Goal: Task Accomplishment & Management: Manage account settings

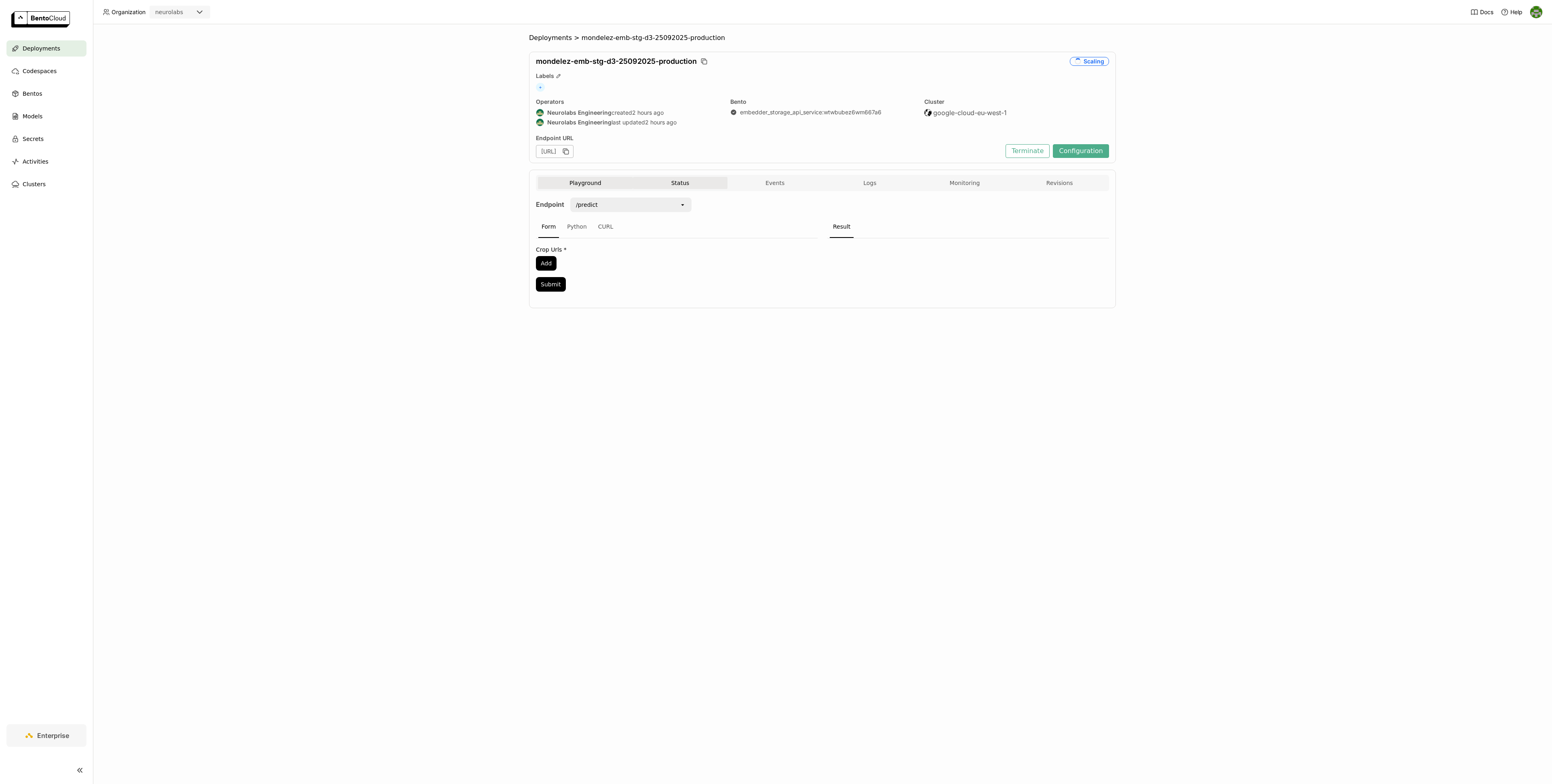
click at [680, 188] on button "Status" at bounding box center [681, 183] width 95 height 12
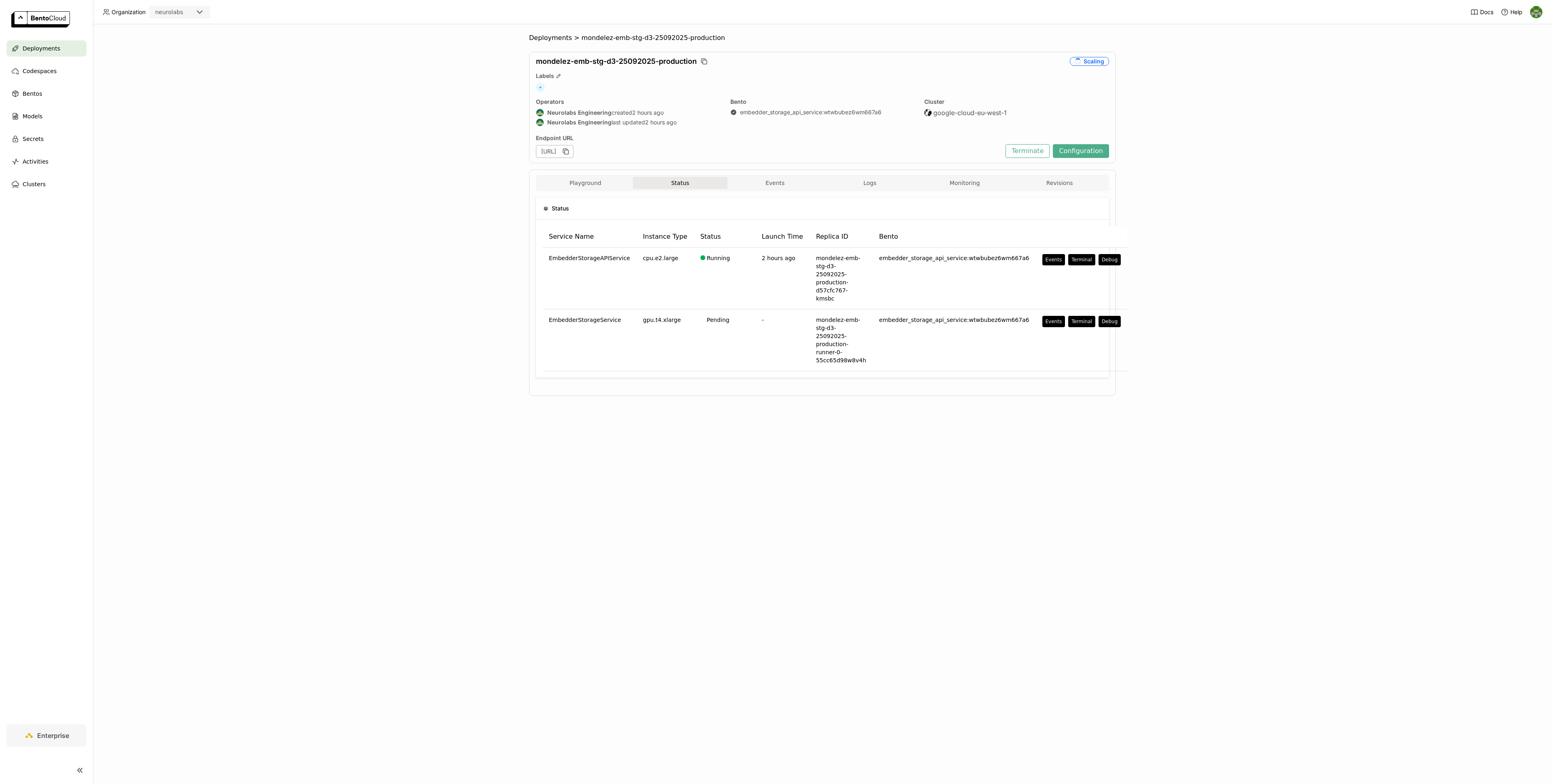
click at [412, 250] on div "Deployments > mondelez-emb-stg-d3-25092025-production mondelez-emb-stg-d3-25092…" at bounding box center [822, 404] width 1459 height 760
click at [789, 479] on div "Deployments > mondelez-emb-stg-d3-25092025-production mondelez-emb-stg-d3-25092…" at bounding box center [822, 404] width 1459 height 760
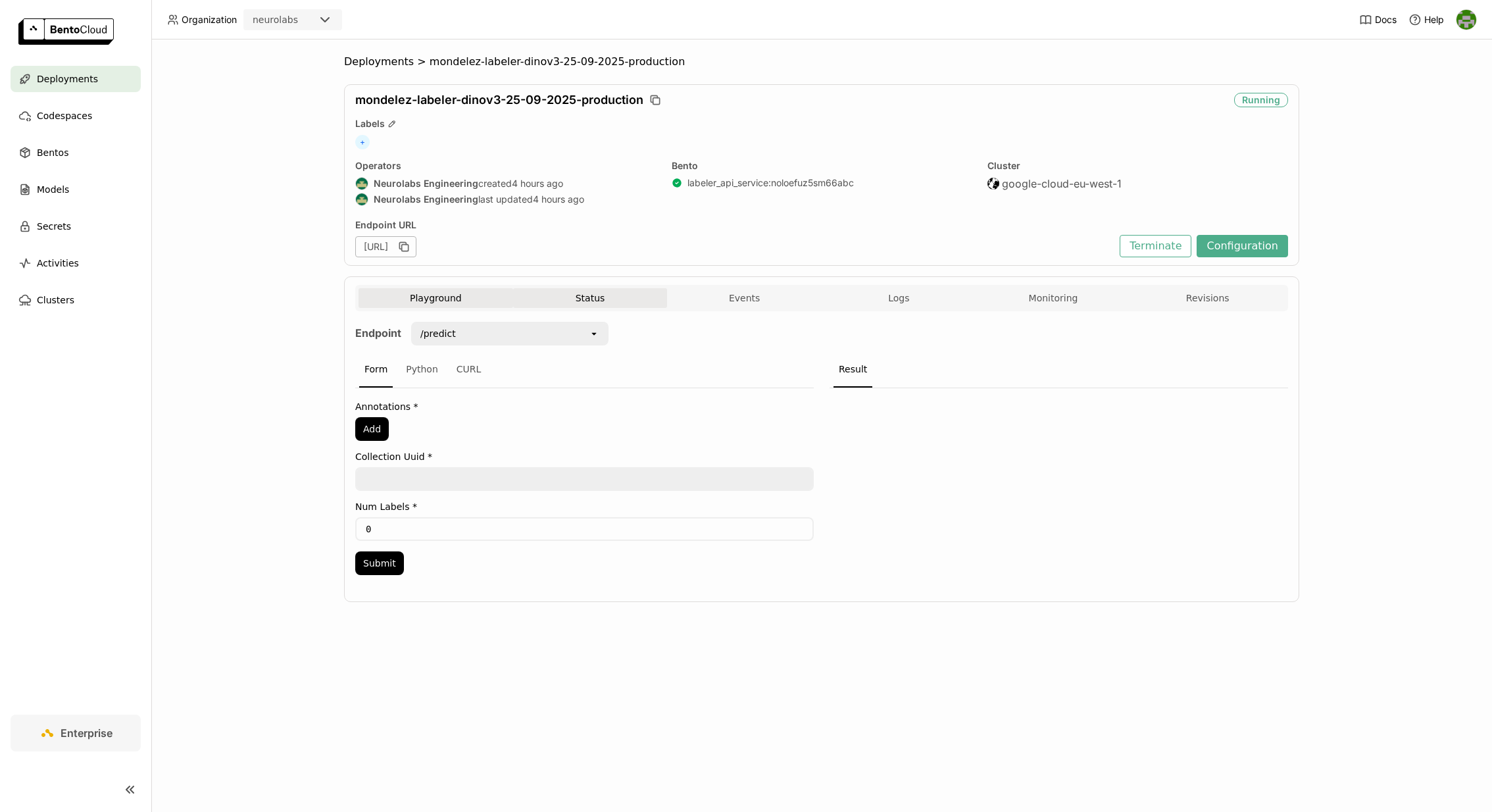
click at [583, 288] on button "Status" at bounding box center [591, 298] width 155 height 20
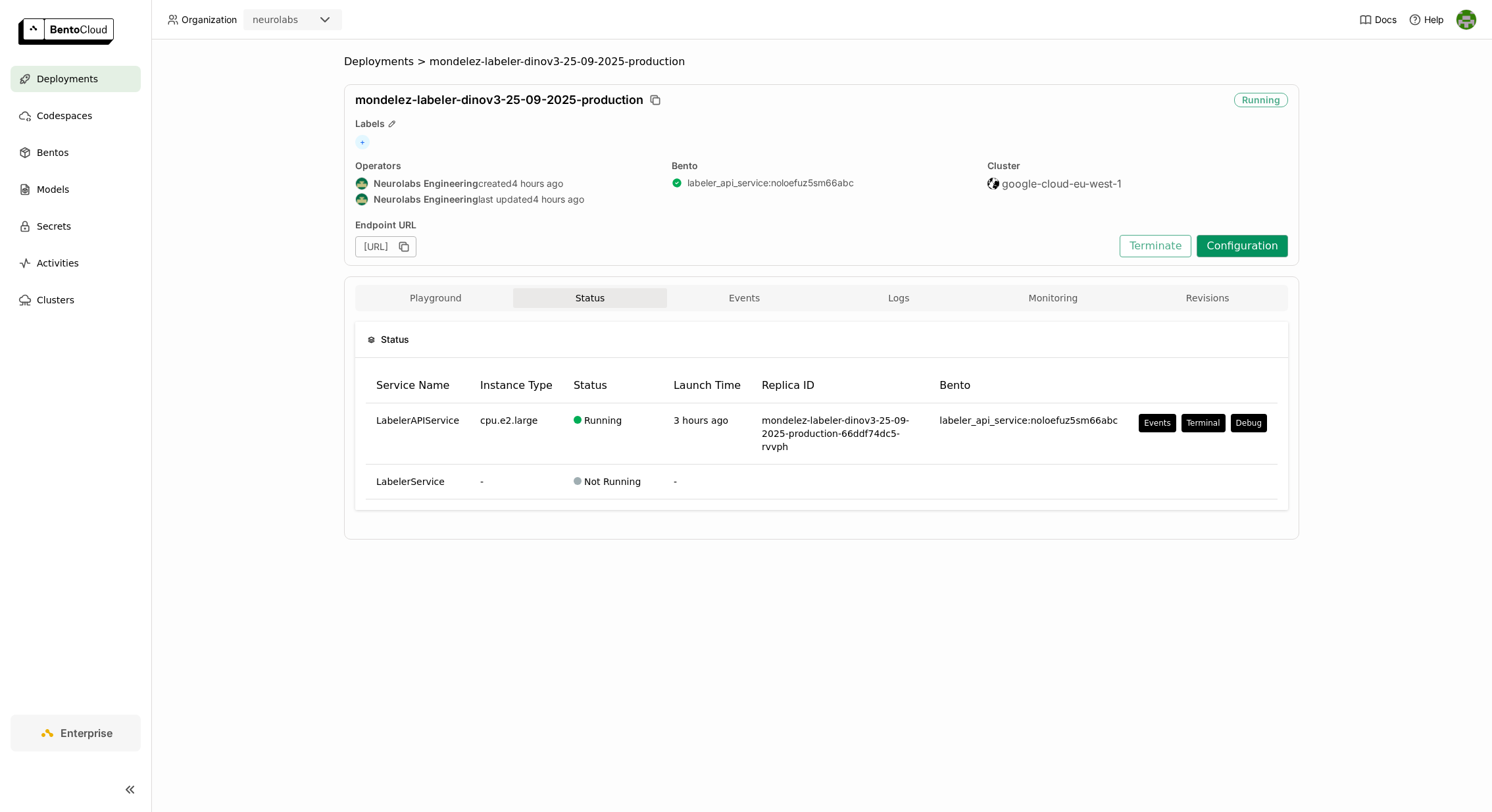
click at [1267, 239] on button "Configuration" at bounding box center [1242, 245] width 91 height 23
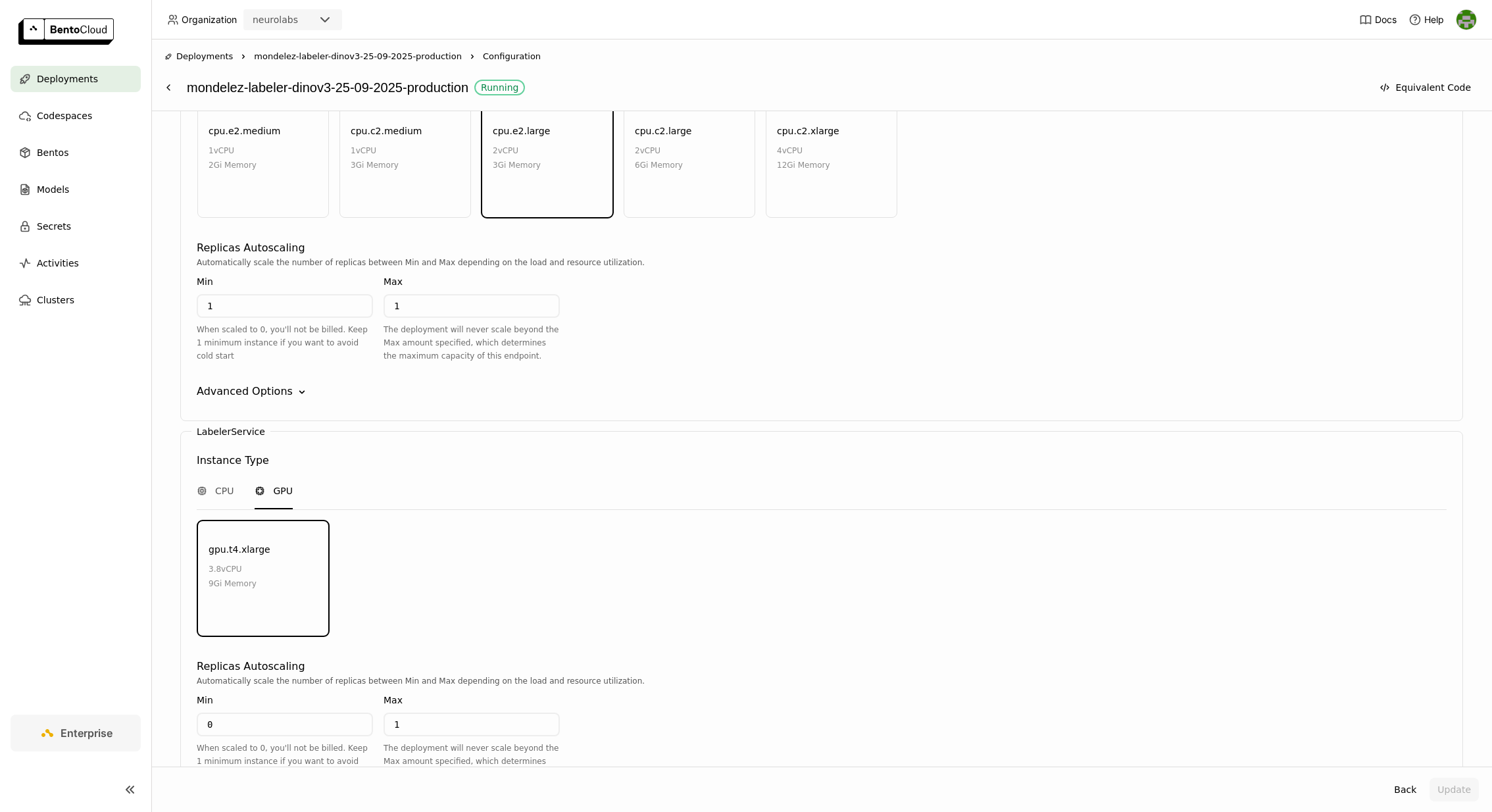
scroll to position [1399, 0]
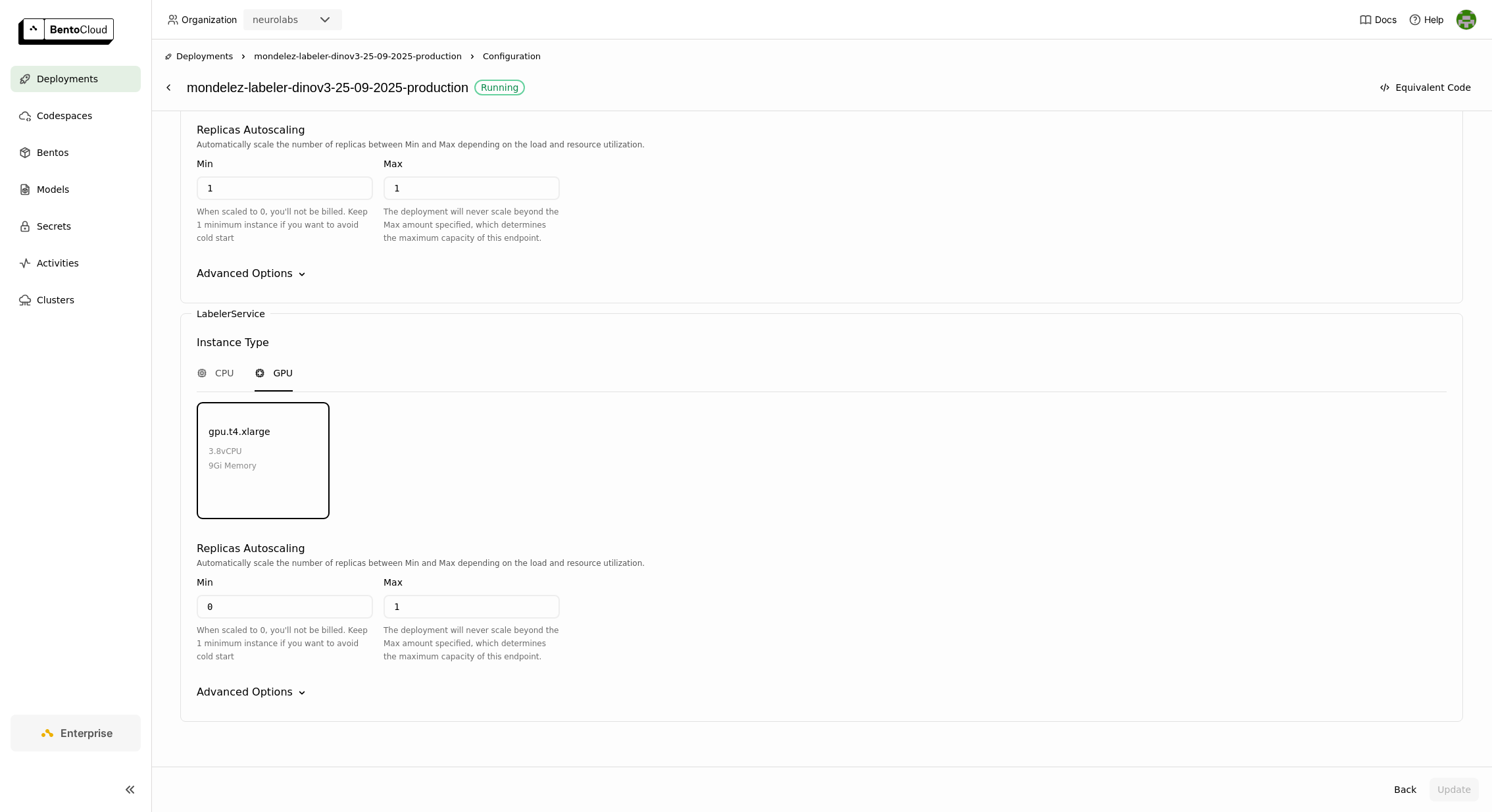
click at [232, 596] on input "0" at bounding box center [284, 606] width 174 height 21
type input "0"
click at [283, 600] on div "0 When scaled to 0, you'll not be billed. Keep 1 minimum instance if you want t…" at bounding box center [285, 629] width 177 height 69
click at [296, 596] on input "0" at bounding box center [284, 606] width 174 height 21
type input "1"
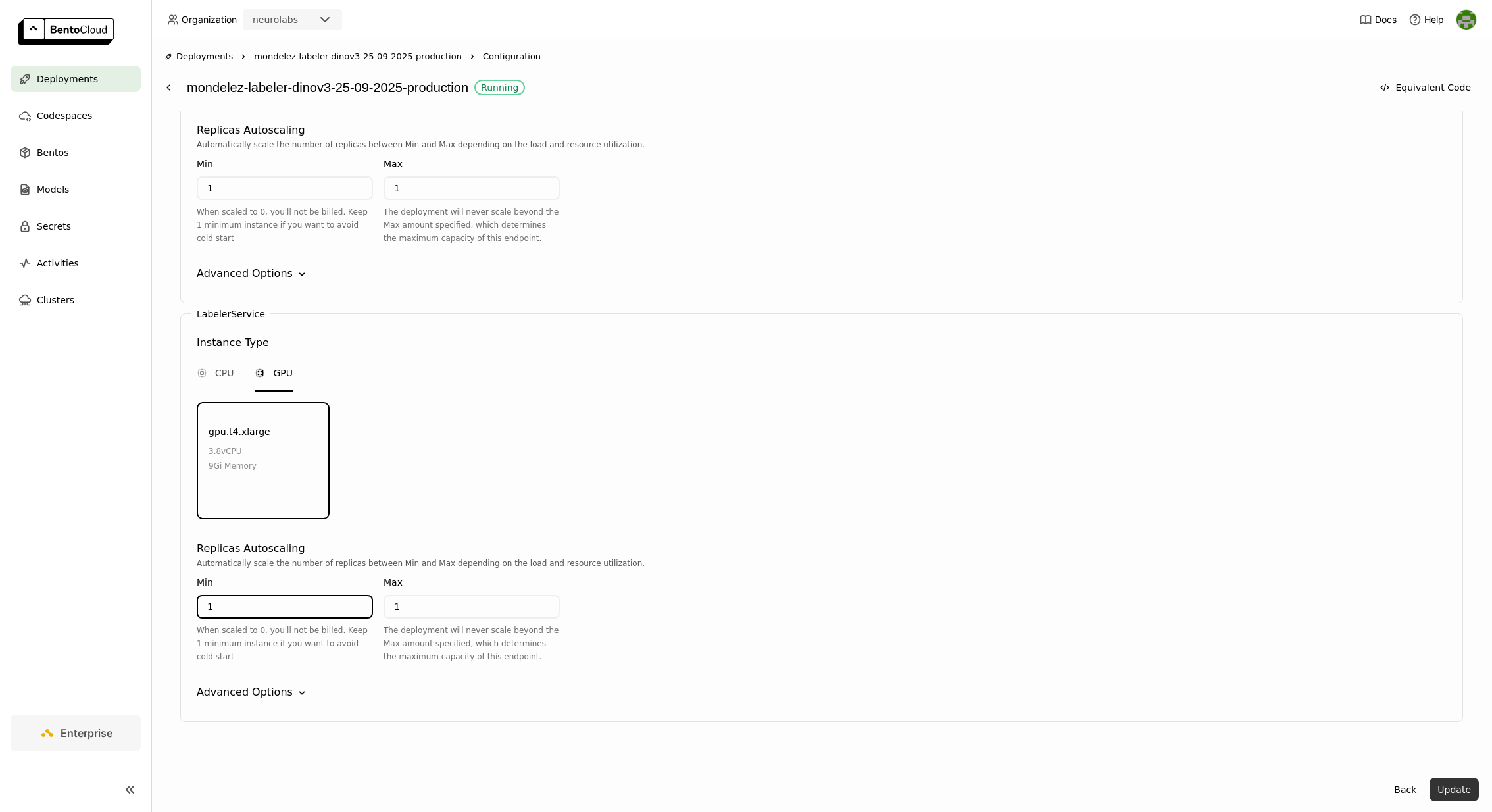
click at [1463, 787] on button "Update" at bounding box center [1455, 789] width 49 height 24
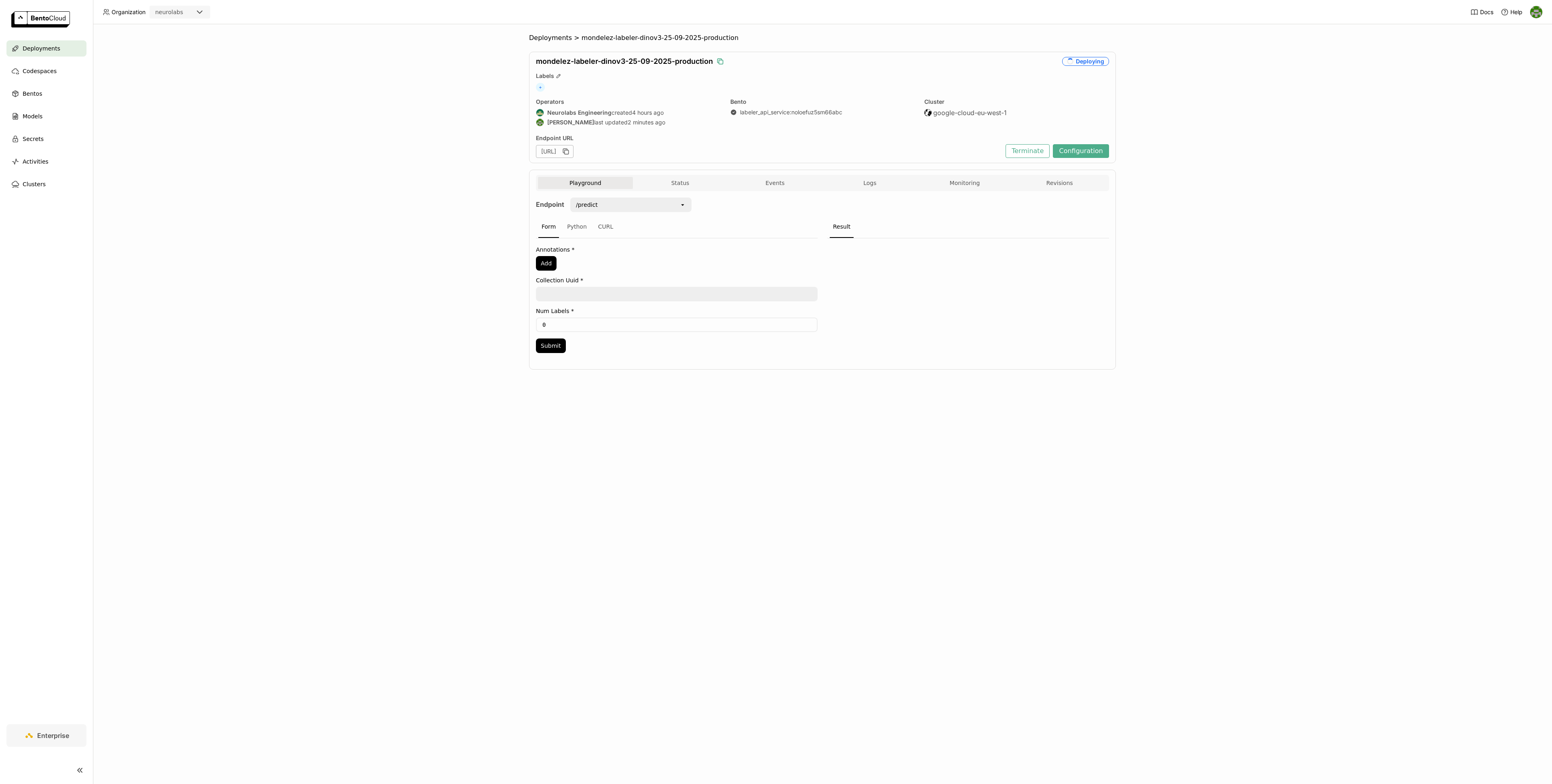
click at [721, 62] on icon "button" at bounding box center [720, 61] width 8 height 8
click at [692, 185] on button "Status" at bounding box center [681, 183] width 95 height 12
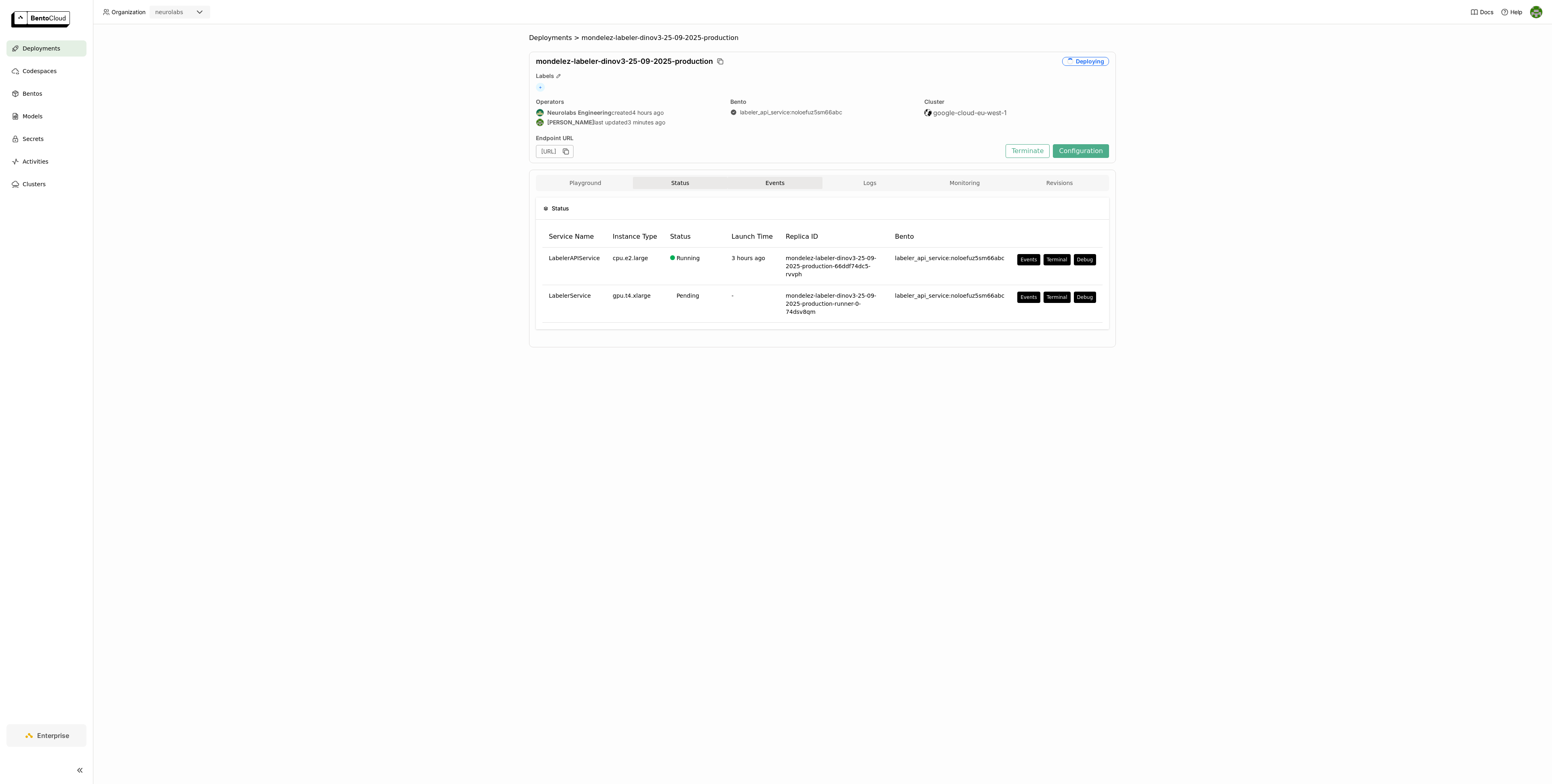
click at [786, 184] on button "Events" at bounding box center [775, 183] width 95 height 12
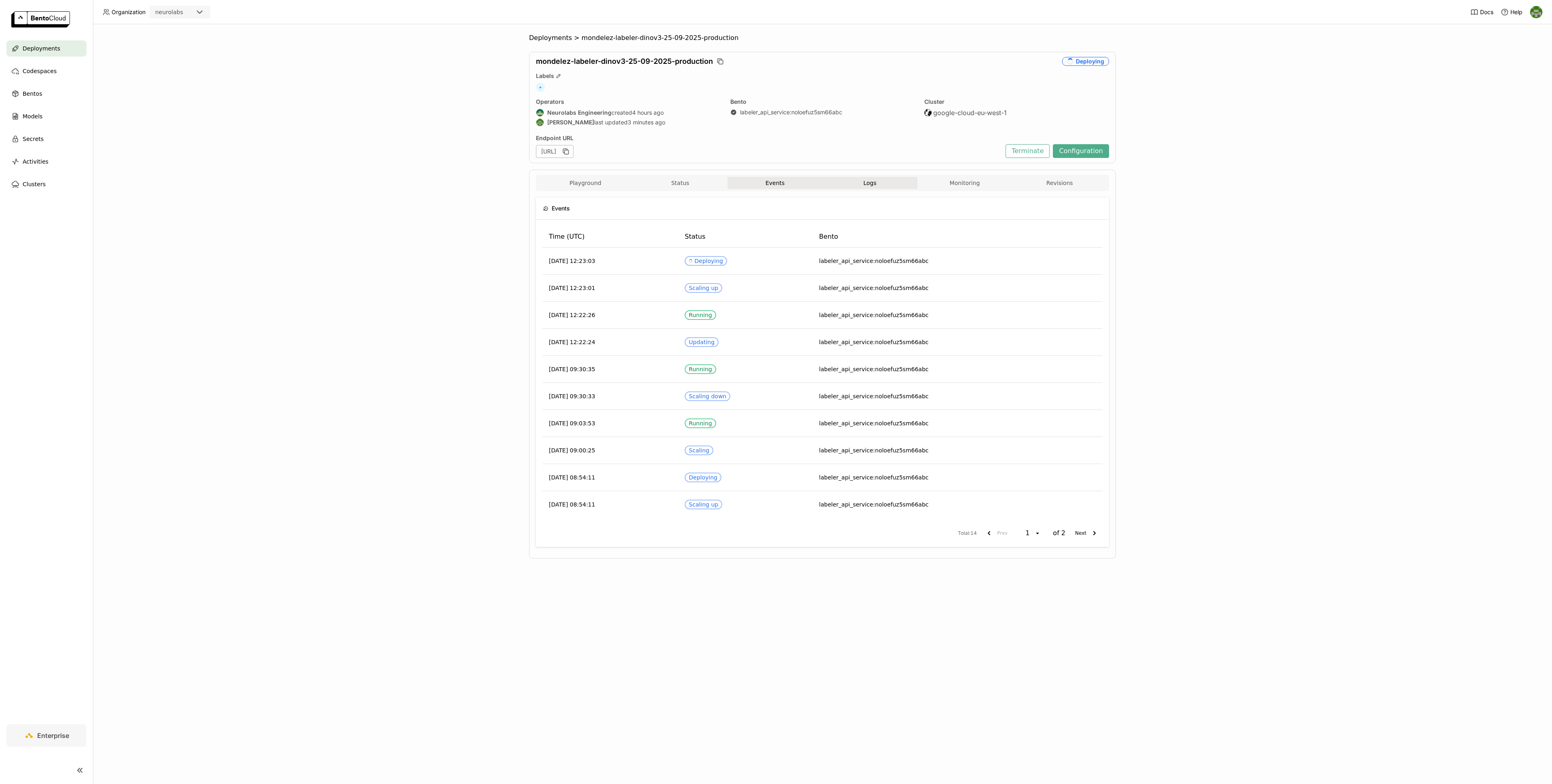
click at [875, 184] on span "Logs" at bounding box center [869, 183] width 13 height 7
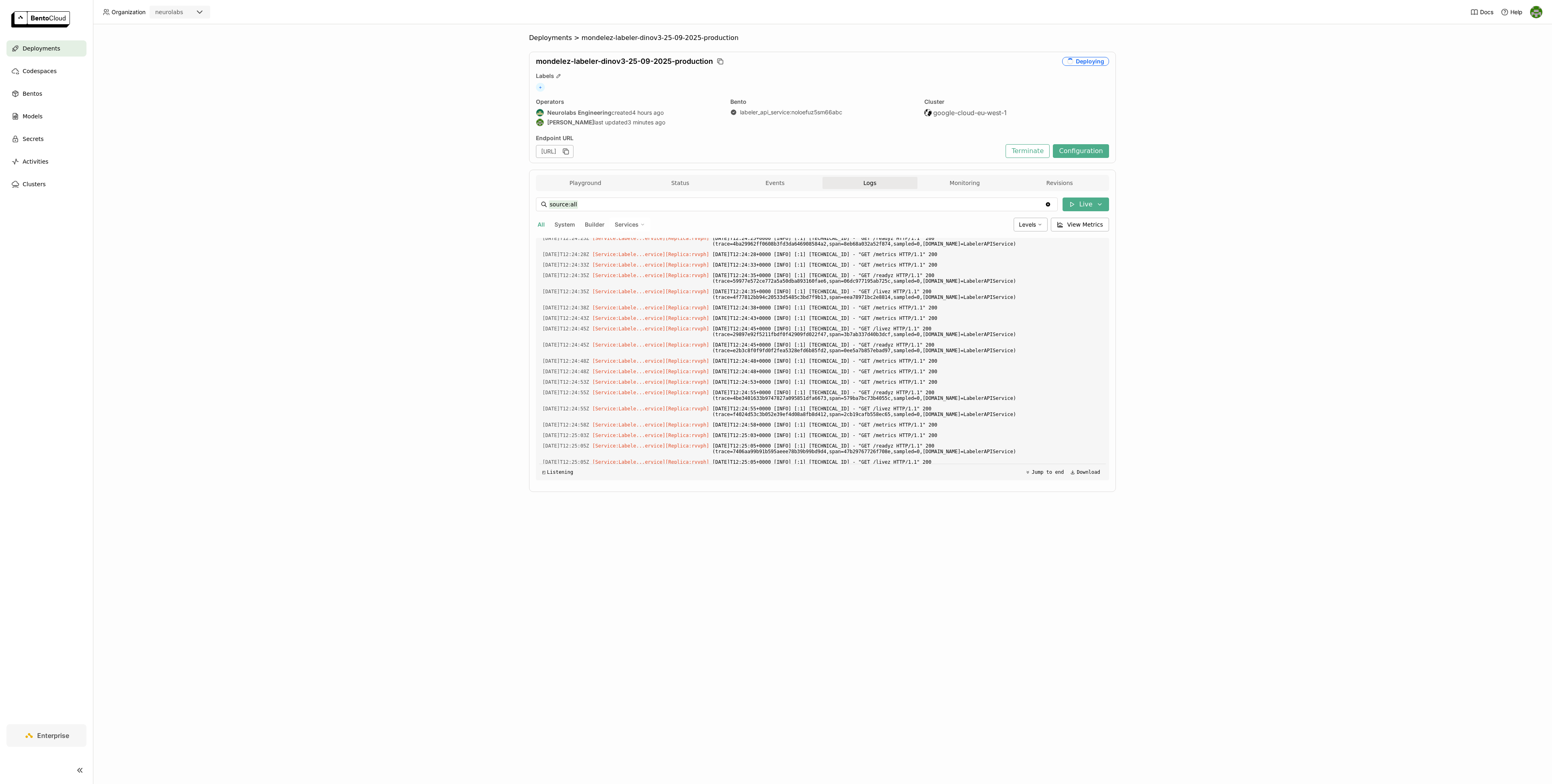
scroll to position [2064, 0]
click at [950, 191] on div "Playground Status Events Logs Monitoring Revisions" at bounding box center [822, 184] width 569 height 14
click at [953, 189] on button "Monitoring" at bounding box center [965, 183] width 95 height 12
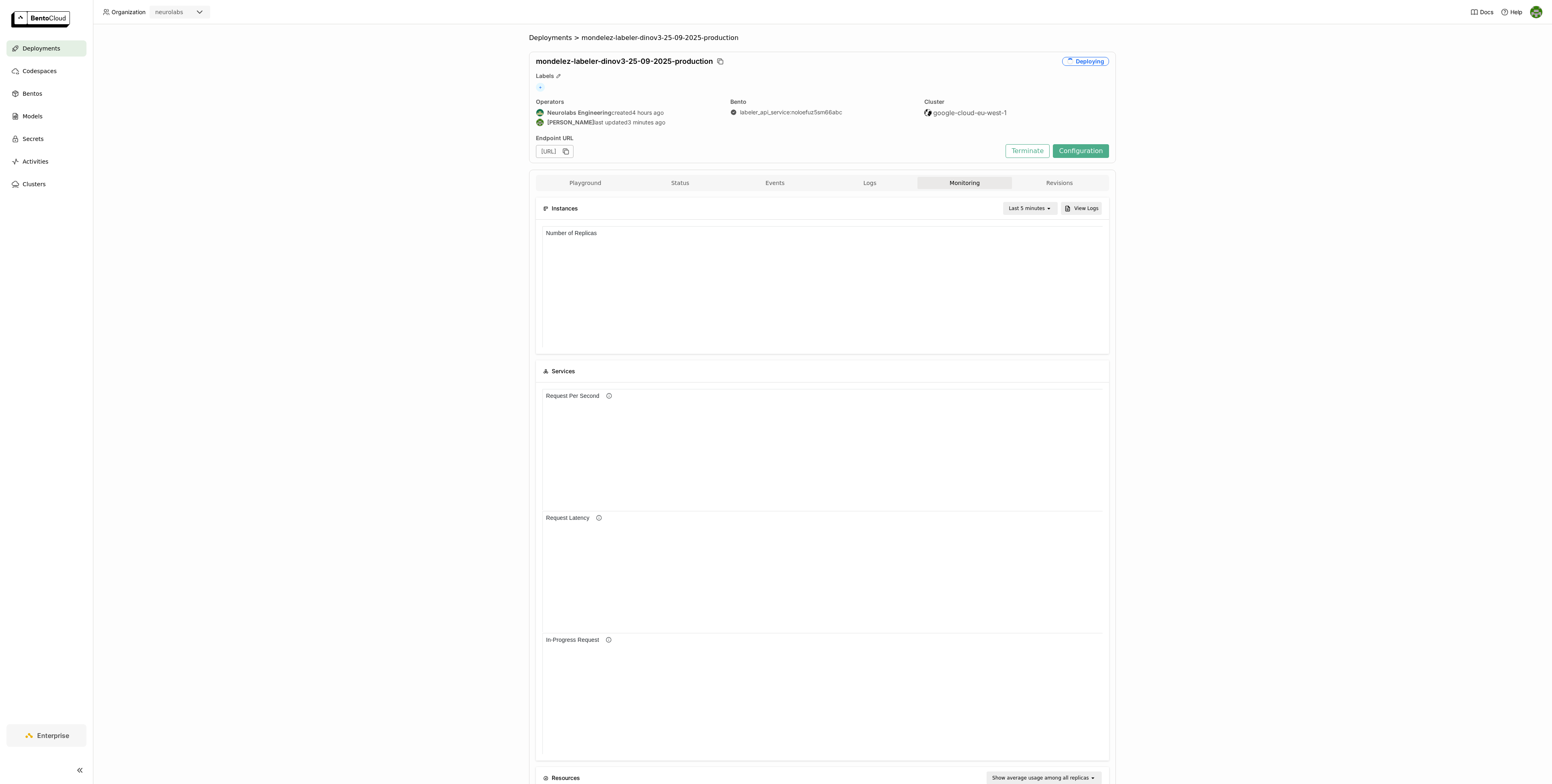
scroll to position [1, 1]
click at [611, 182] on button "Playground" at bounding box center [586, 183] width 95 height 12
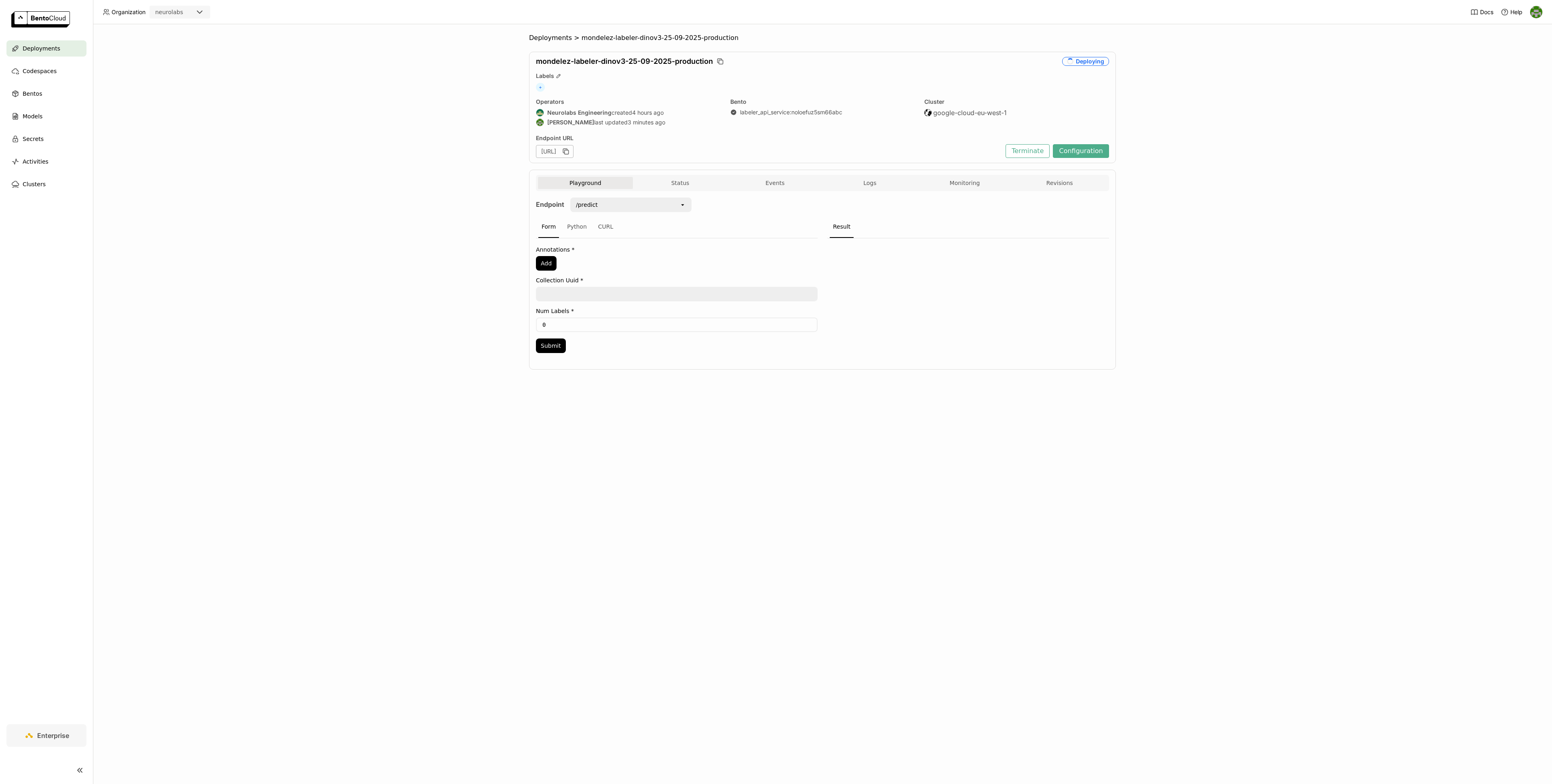
click at [667, 191] on div "Playground Status Events Logs Monitoring Revisions" at bounding box center [822, 184] width 569 height 14
click at [678, 186] on button "Status" at bounding box center [681, 183] width 95 height 12
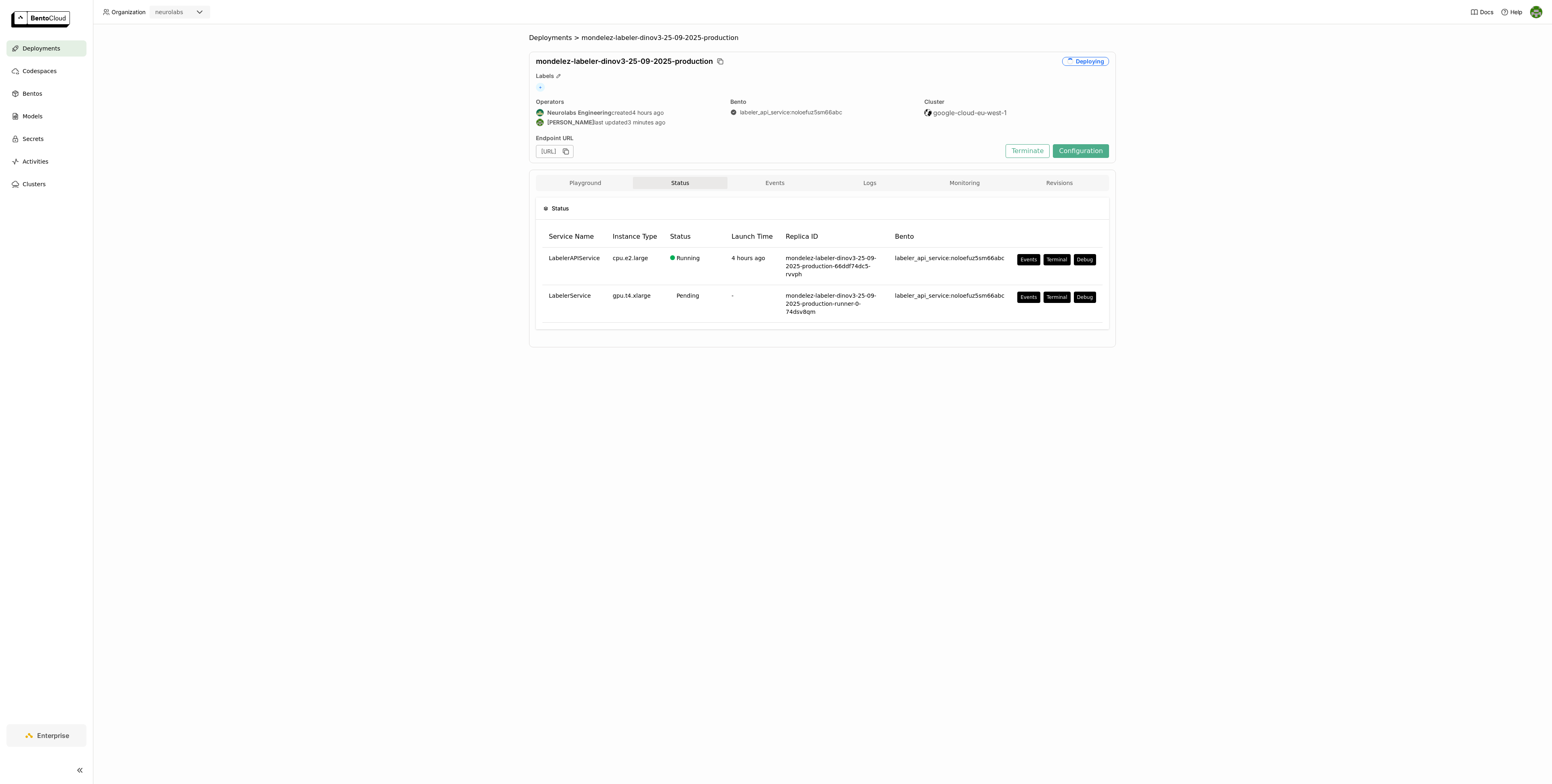
click at [503, 289] on div "Deployments > mondelez-labeler-dinov3-25-09-2025-production mondelez-labeler-di…" at bounding box center [822, 404] width 1459 height 760
click at [772, 187] on button "Events" at bounding box center [775, 183] width 95 height 12
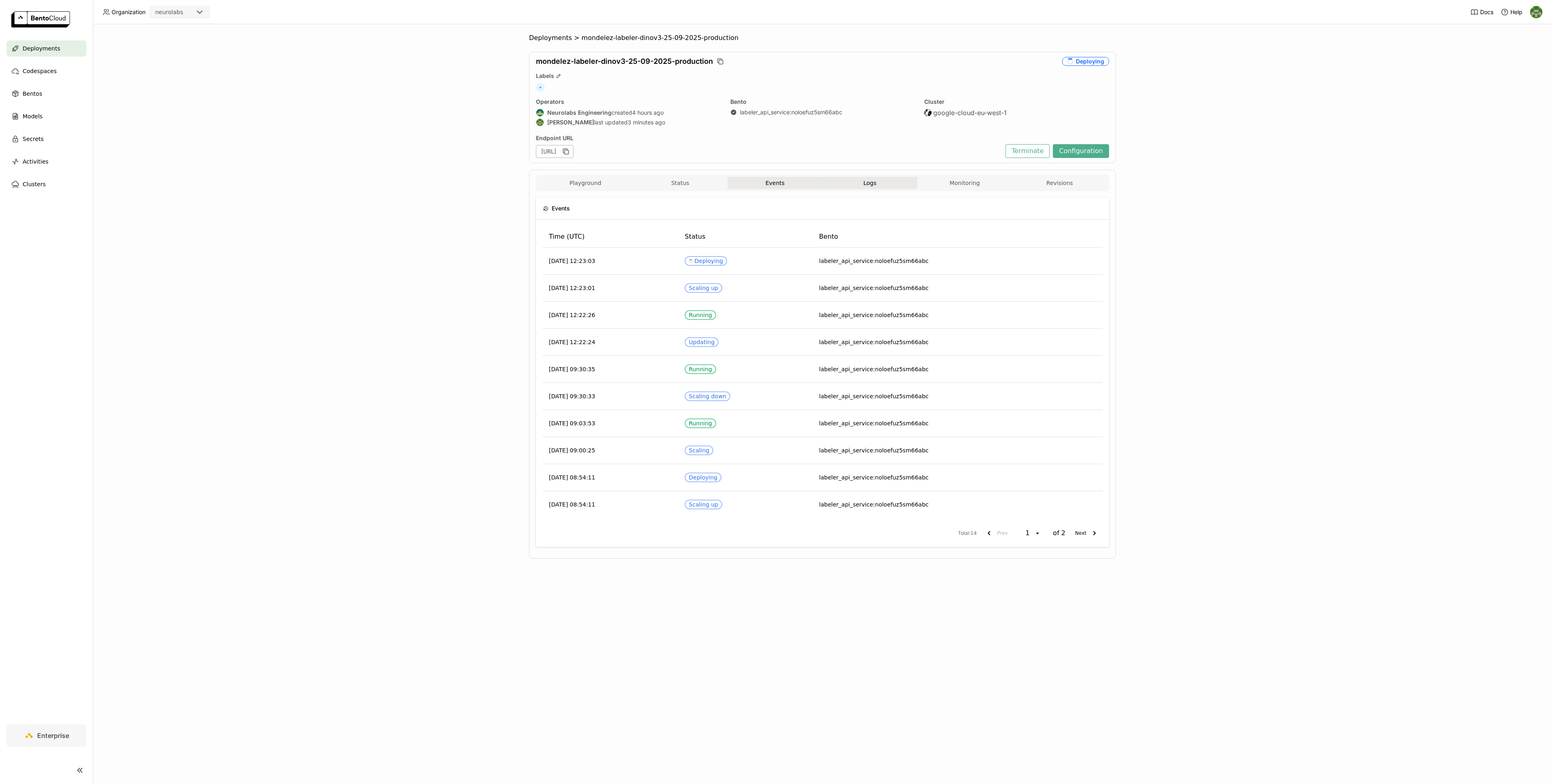
click at [867, 188] on button "Logs" at bounding box center [870, 183] width 95 height 12
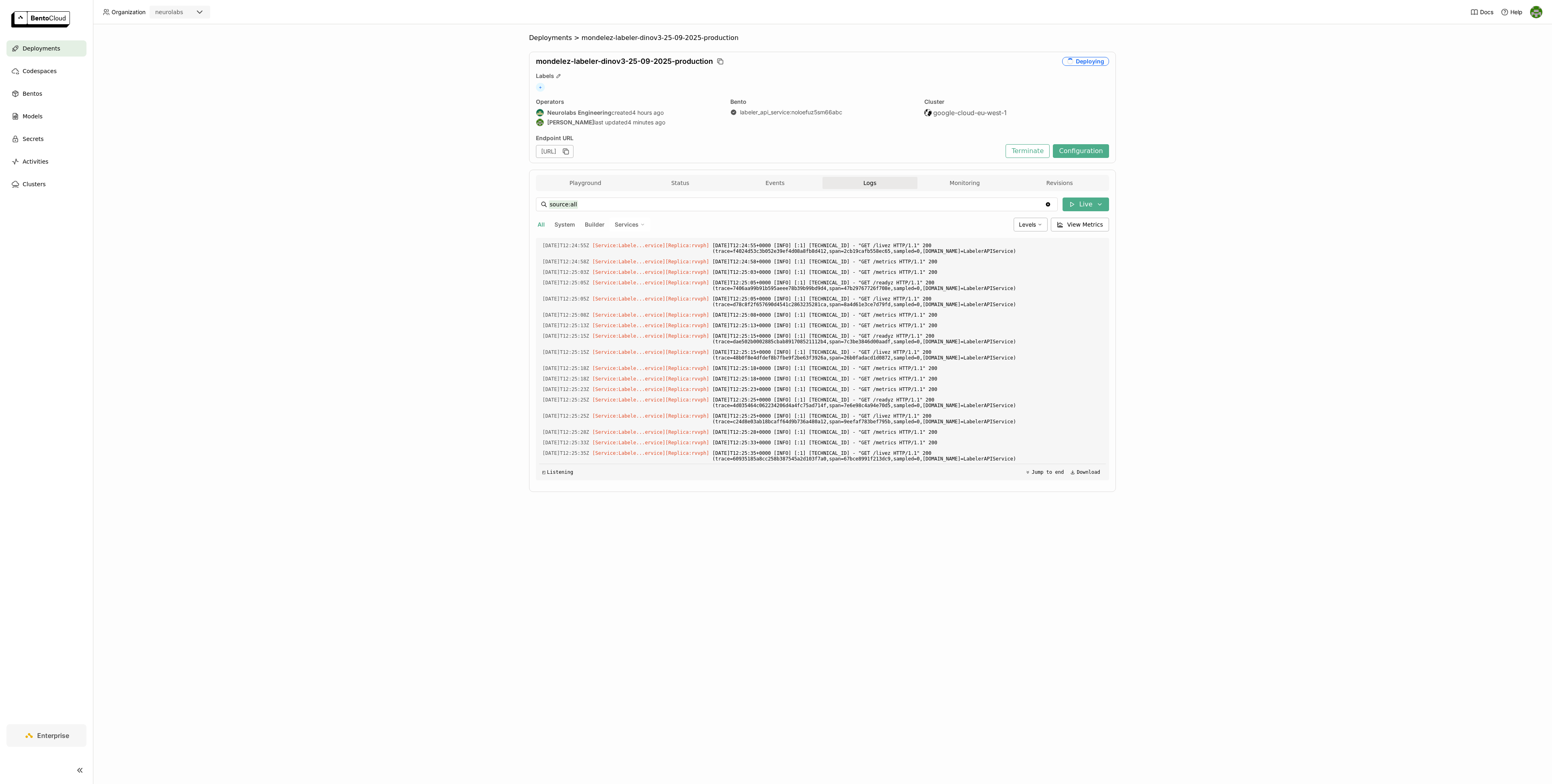
scroll to position [2272, 0]
click at [956, 187] on button "Monitoring" at bounding box center [965, 183] width 95 height 12
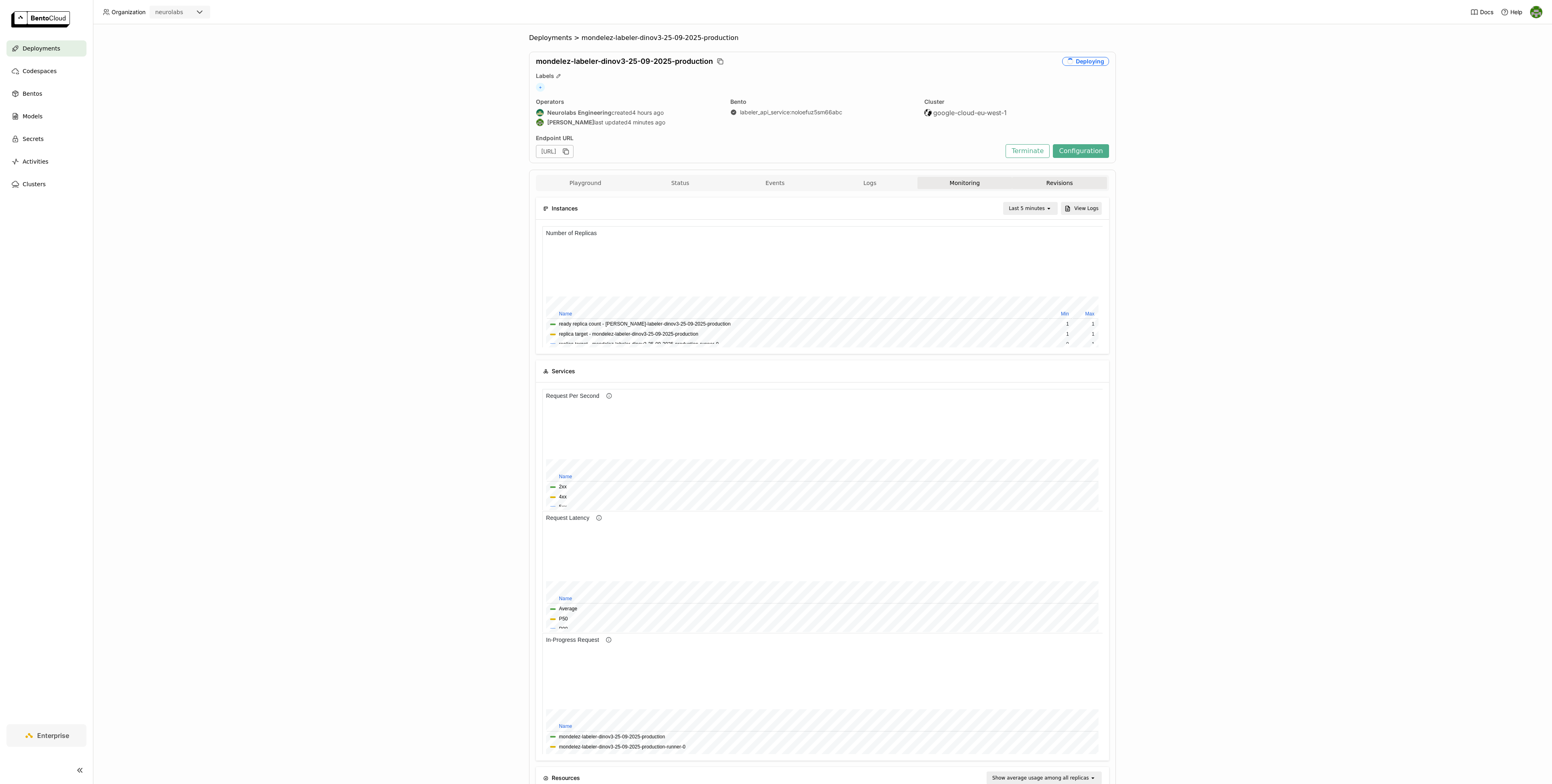
click at [1053, 188] on button "Revisions" at bounding box center [1060, 183] width 95 height 12
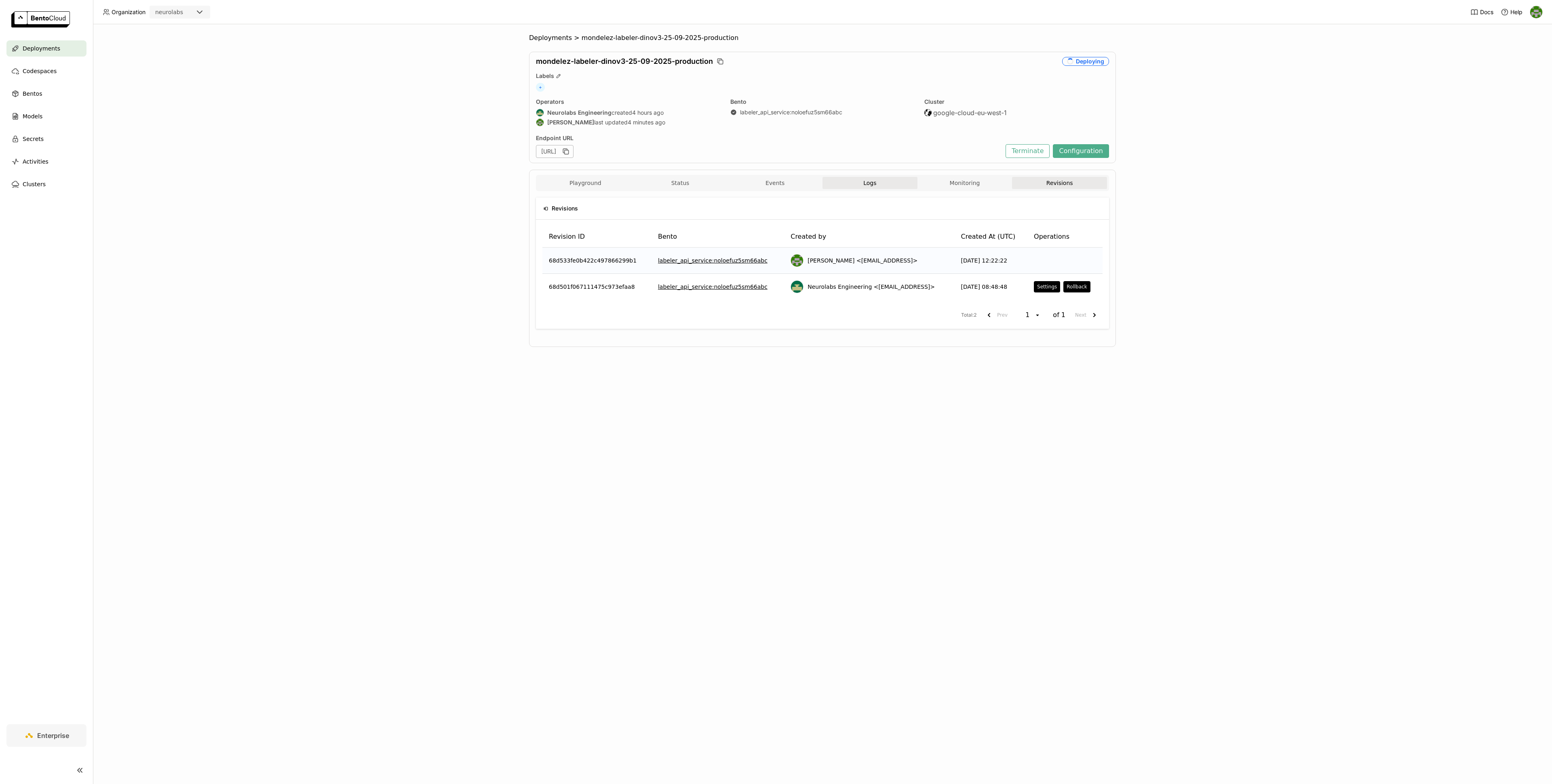
click at [892, 187] on button "Logs" at bounding box center [870, 183] width 95 height 12
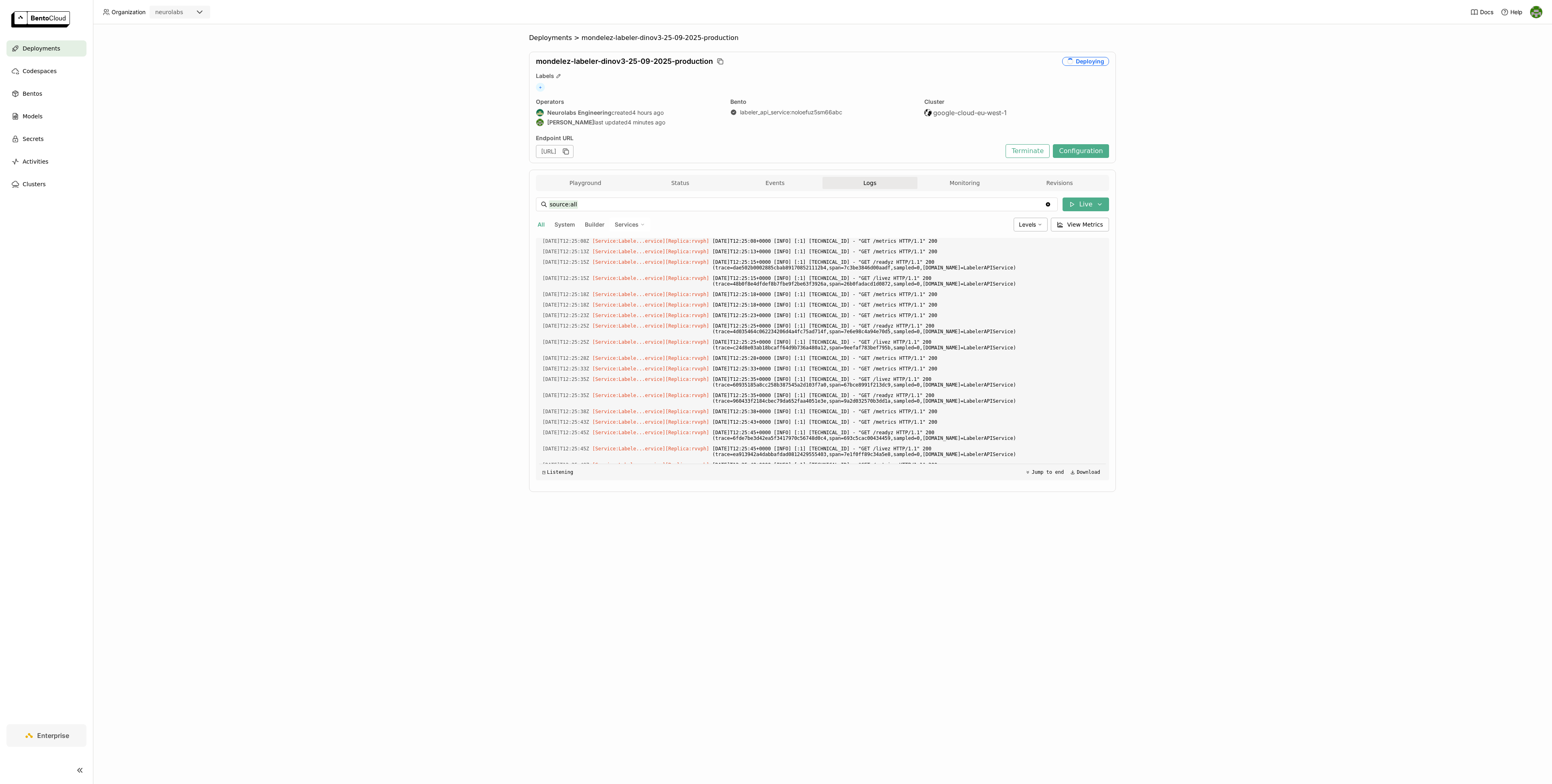
scroll to position [2283, 0]
click at [891, 207] on input "source:all" at bounding box center [796, 204] width 496 height 13
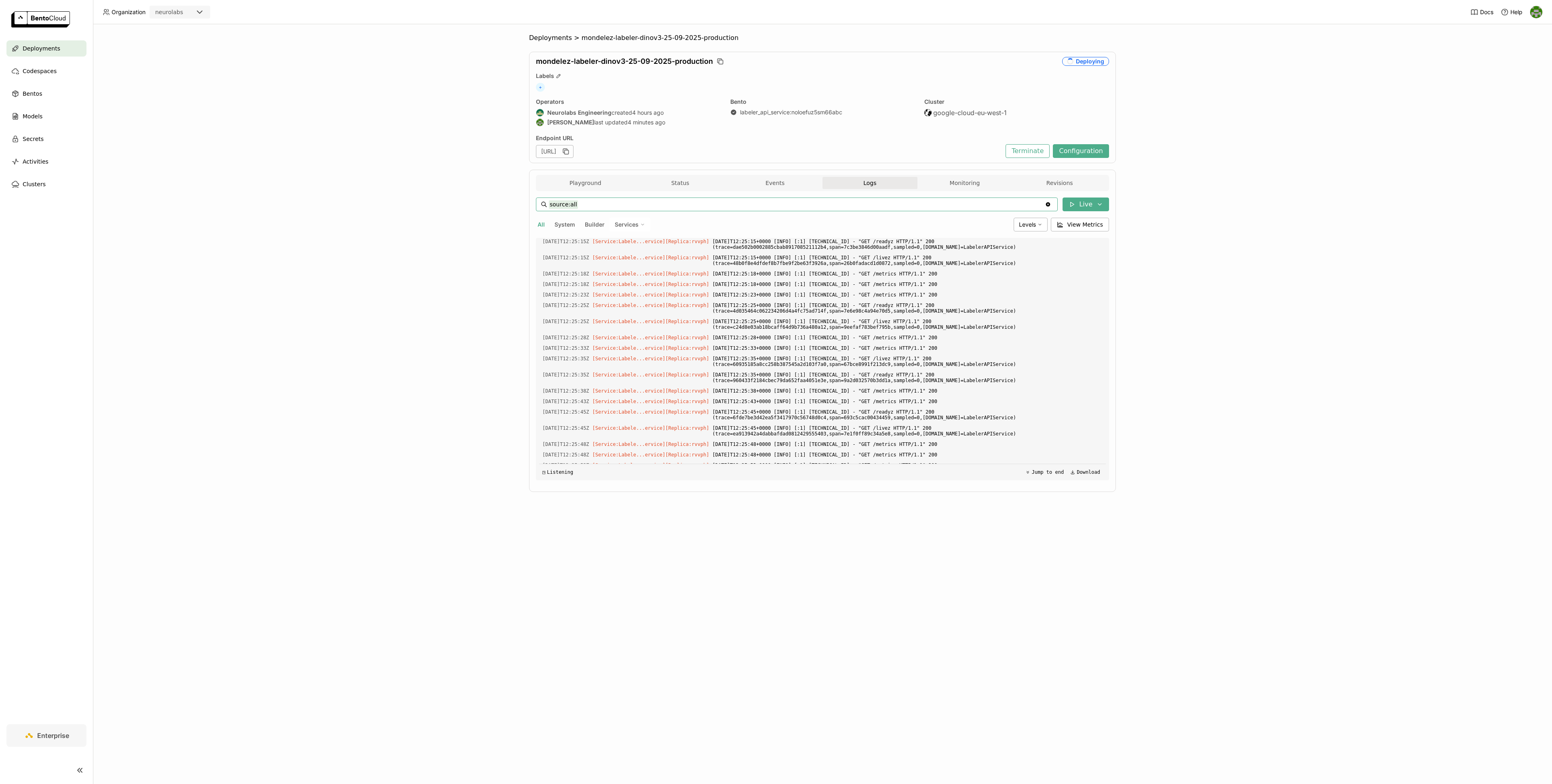
scroll to position [2324, 0]
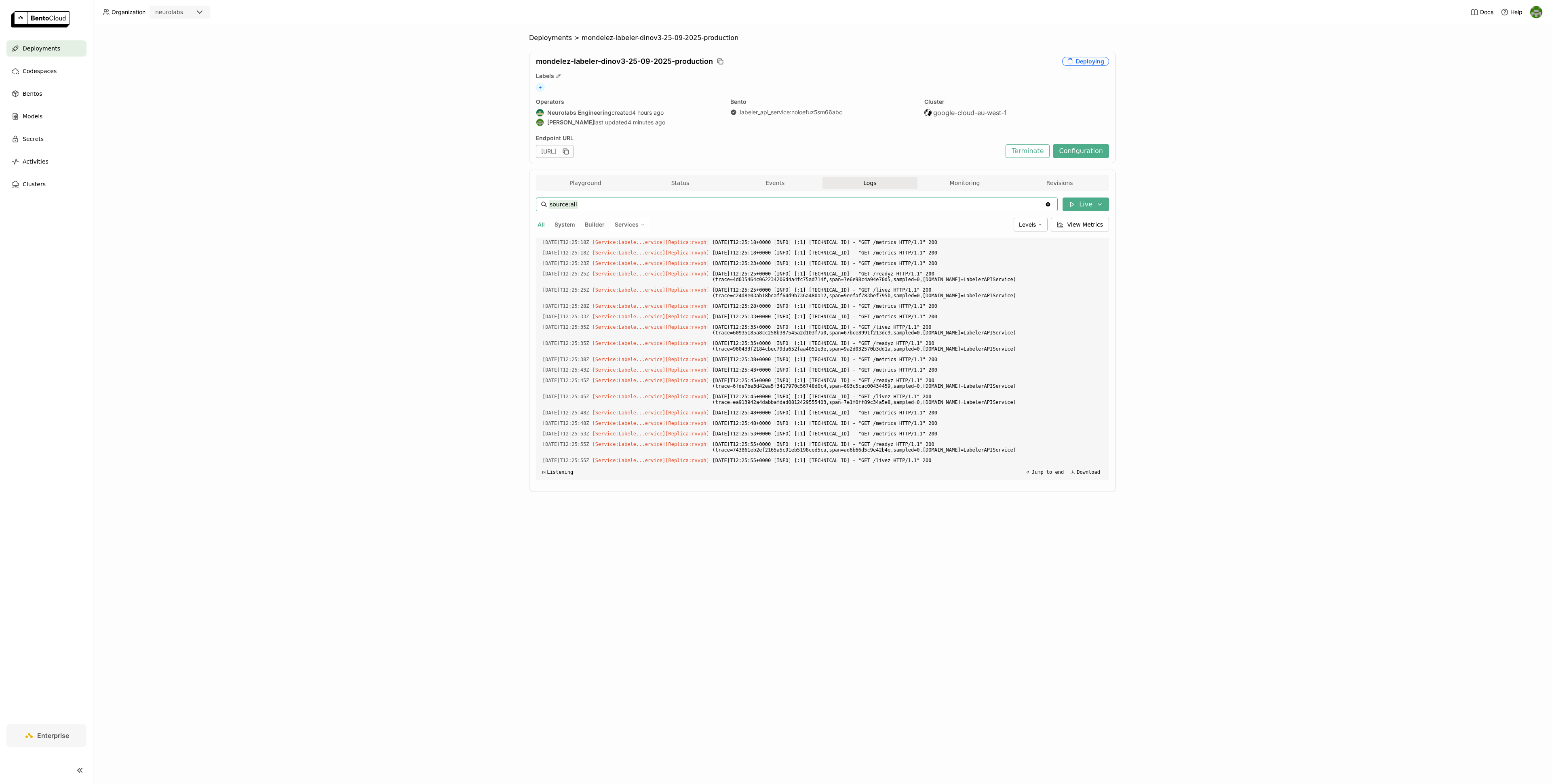
click at [639, 227] on div "Services" at bounding box center [630, 225] width 41 height 14
click at [609, 264] on div "LabelerService" at bounding box center [601, 264] width 87 height 10
click at [1049, 205] on icon "Clear value" at bounding box center [1048, 204] width 7 height 7
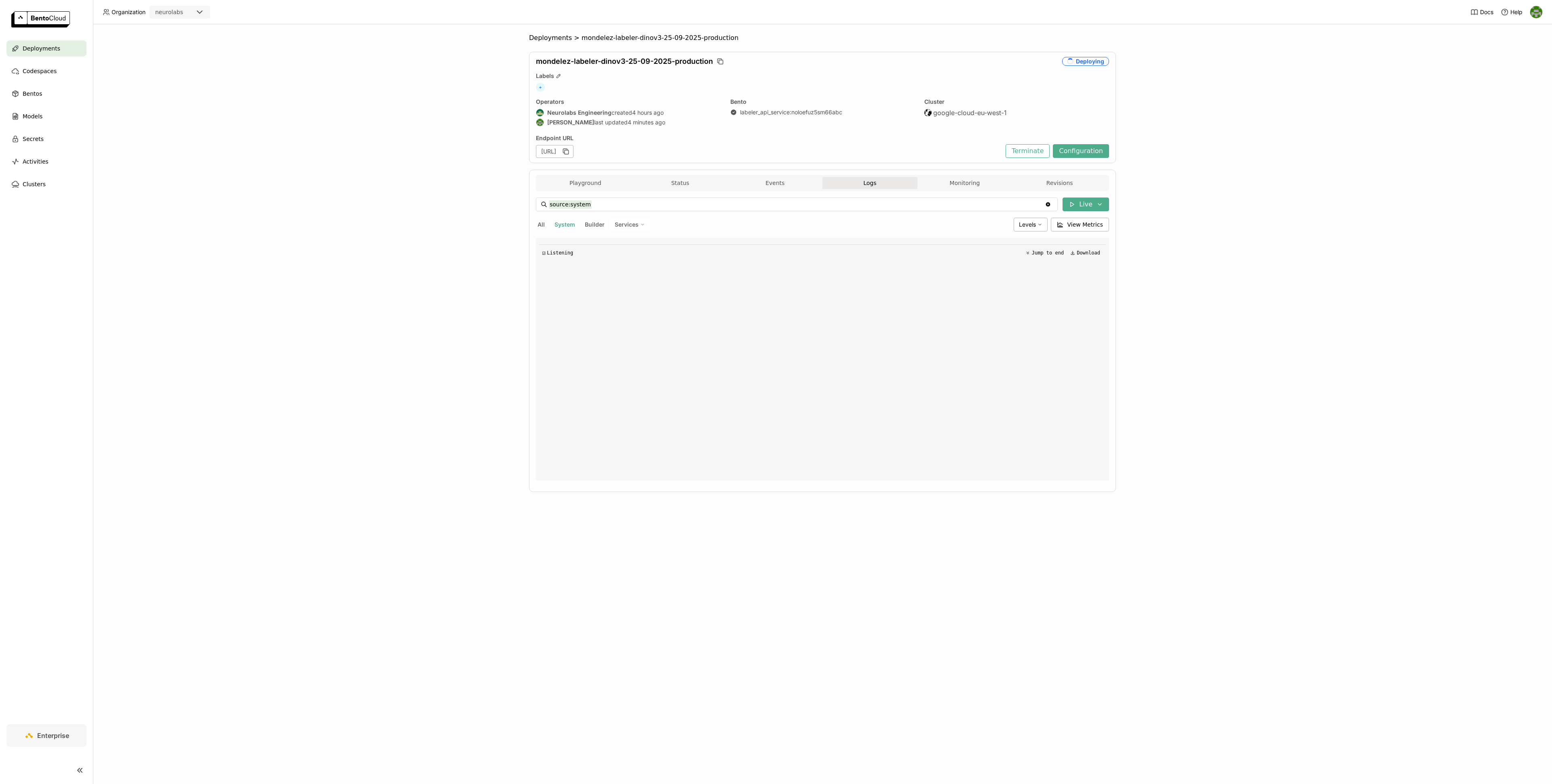
click at [934, 209] on input "source:system" at bounding box center [796, 204] width 496 height 13
click at [542, 228] on span "All" at bounding box center [541, 224] width 7 height 7
type input "source:all"
click at [596, 185] on button "Playground" at bounding box center [586, 183] width 95 height 12
click at [684, 185] on button "Status" at bounding box center [681, 183] width 95 height 12
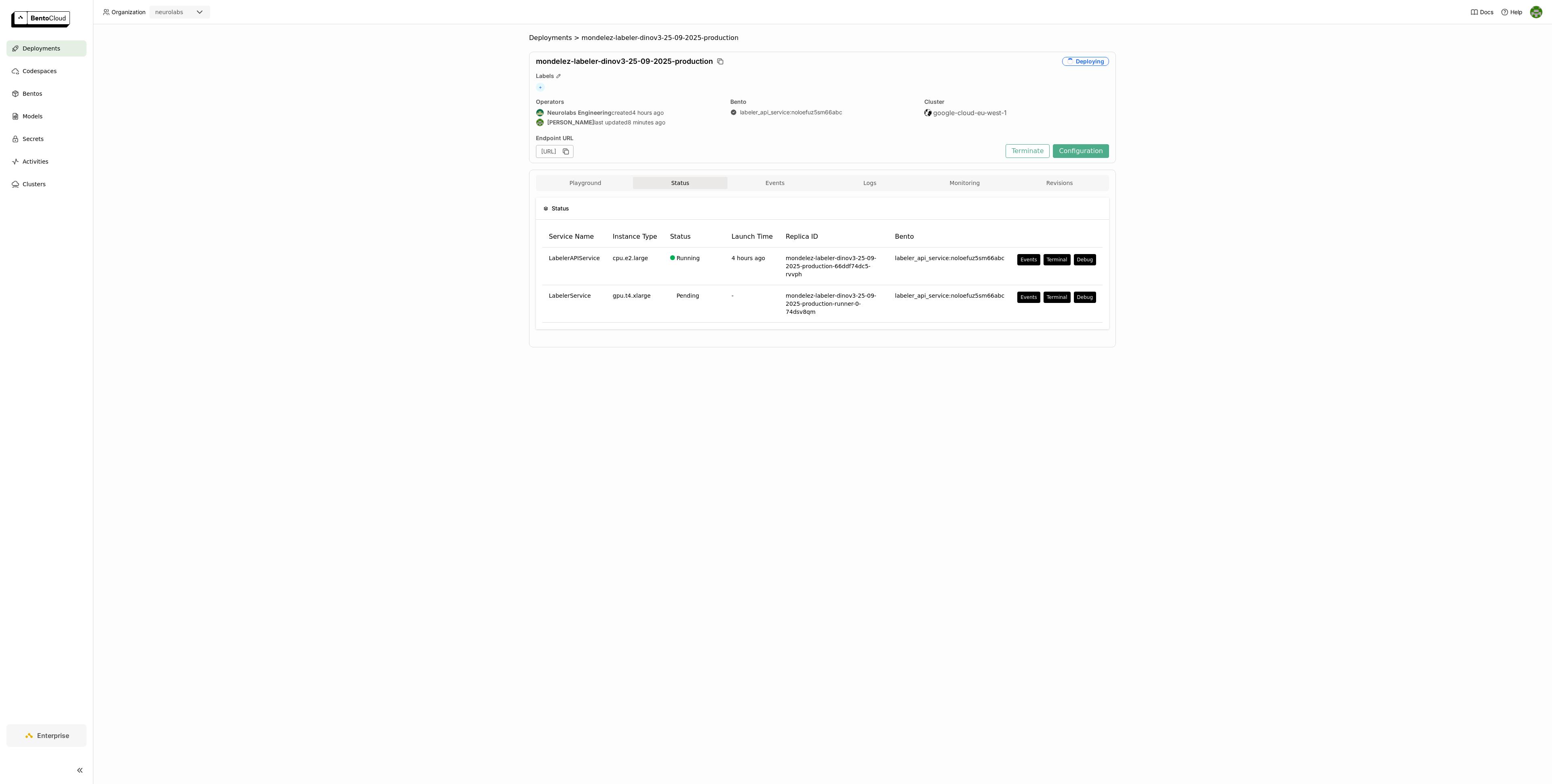
click at [319, 175] on div "Deployments > mondelez-labeler-dinov3-25-09-2025-production mondelez-labeler-di…" at bounding box center [822, 404] width 1459 height 760
click at [601, 191] on div "Playground Status Events Logs Monitoring Revisions" at bounding box center [822, 184] width 569 height 14
click at [681, 184] on button "Status" at bounding box center [681, 183] width 95 height 12
click at [470, 210] on div "Deployments > mondelez-emb-stg-d3-25092025-production mondelez-emb-stg-d3-25092…" at bounding box center [822, 404] width 1459 height 760
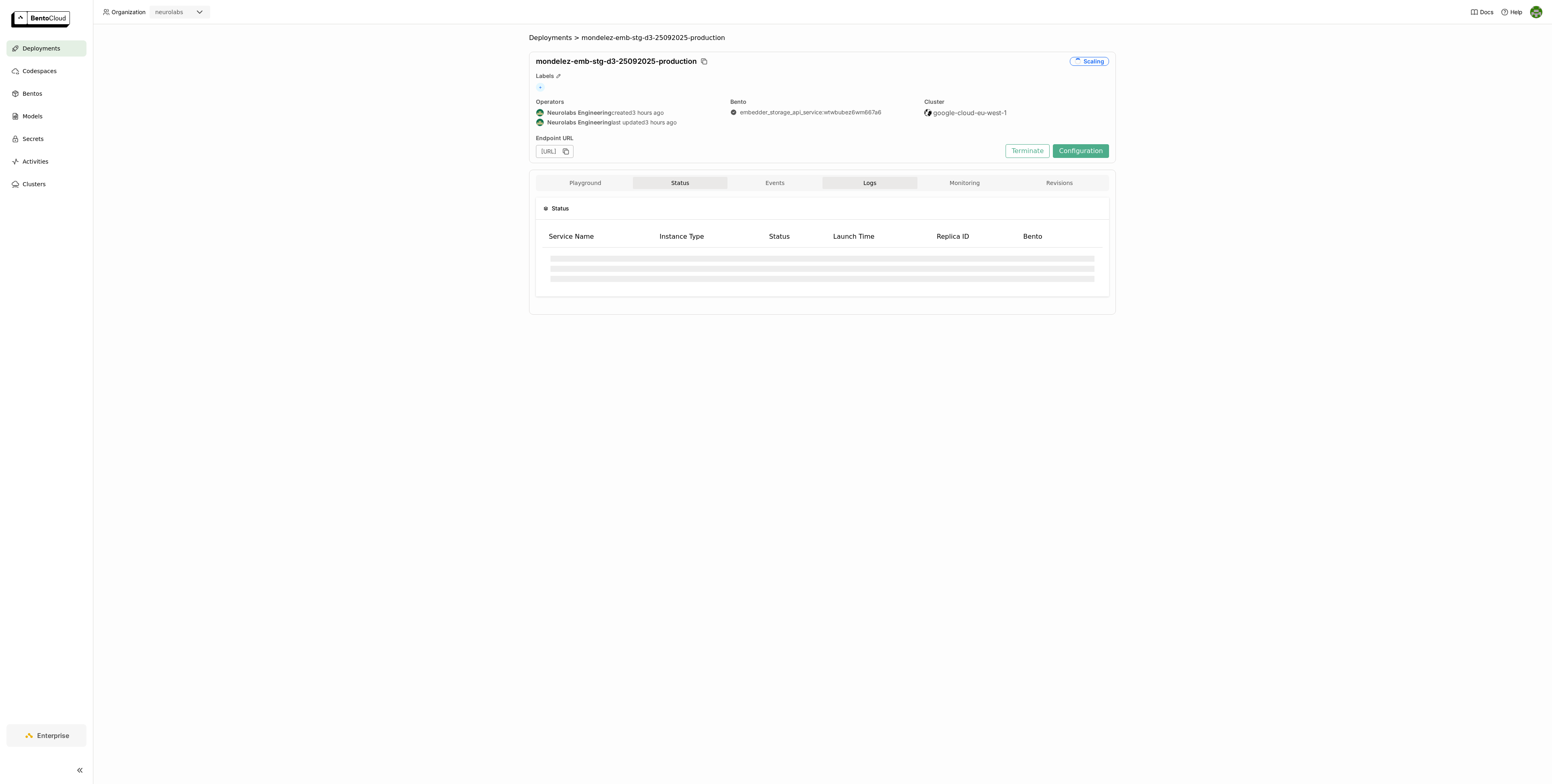
click at [862, 187] on button "Logs" at bounding box center [870, 183] width 95 height 12
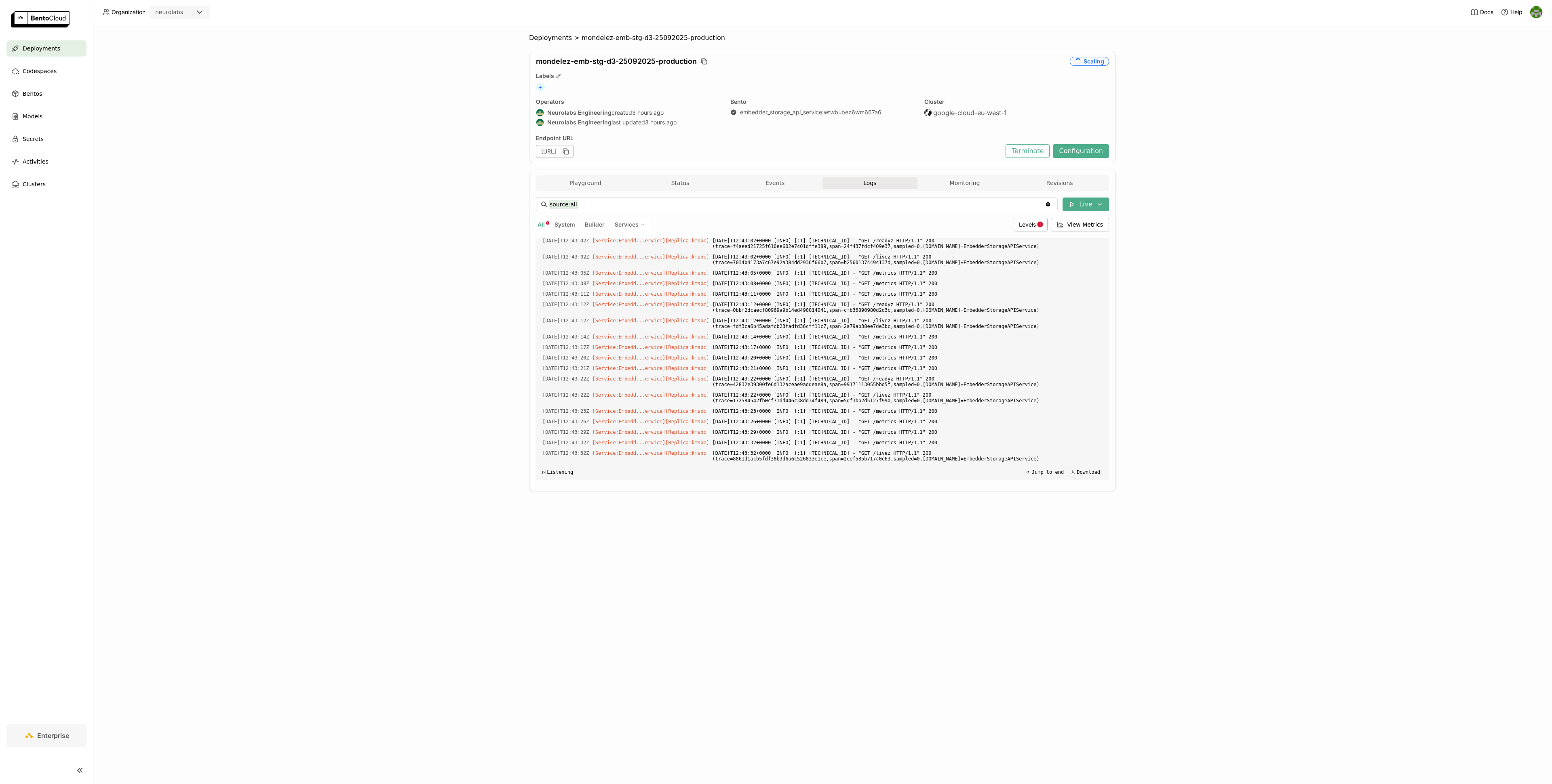
scroll to position [1048, 0]
click at [1034, 226] on span "Levels" at bounding box center [1027, 224] width 17 height 7
click at [1001, 303] on div "Error" at bounding box center [999, 302] width 87 height 10
type input "source:all level:error"
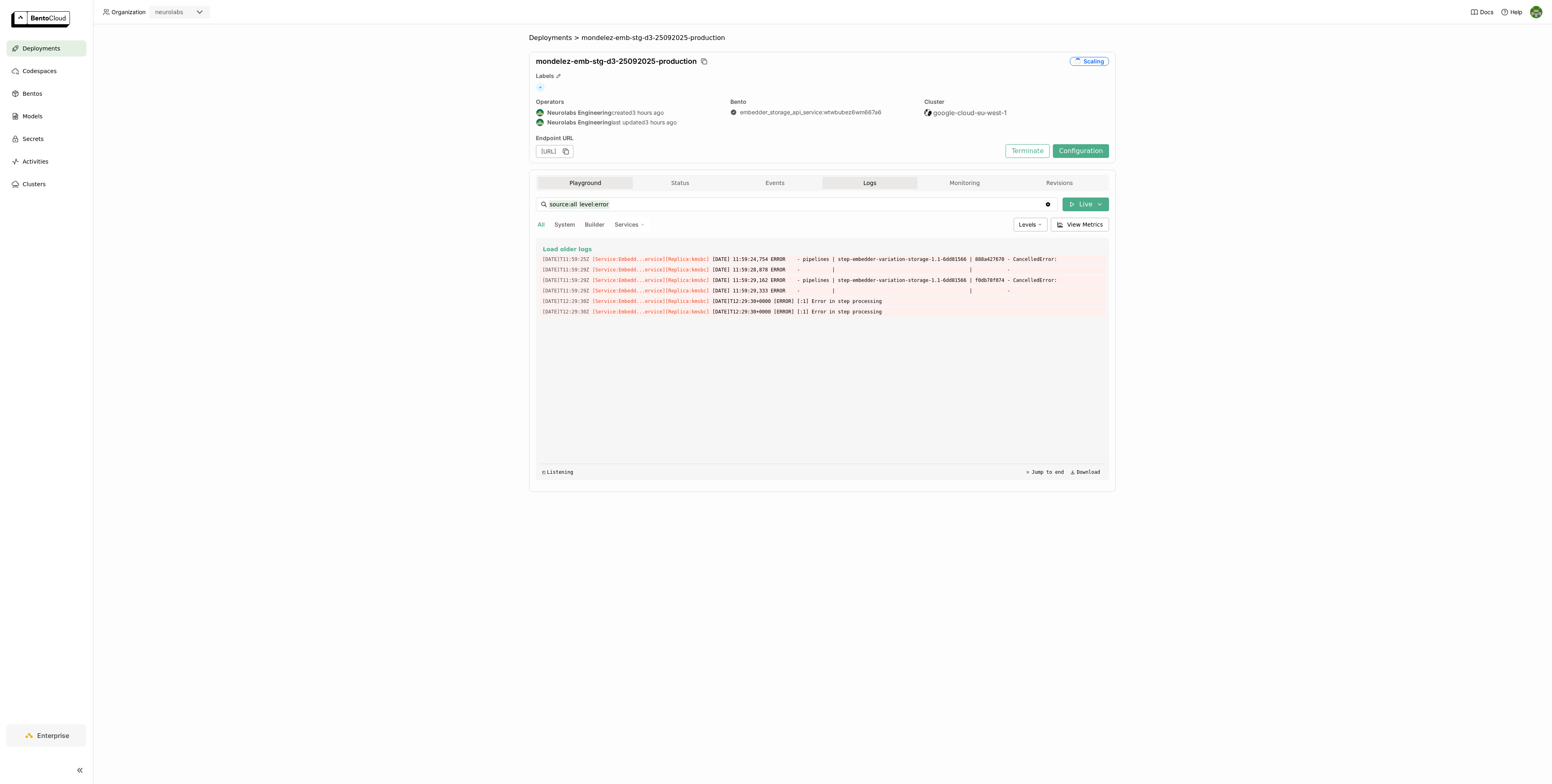
click at [590, 181] on button "Playground" at bounding box center [586, 183] width 95 height 12
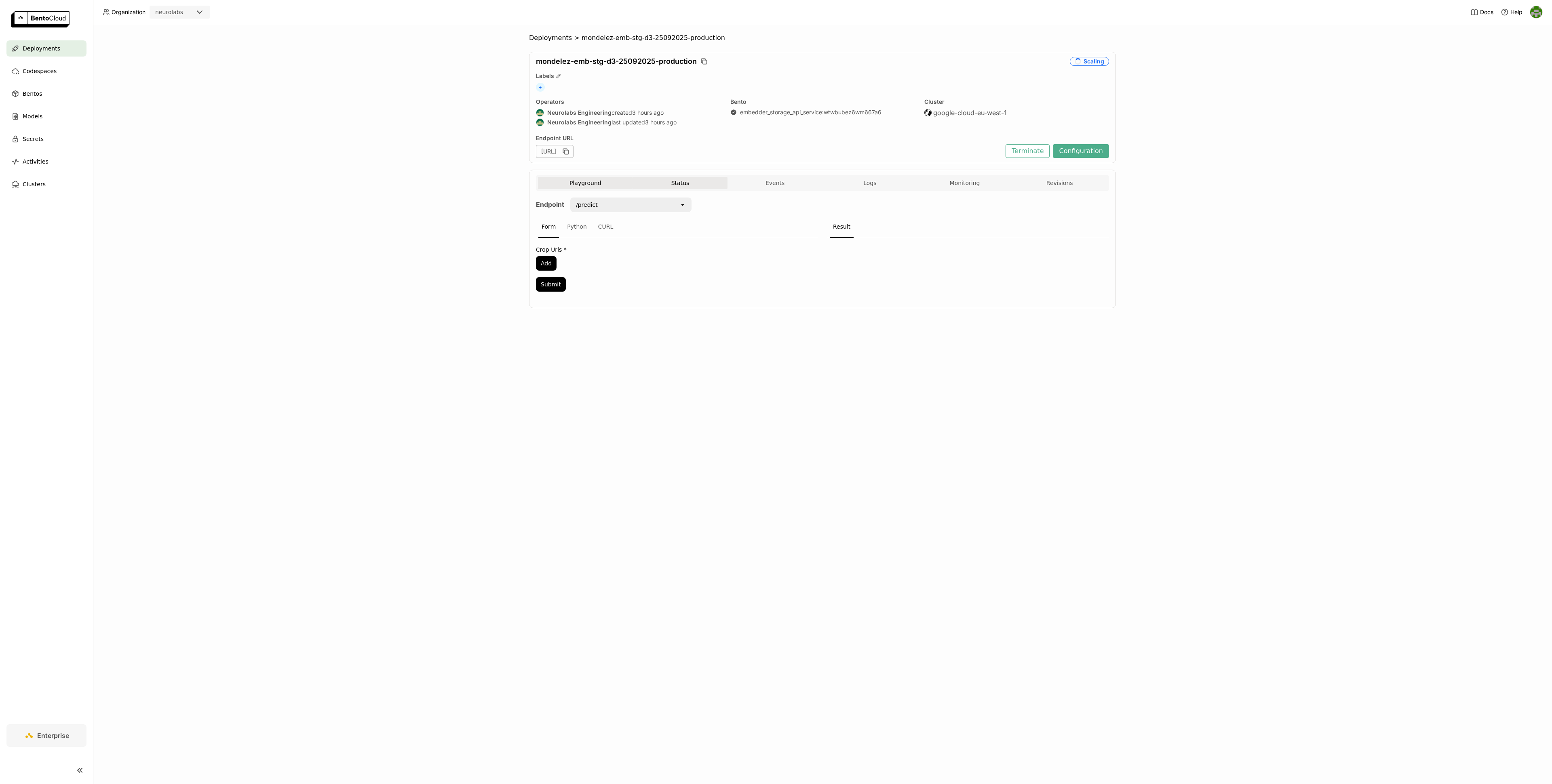
click at [665, 181] on button "Status" at bounding box center [681, 183] width 95 height 12
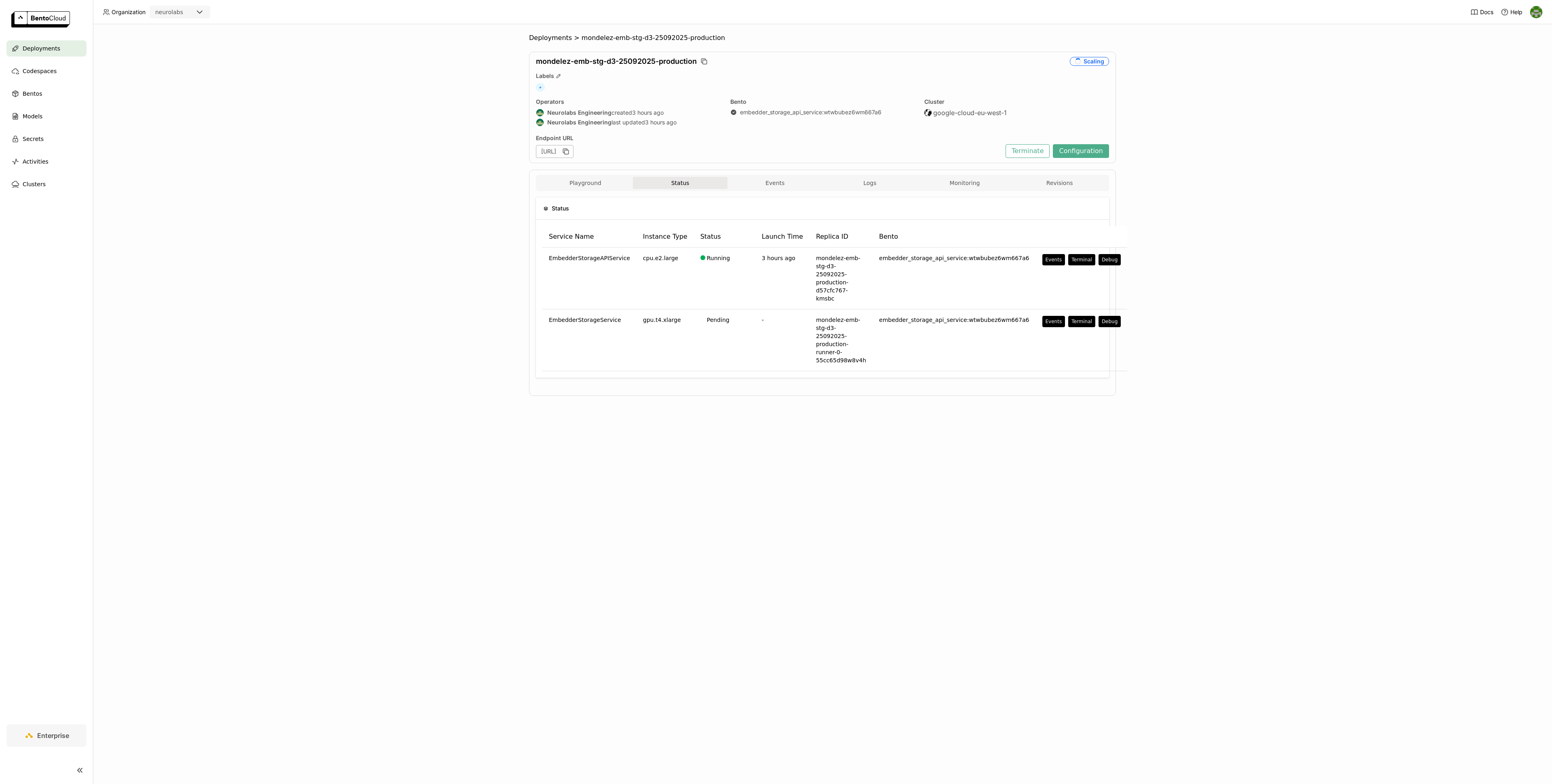
click at [586, 63] on span "mondelez-emb-stg-d3-25092025-production" at bounding box center [616, 61] width 161 height 9
copy div "mondelez-emb-stg-d3-25092025-production"
click at [636, 76] on div "Labels" at bounding box center [822, 76] width 573 height 7
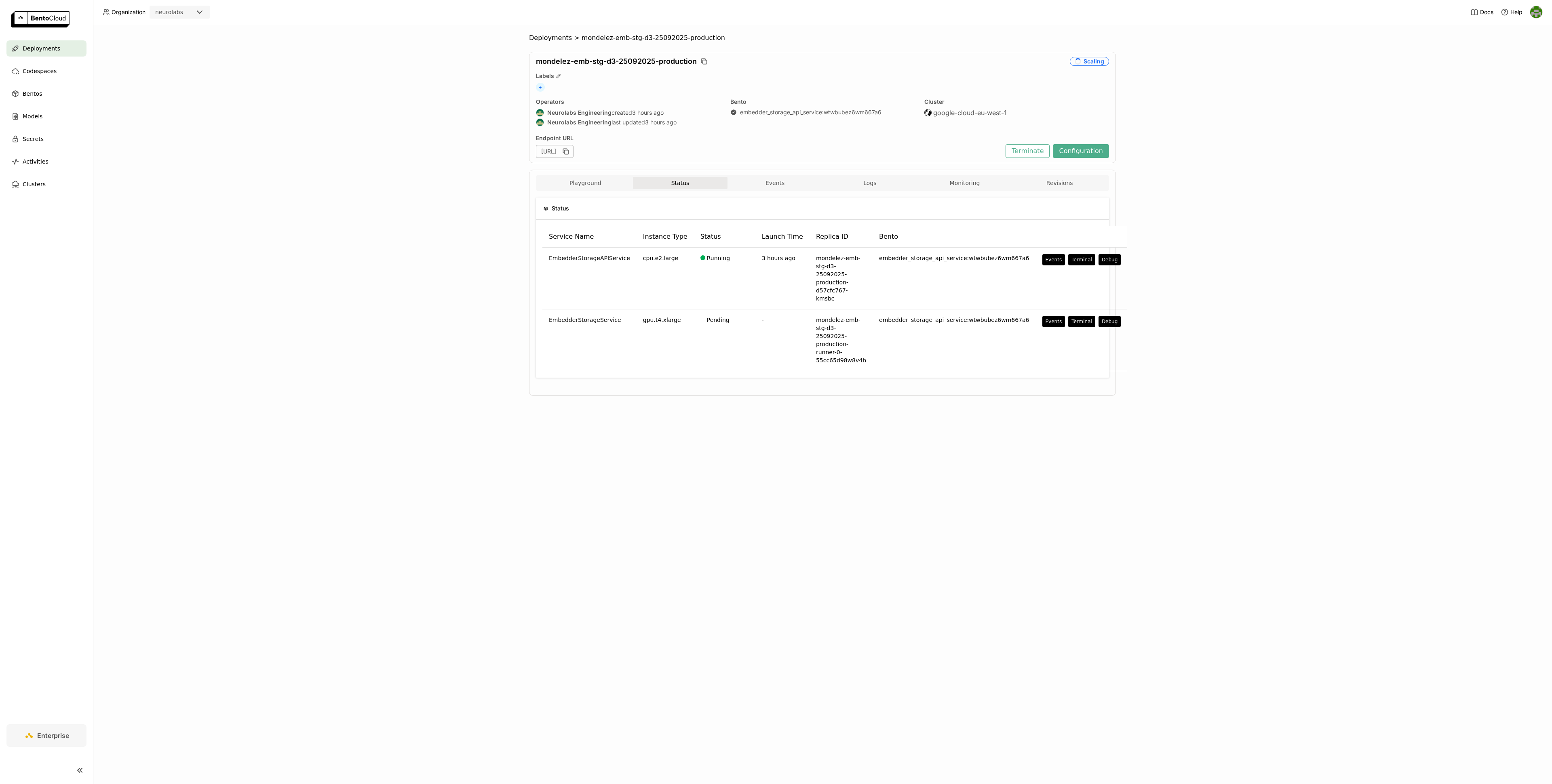
click at [548, 62] on span "mondelez-emb-stg-d3-25092025-production" at bounding box center [616, 61] width 161 height 9
copy span "mondelez"
click at [704, 61] on icon "button" at bounding box center [704, 61] width 8 height 8
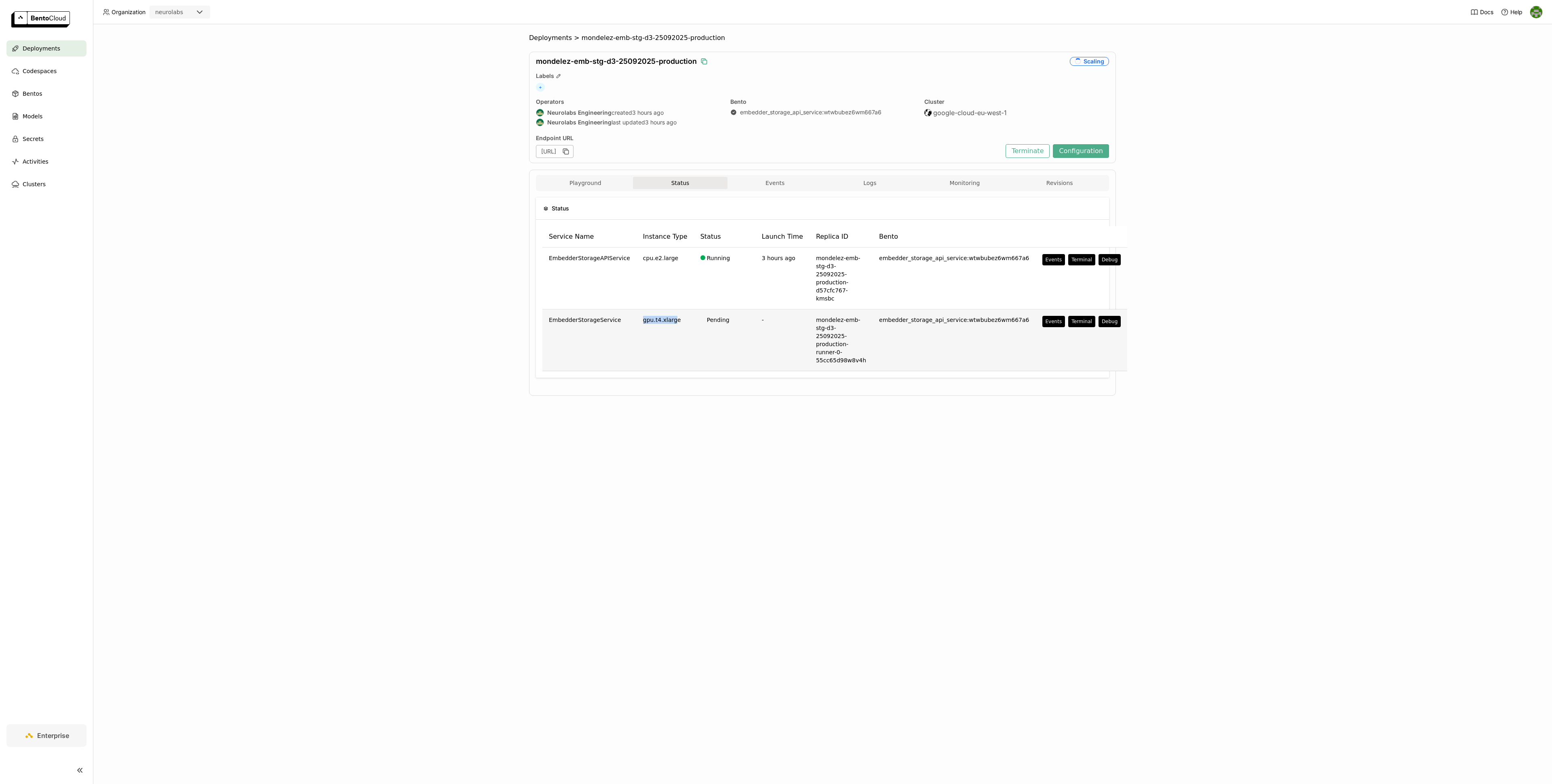
drag, startPoint x: 633, startPoint y: 325, endPoint x: 669, endPoint y: 325, distance: 36.0
click at [669, 325] on td "gpu.t4.xlarge" at bounding box center [665, 340] width 57 height 62
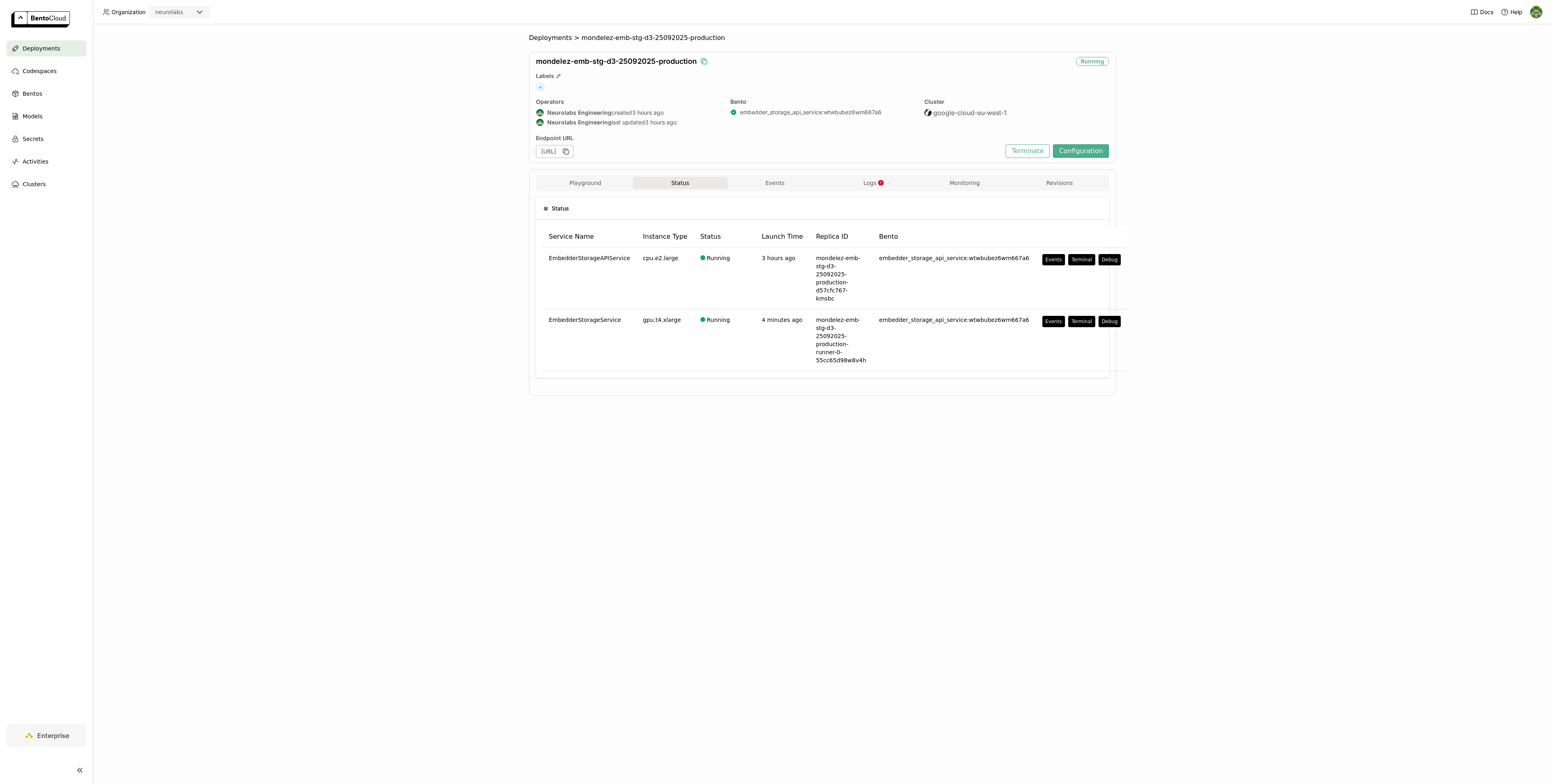
click at [473, 214] on div "Deployments > mondelez-emb-stg-d3-25092025-production mondelez-emb-stg-d3-25092…" at bounding box center [822, 404] width 1459 height 760
click at [602, 187] on button "Playground" at bounding box center [586, 183] width 95 height 12
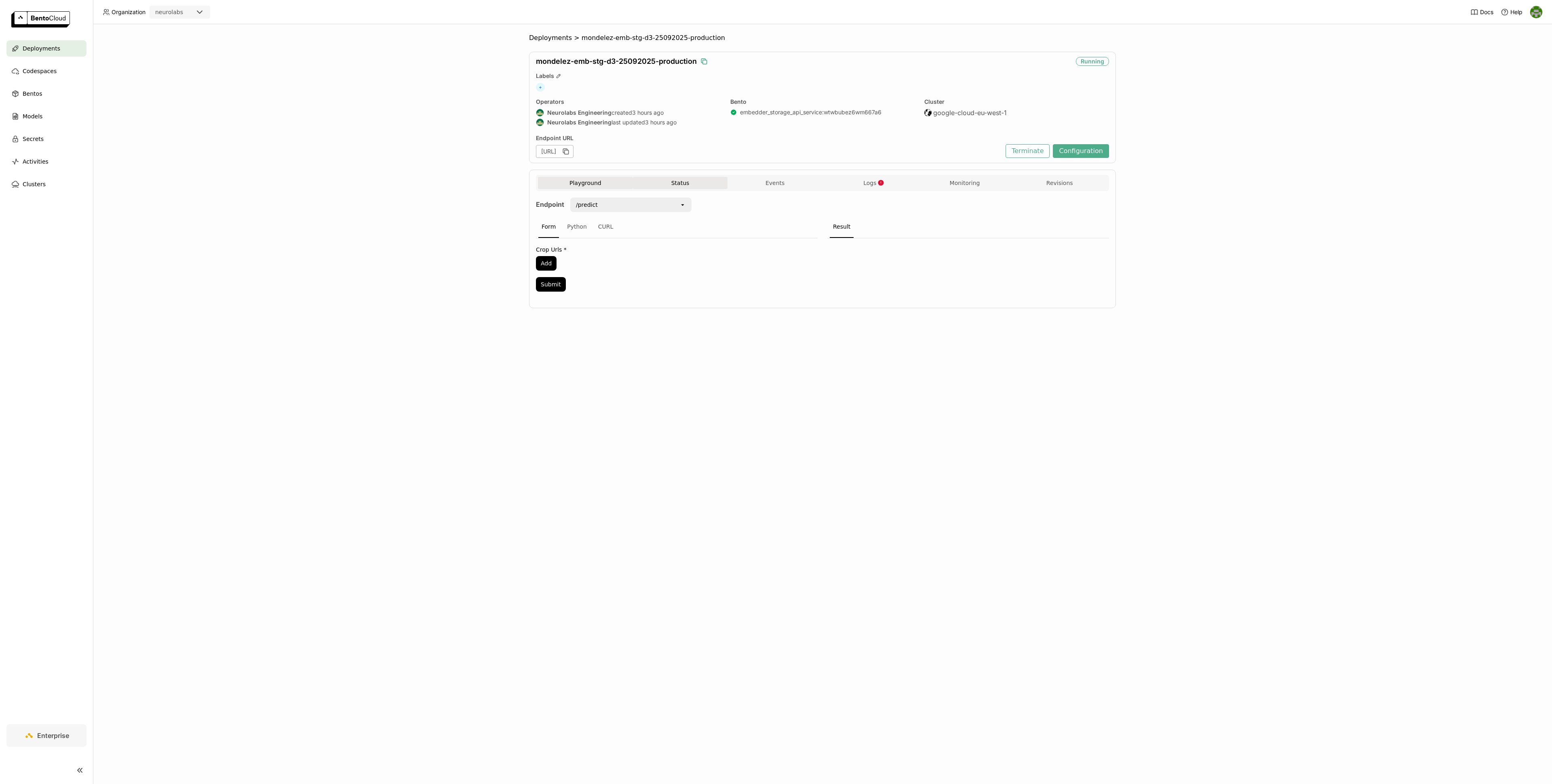
click at [681, 180] on button "Status" at bounding box center [681, 183] width 95 height 12
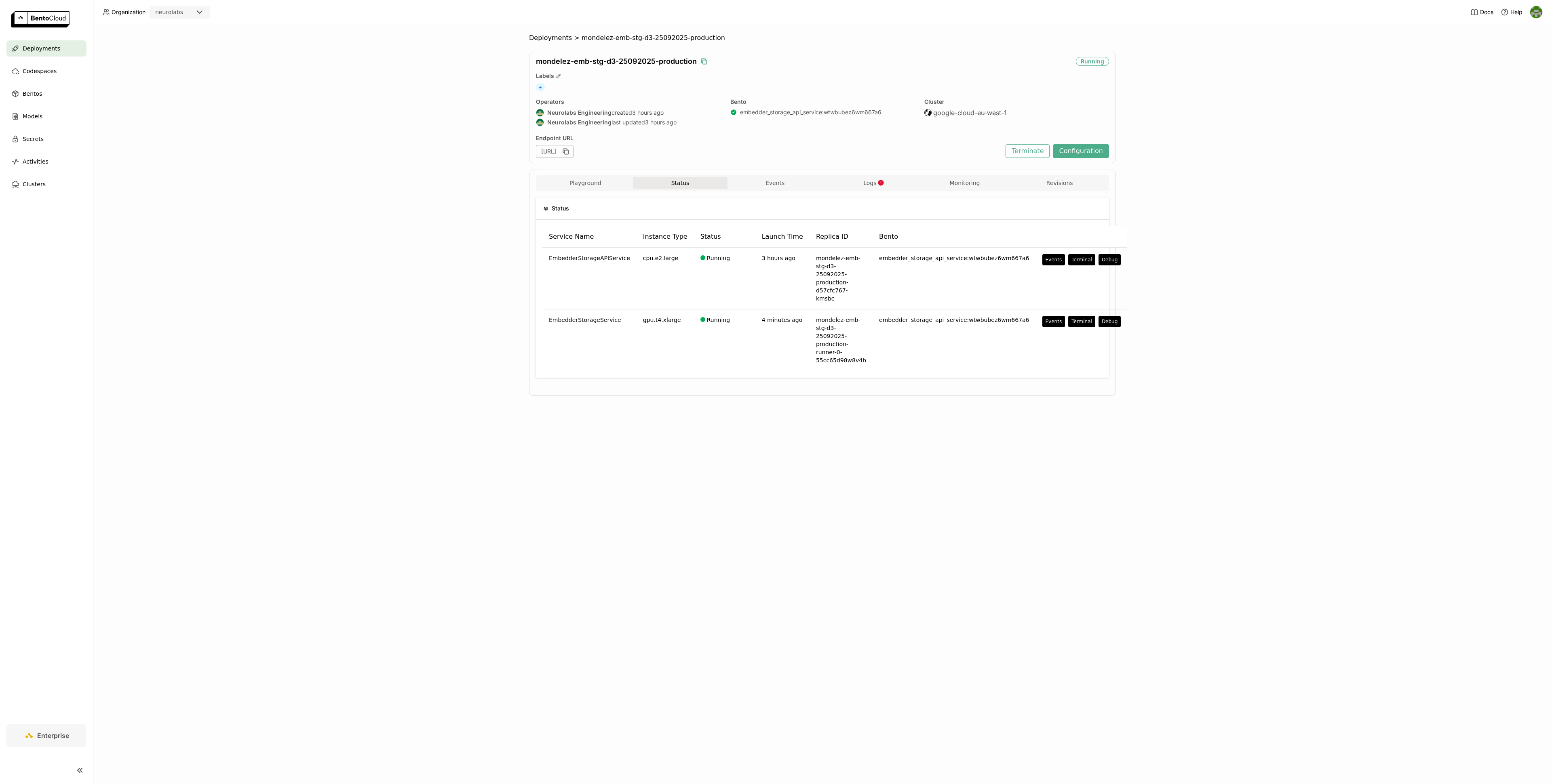
click at [942, 191] on div "Playground Status Events Logs Monitoring Revisions" at bounding box center [822, 184] width 569 height 14
click at [957, 188] on button "Monitoring" at bounding box center [965, 183] width 95 height 12
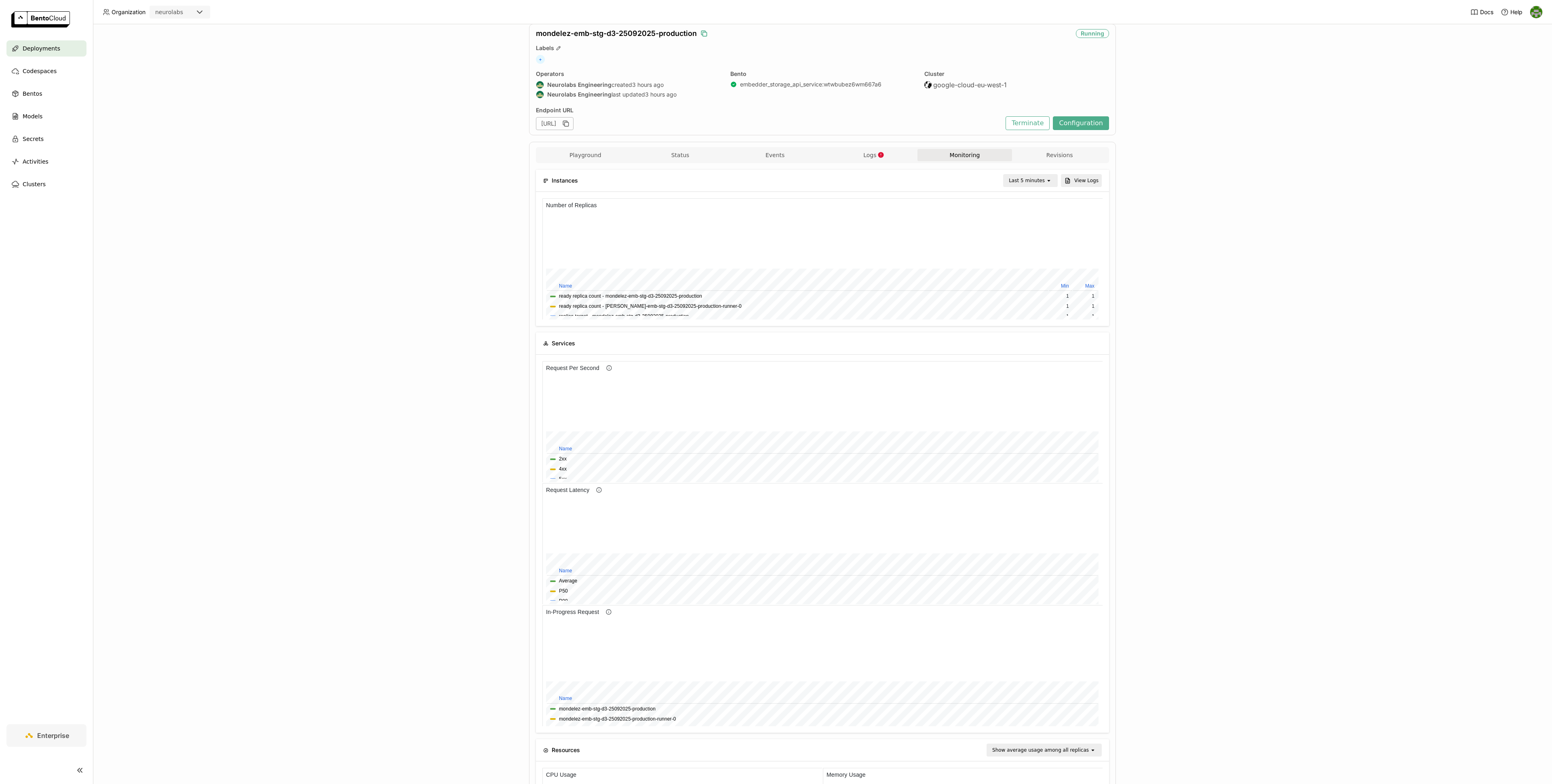
scroll to position [27, 0]
click at [660, 160] on button "Status" at bounding box center [681, 156] width 95 height 12
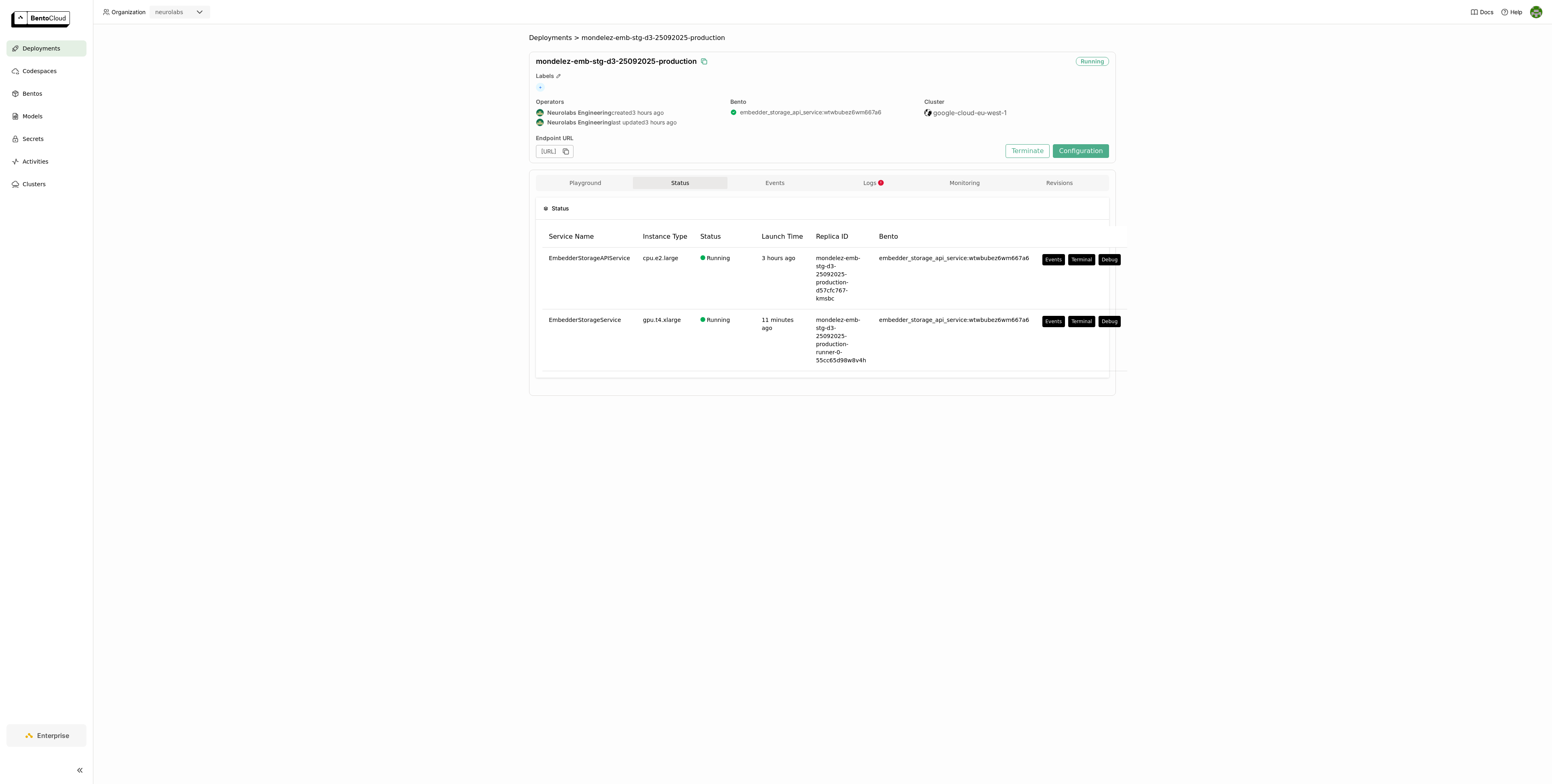
click at [706, 61] on icon "button" at bounding box center [704, 61] width 8 height 8
click at [799, 178] on button "Events" at bounding box center [775, 183] width 95 height 12
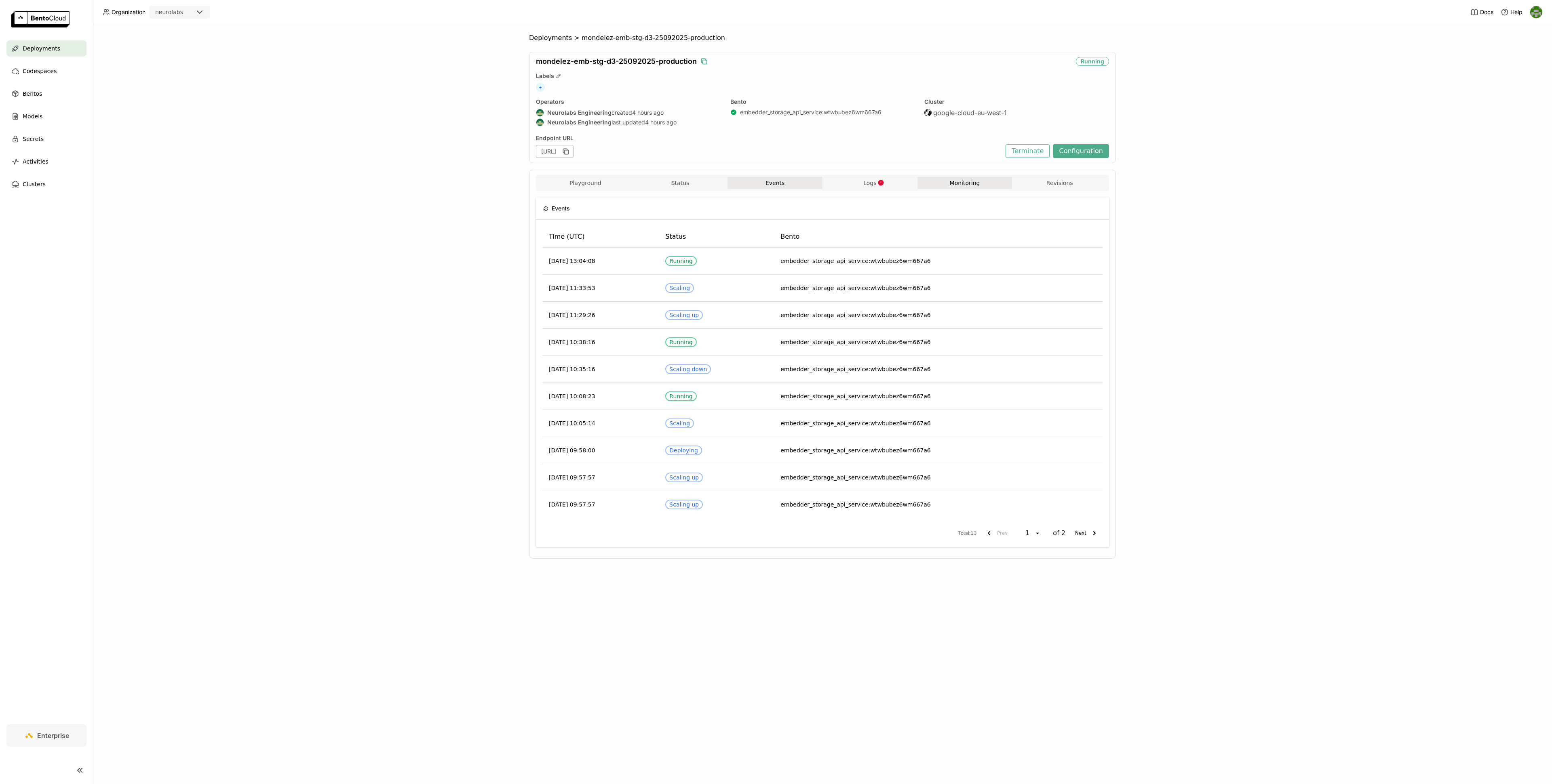
click at [933, 185] on button "Monitoring" at bounding box center [965, 183] width 95 height 12
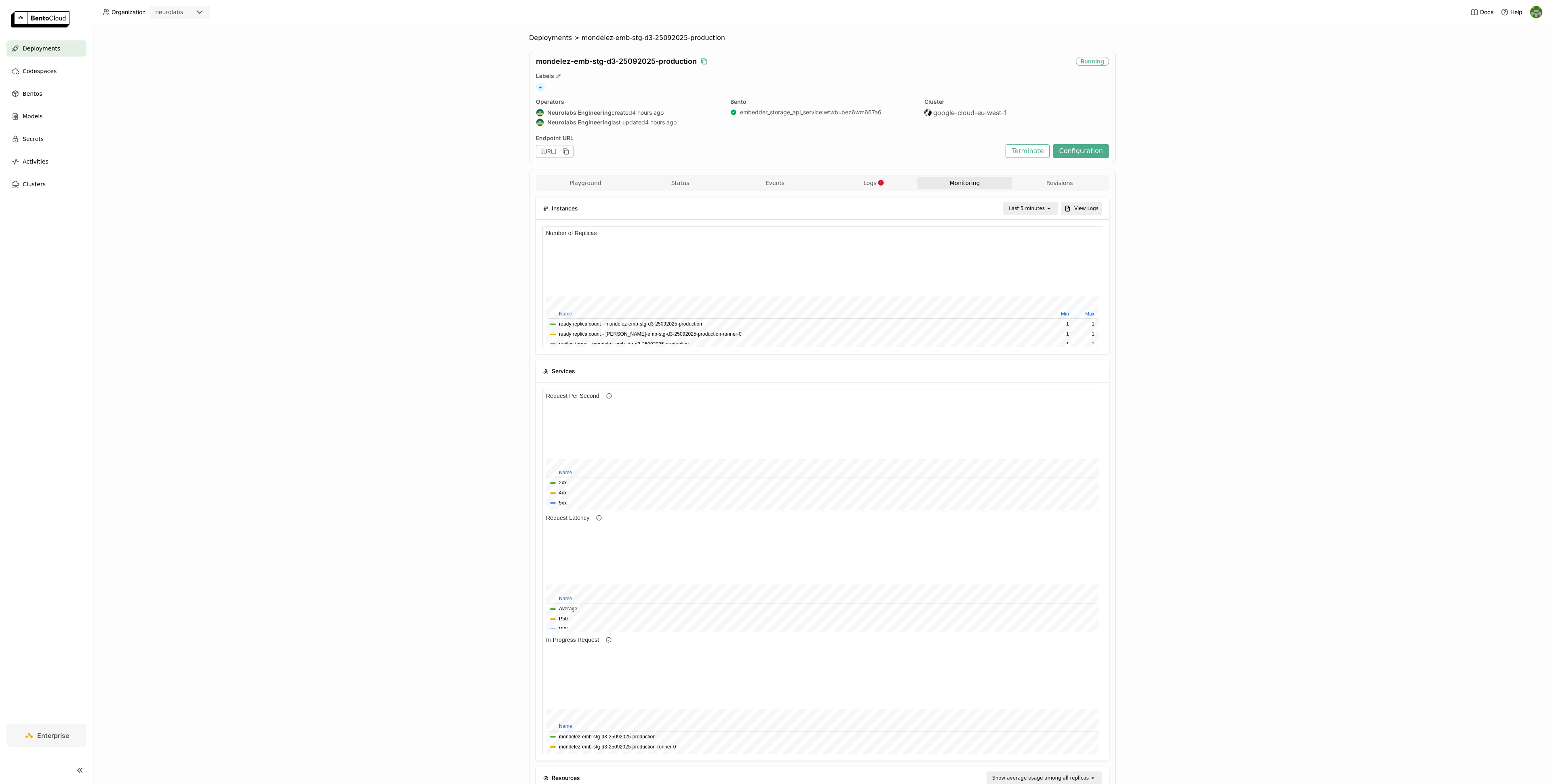
click at [1050, 208] on icon "open" at bounding box center [1048, 208] width 7 height 7
click at [1035, 268] on div "Last 1 hour" at bounding box center [1031, 271] width 39 height 8
click at [581, 34] on span "mondelez-emb-stg-d3-25092025-production" at bounding box center [653, 37] width 143 height 8
copy span "mondelez"
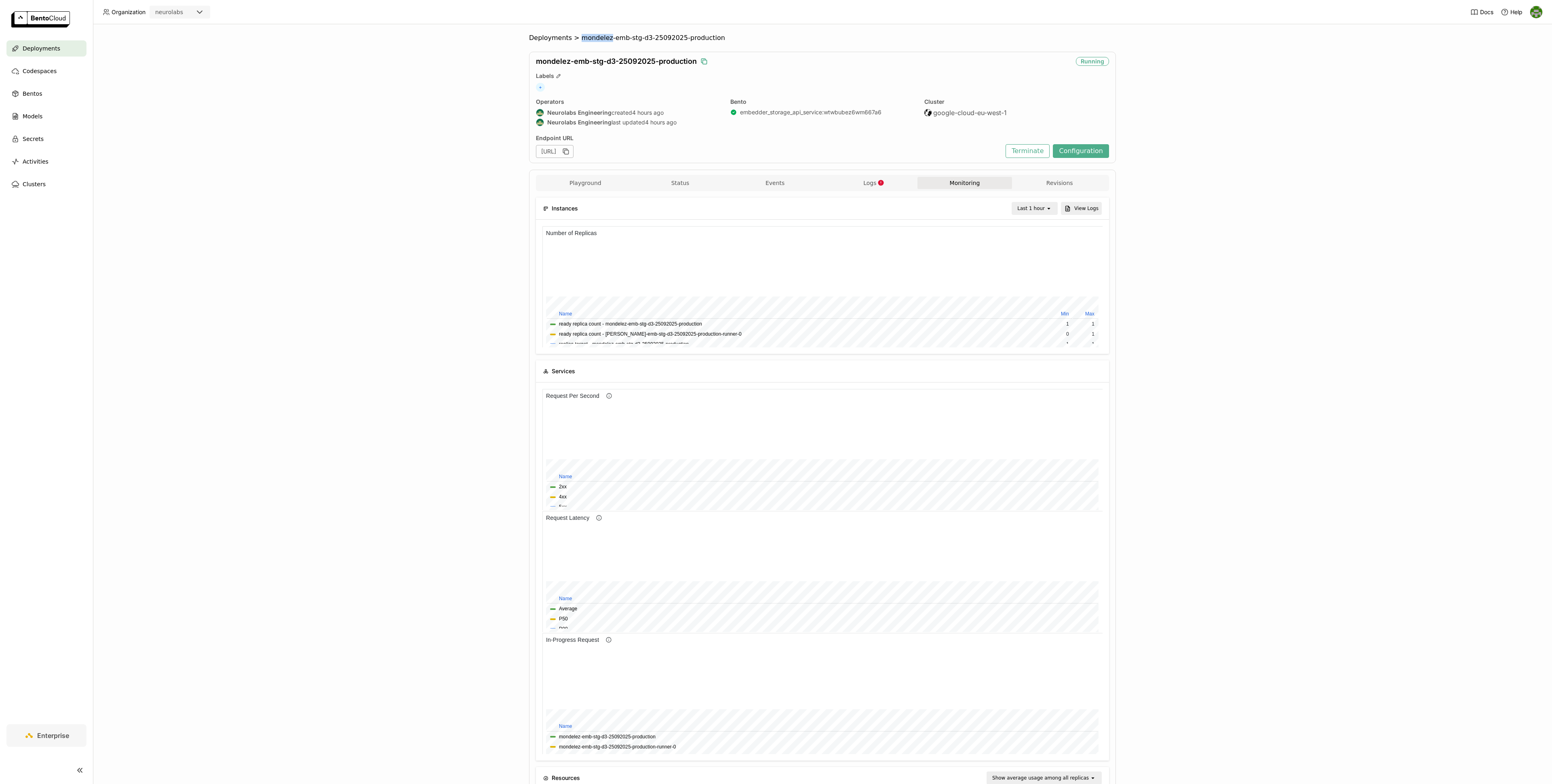
click at [54, 46] on span "Deployments" at bounding box center [42, 48] width 37 height 10
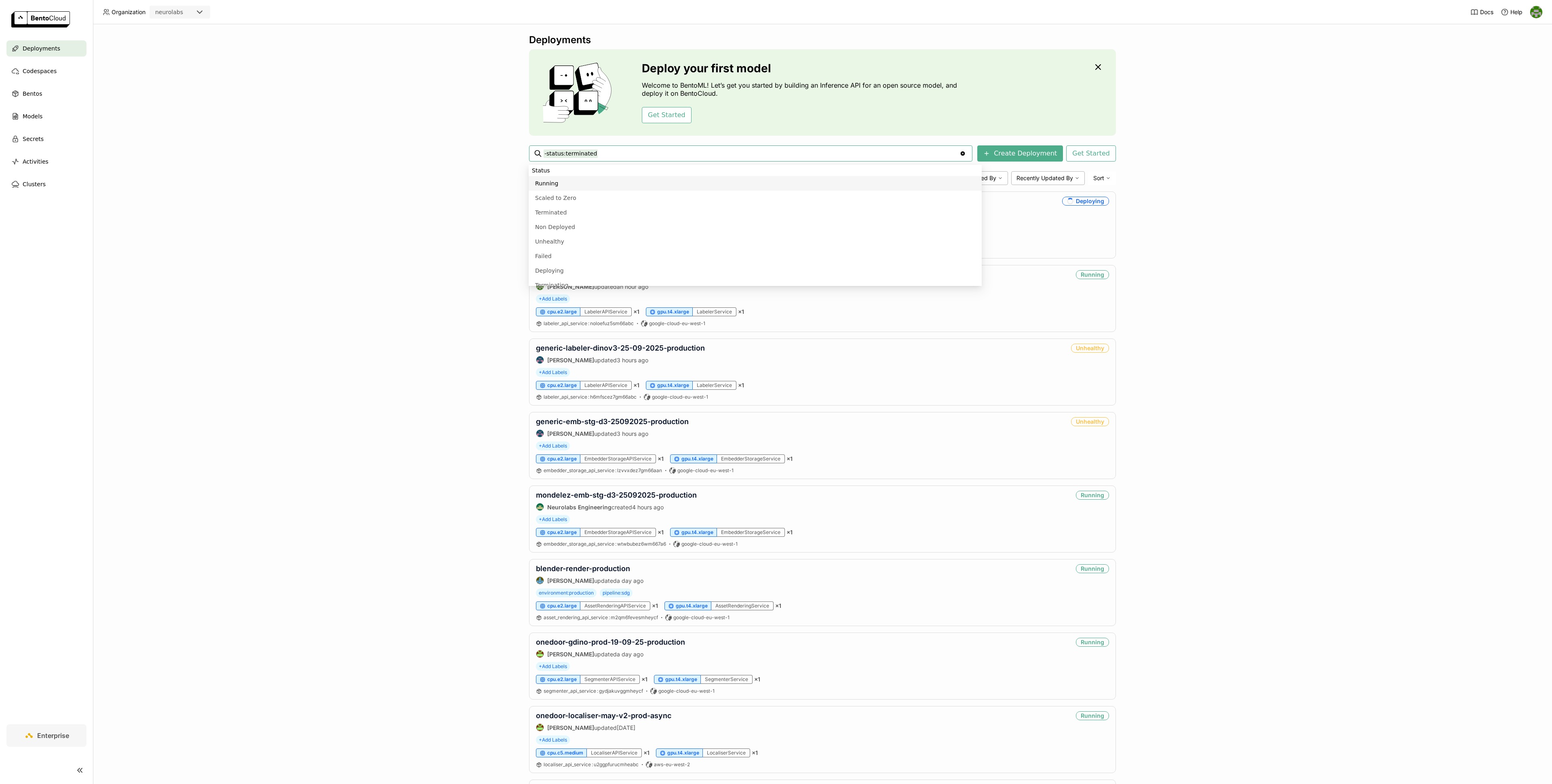
type input "-status:terminated mondelez"
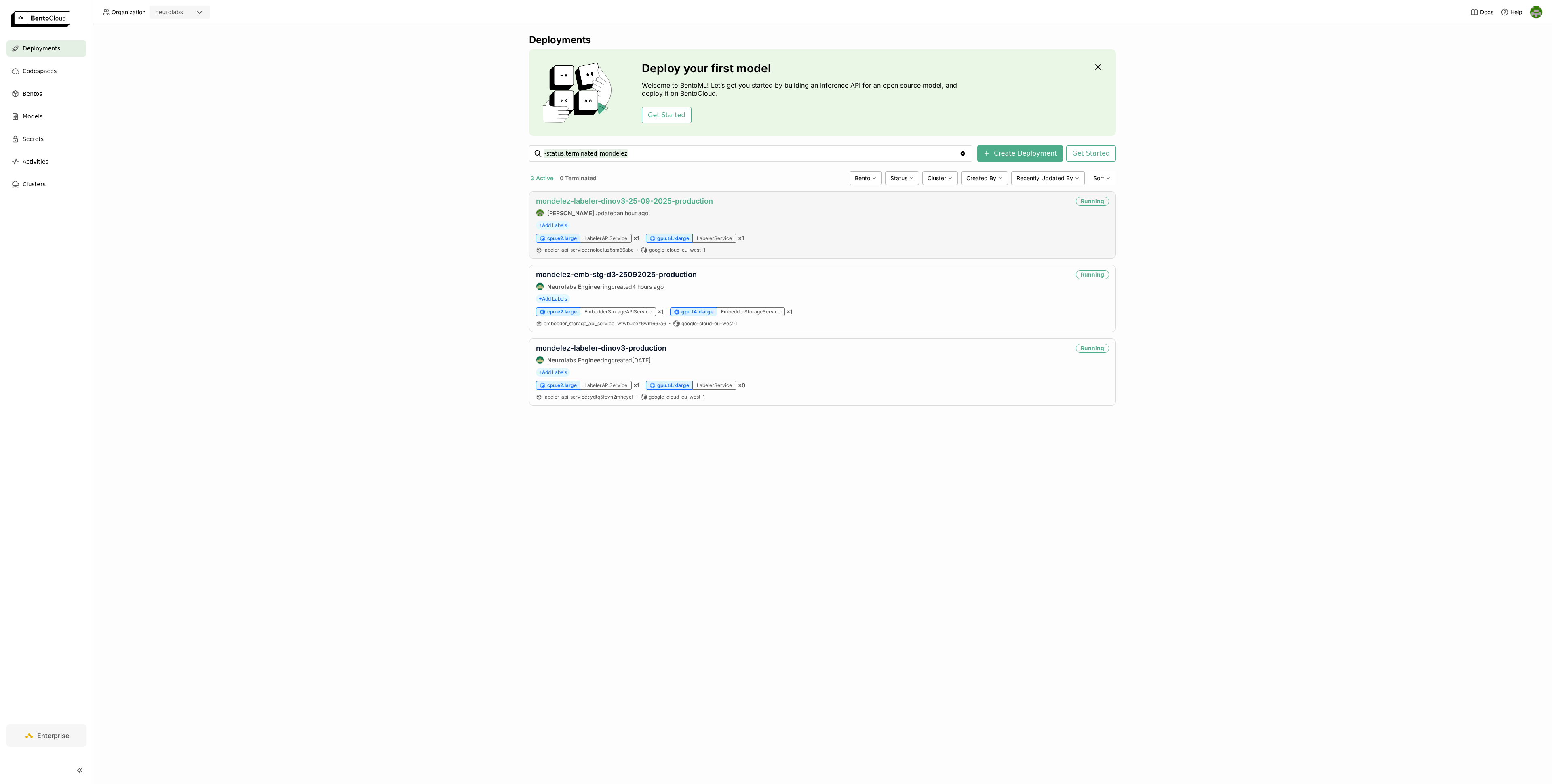
click at [622, 199] on link "mondelez-labeler-dinov3-25-09-2025-production" at bounding box center [625, 201] width 177 height 8
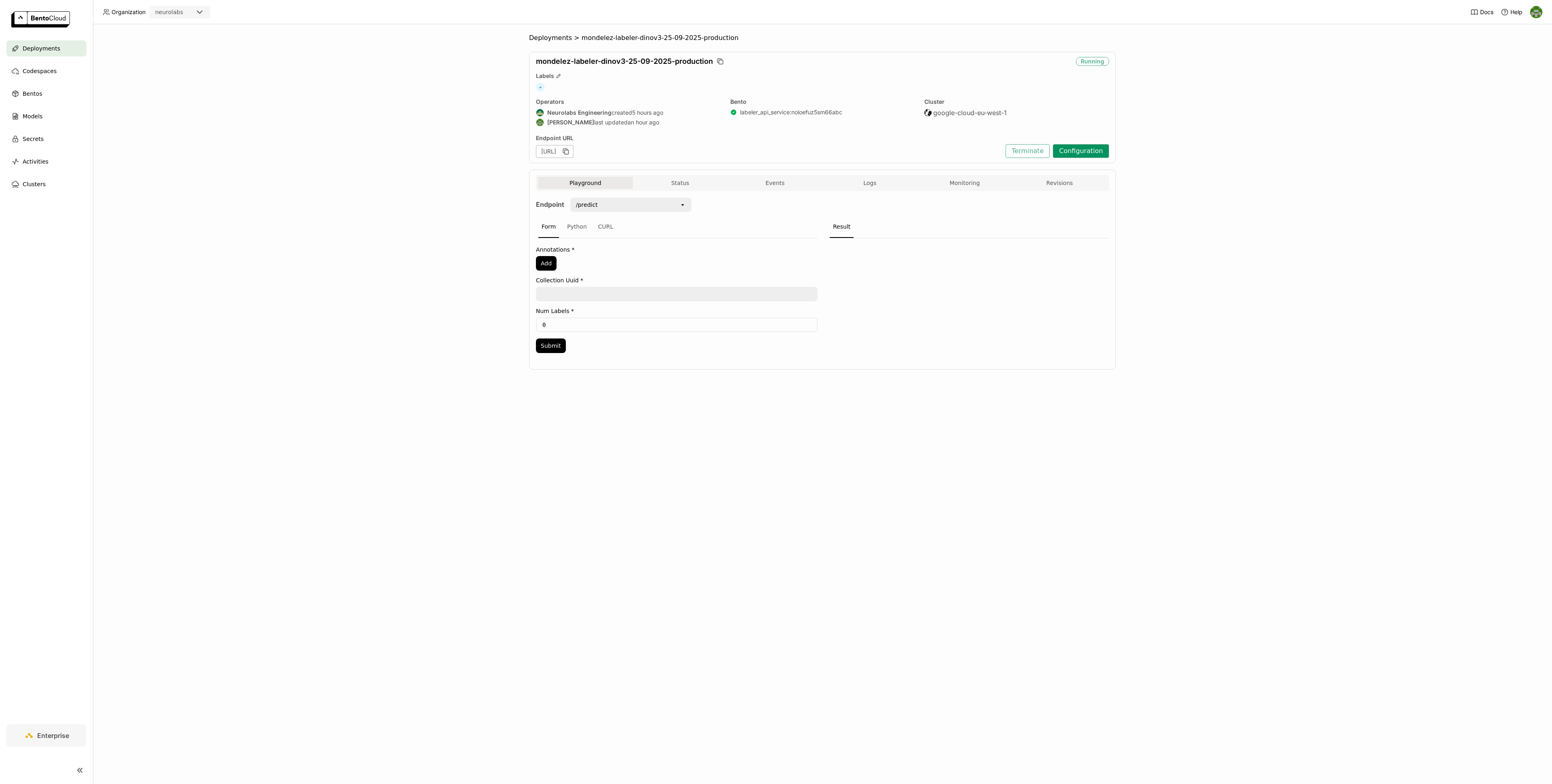
click at [1074, 151] on button "Configuration" at bounding box center [1081, 151] width 56 height 14
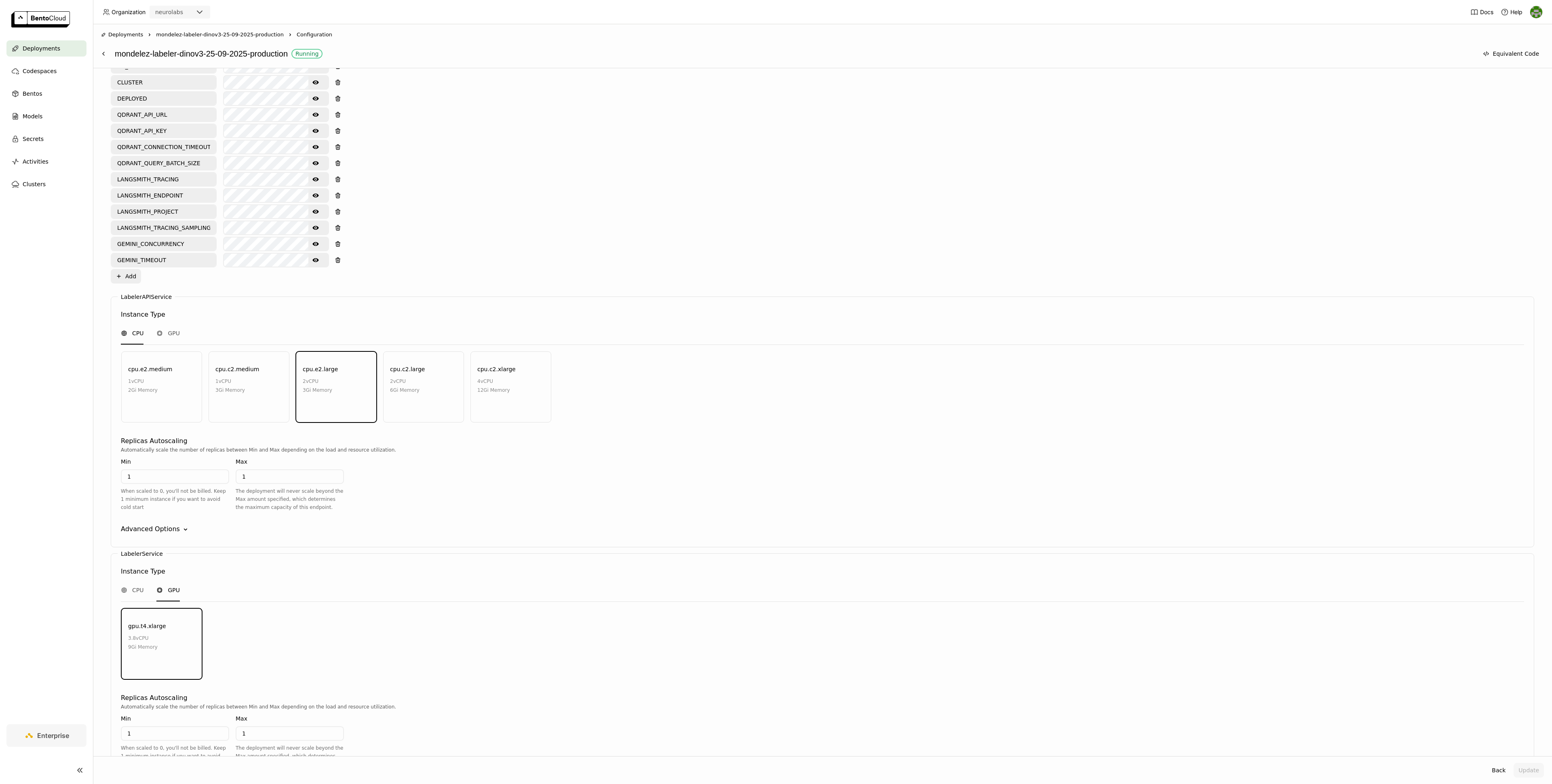
scroll to position [577, 0]
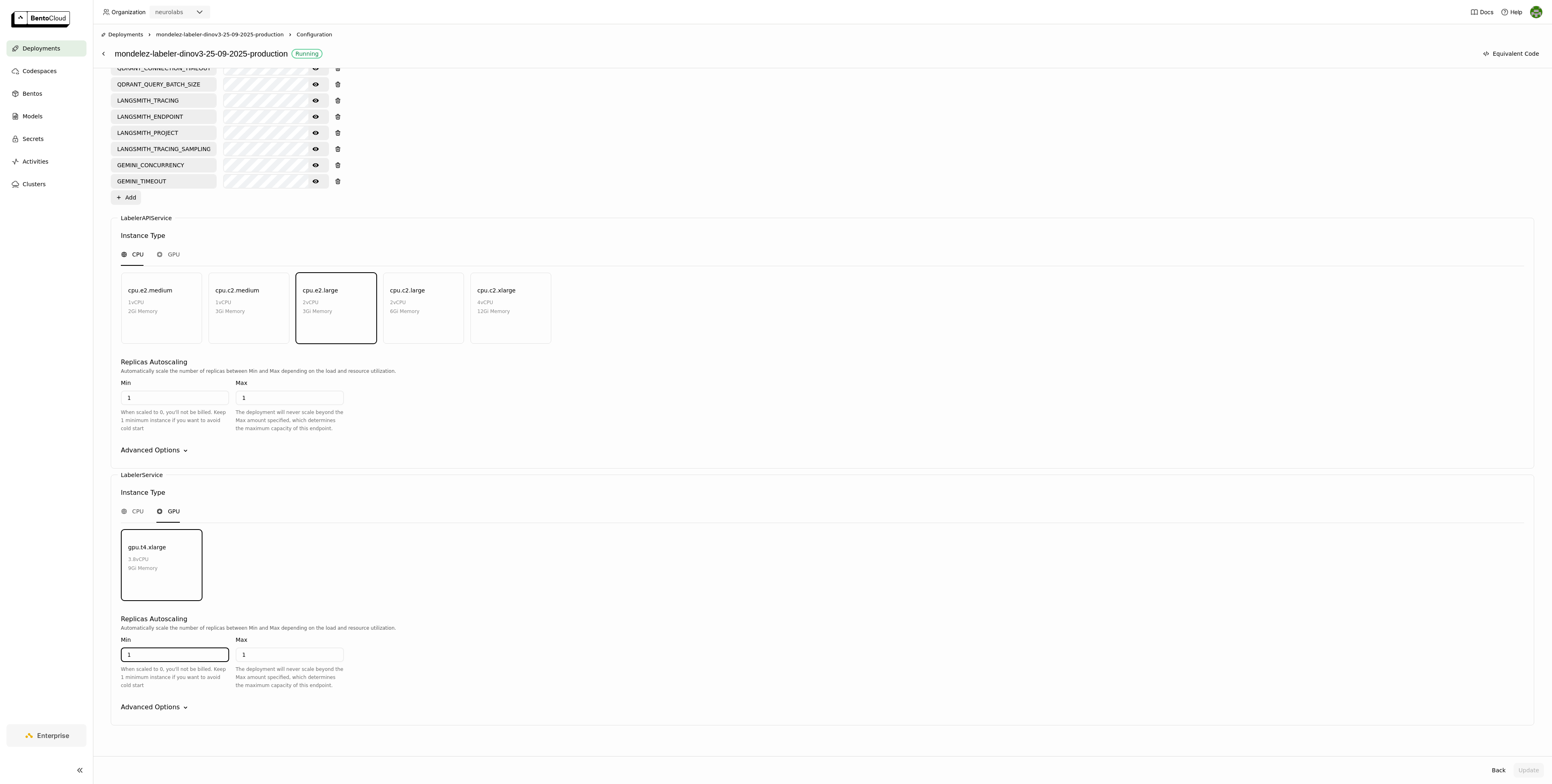
drag, startPoint x: 156, startPoint y: 642, endPoint x: 127, endPoint y: 642, distance: 29.0
click at [127, 649] on input "1" at bounding box center [175, 655] width 107 height 13
type input "0"
click at [1530, 770] on button "Update" at bounding box center [1529, 770] width 30 height 14
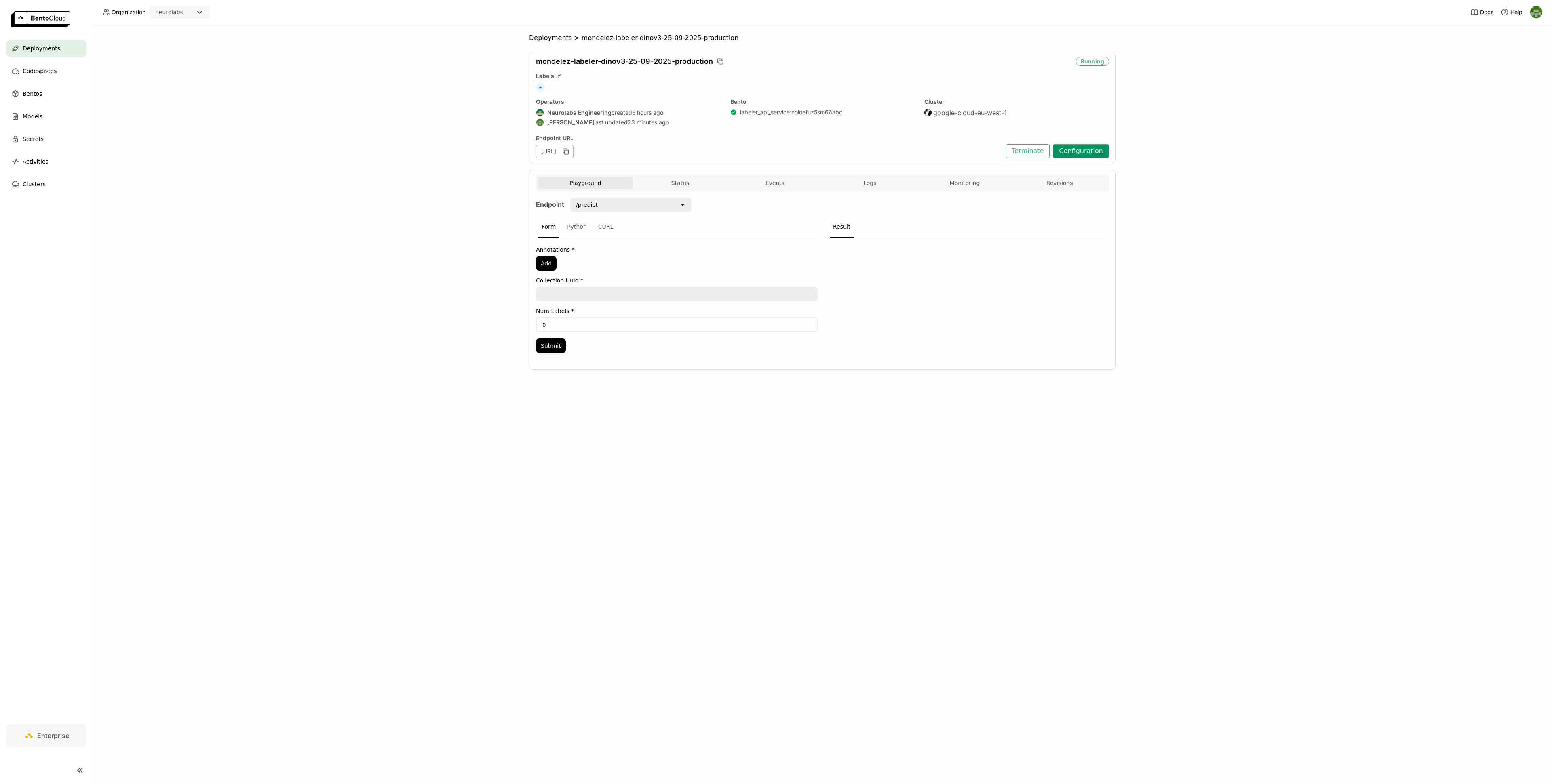
click at [1072, 151] on button "Configuration" at bounding box center [1081, 151] width 56 height 14
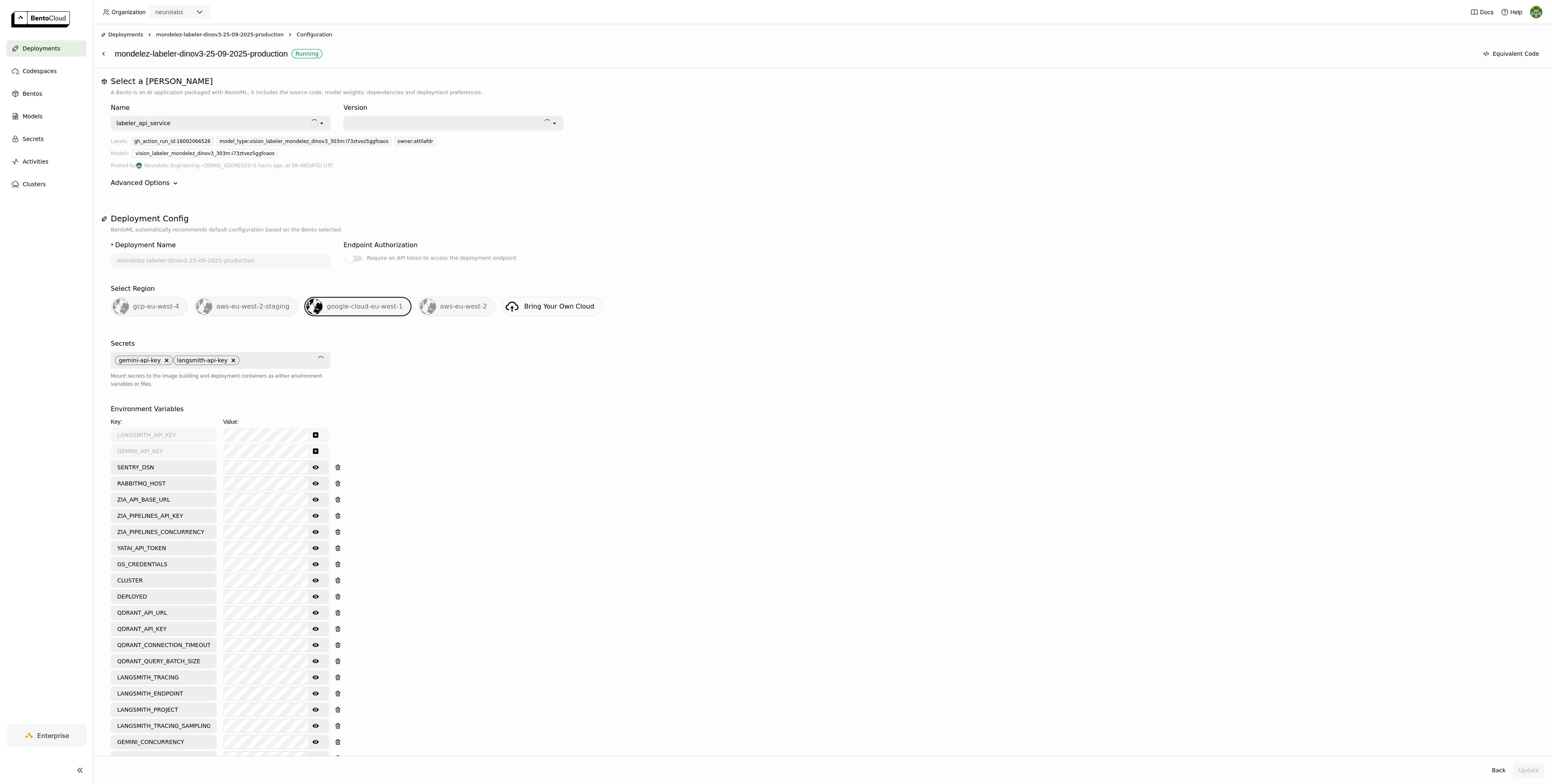
scroll to position [577, 0]
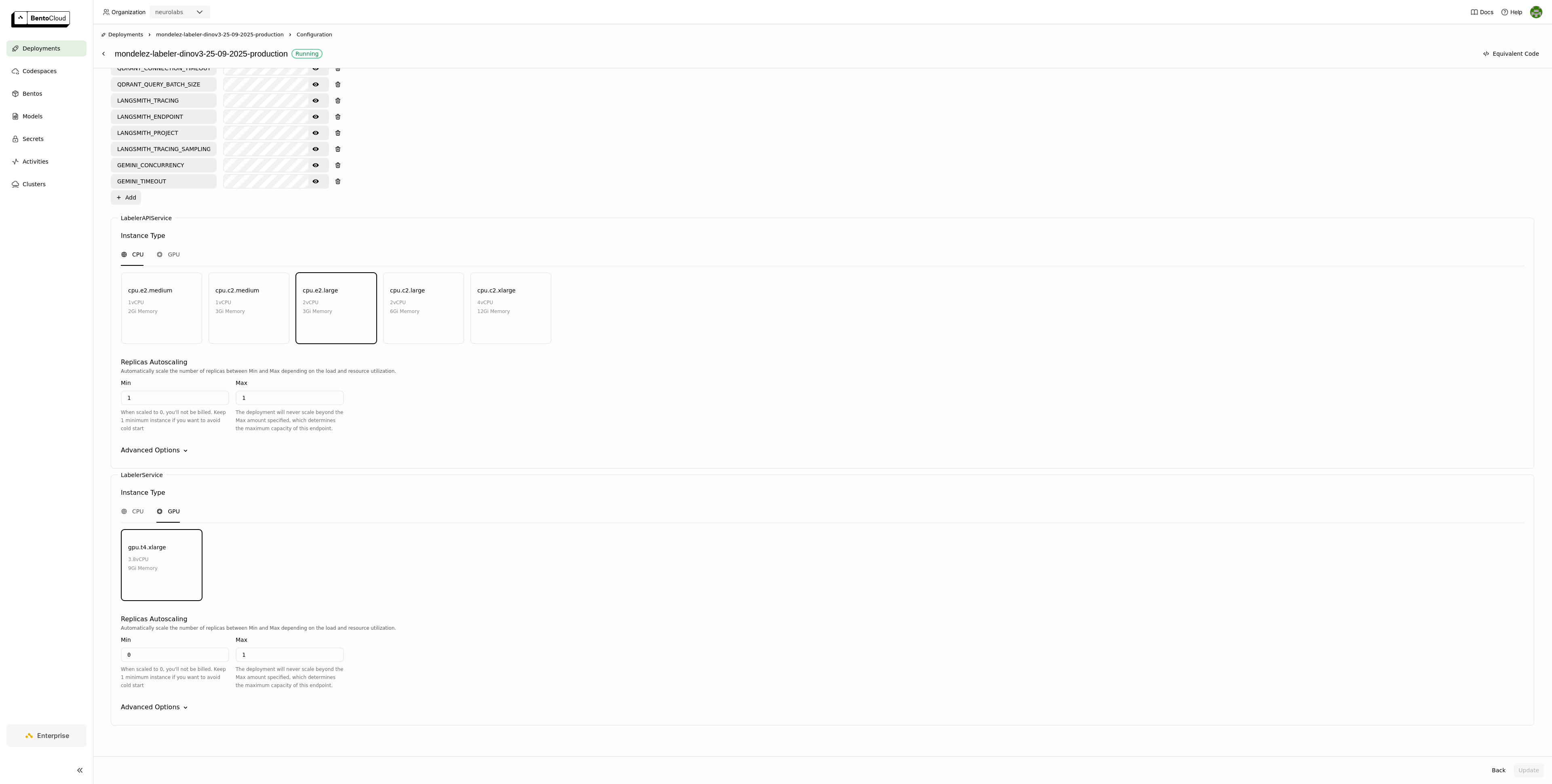
click at [180, 655] on div "0 When scaled to 0, you'll not be billed. Keep 1 minimum instance if you want t…" at bounding box center [175, 668] width 108 height 42
click at [186, 649] on input "0" at bounding box center [175, 655] width 107 height 13
type input "1"
click at [1528, 767] on button "Update" at bounding box center [1529, 770] width 30 height 14
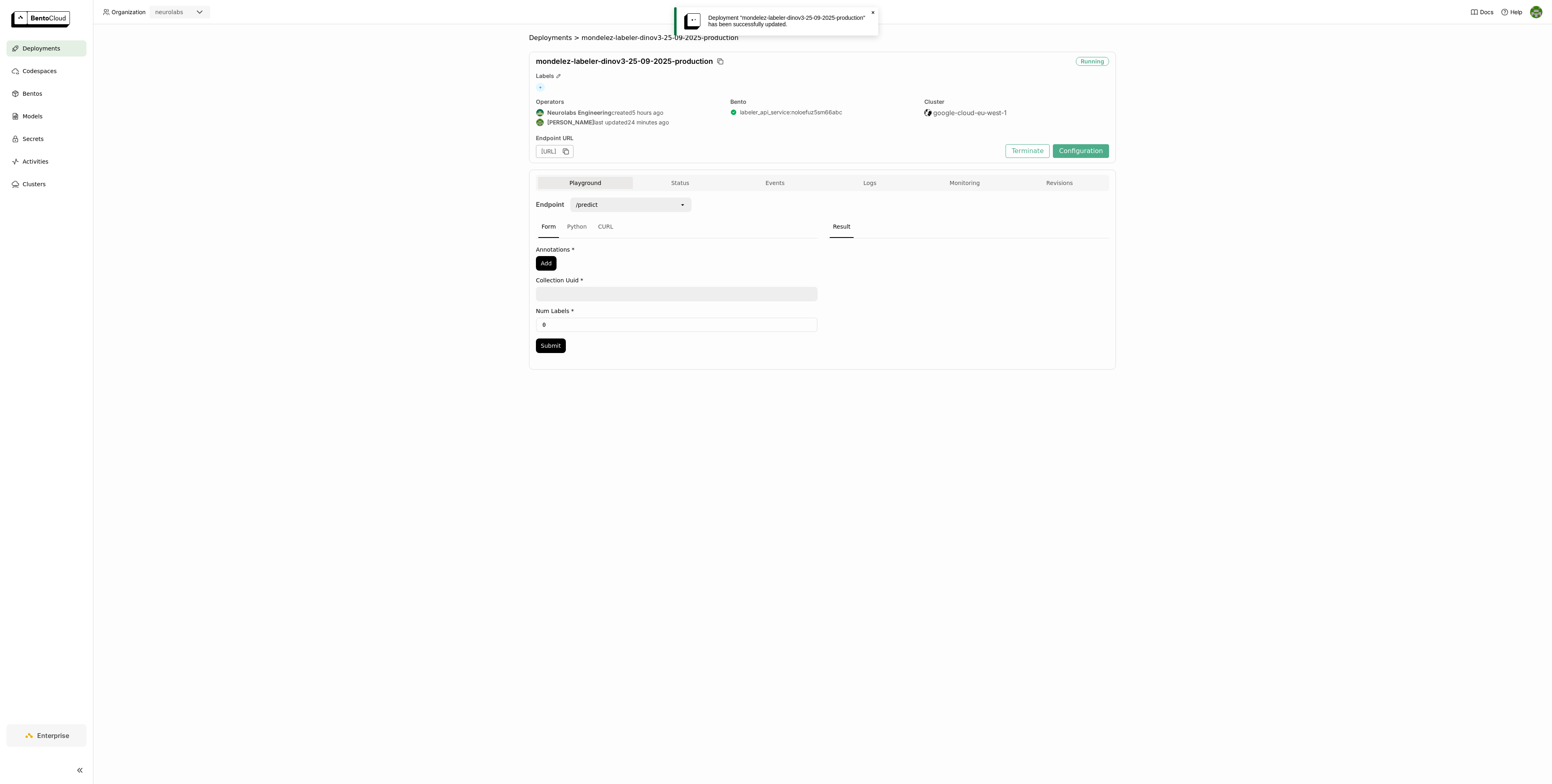
click at [877, 14] on div "Deployment "mondelez-labeler-dinov3-25-09-2025-production" has been successfull…" at bounding box center [776, 21] width 204 height 28
click at [876, 14] on icon "Close" at bounding box center [873, 12] width 7 height 7
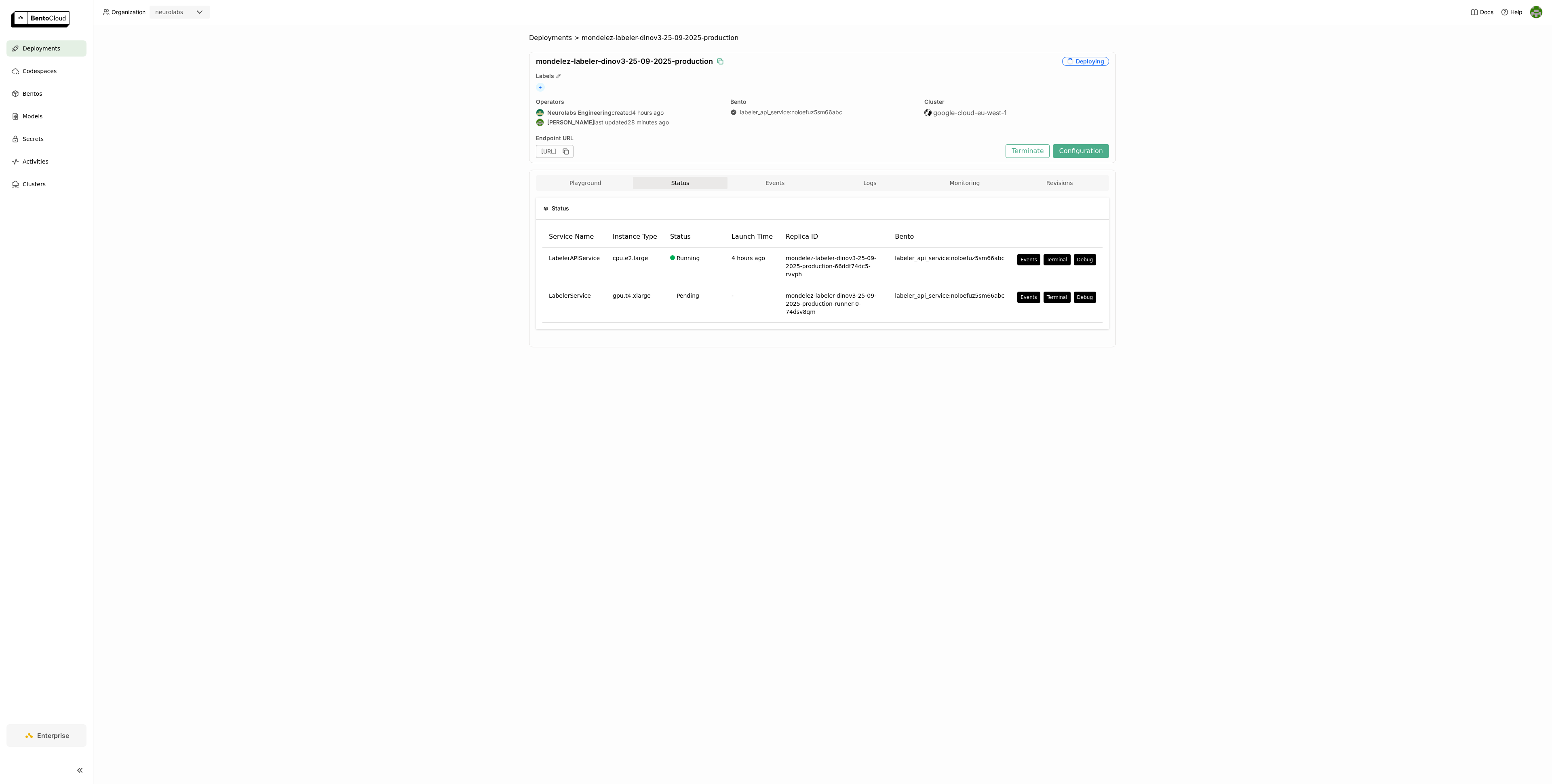
click at [724, 63] on icon "button" at bounding box center [720, 61] width 8 height 8
click at [594, 184] on button "Playground" at bounding box center [586, 183] width 95 height 12
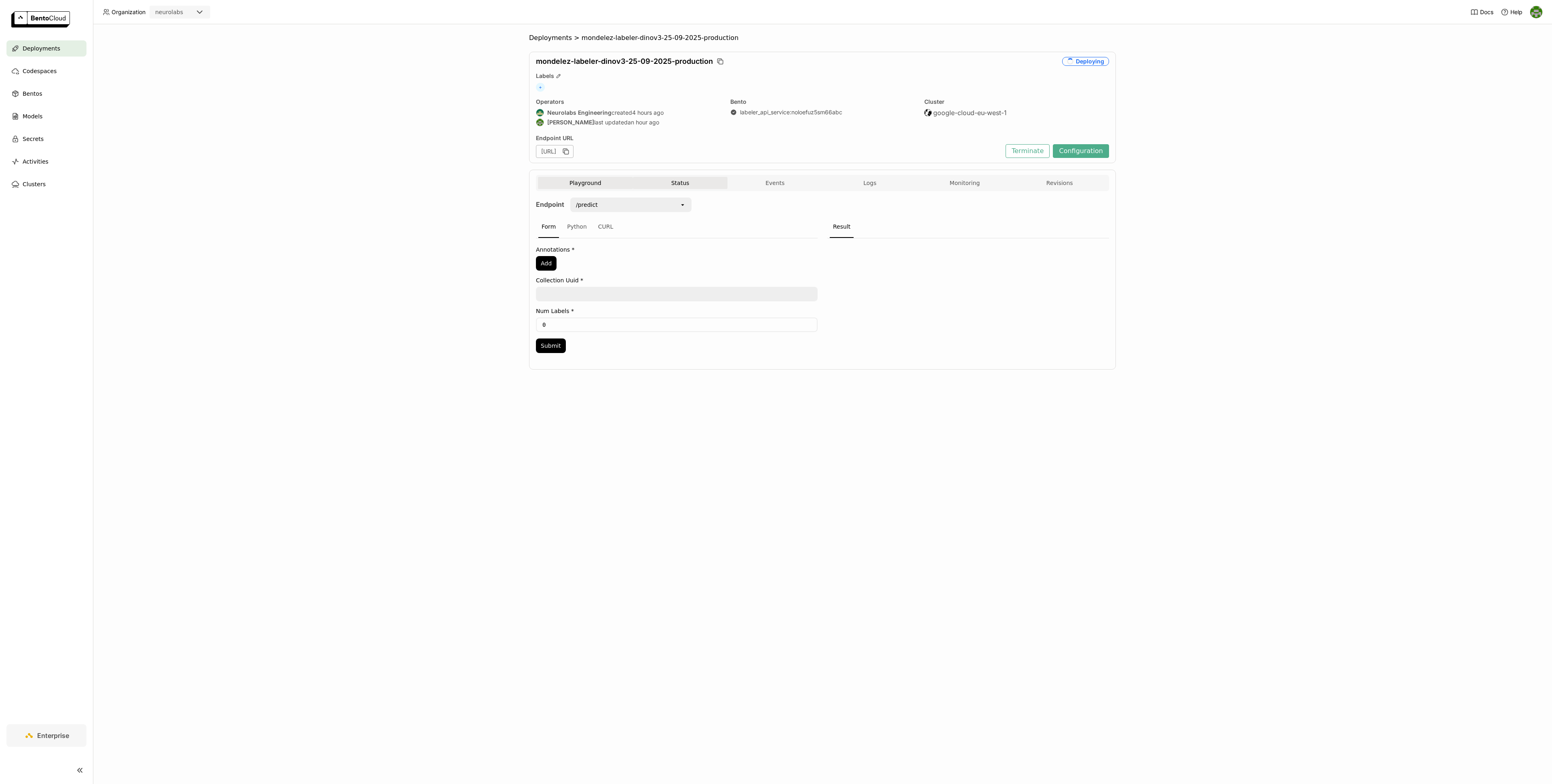
click at [682, 182] on button "Status" at bounding box center [681, 183] width 95 height 12
click at [55, 49] on span "Deployments" at bounding box center [42, 48] width 37 height 10
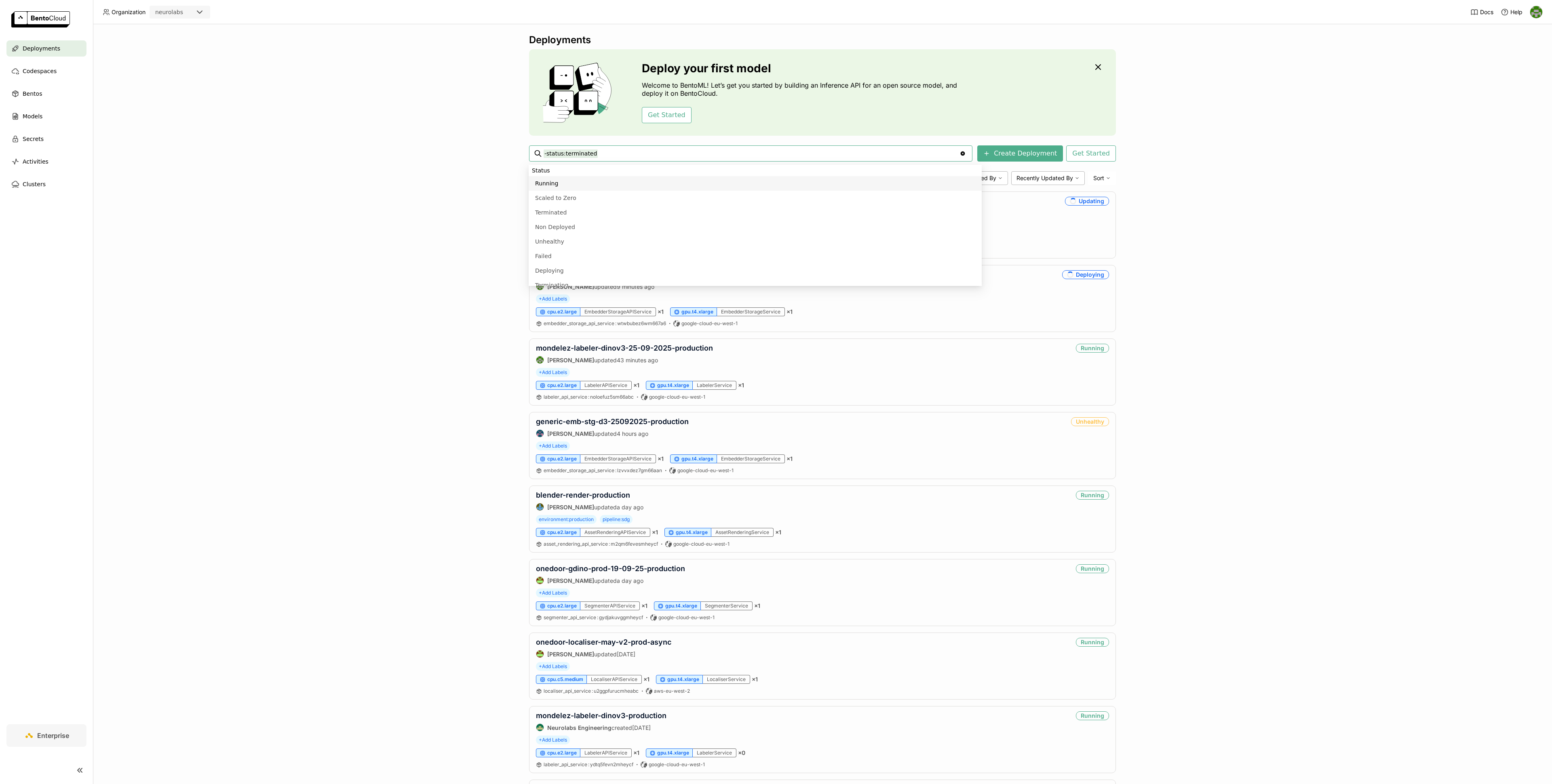
click at [617, 154] on input "-status:terminated" at bounding box center [751, 153] width 416 height 13
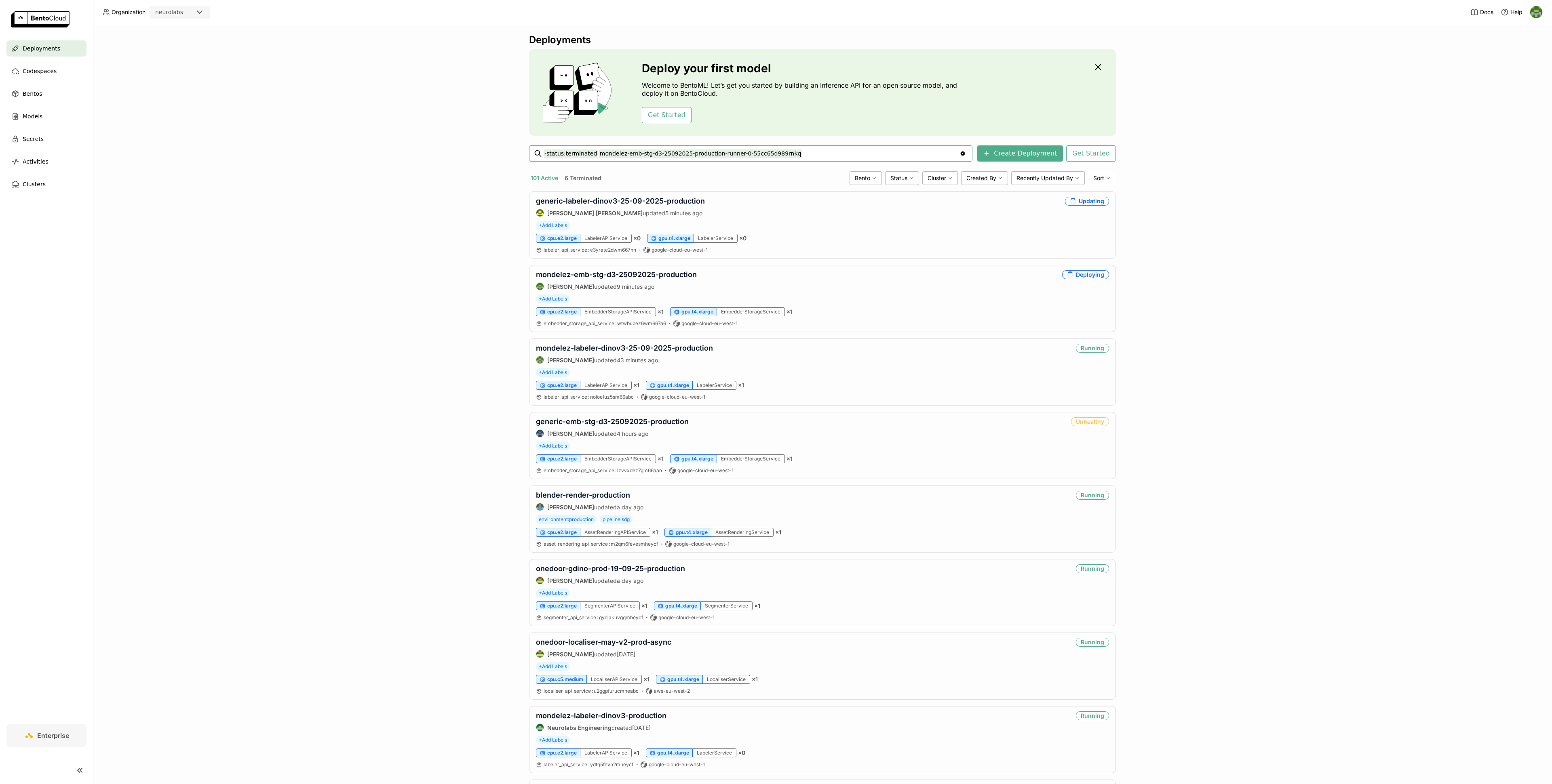
type input "-status:terminated mondelez-emb-stg-d3-25092025-production-runner-0-55cc65d989r…"
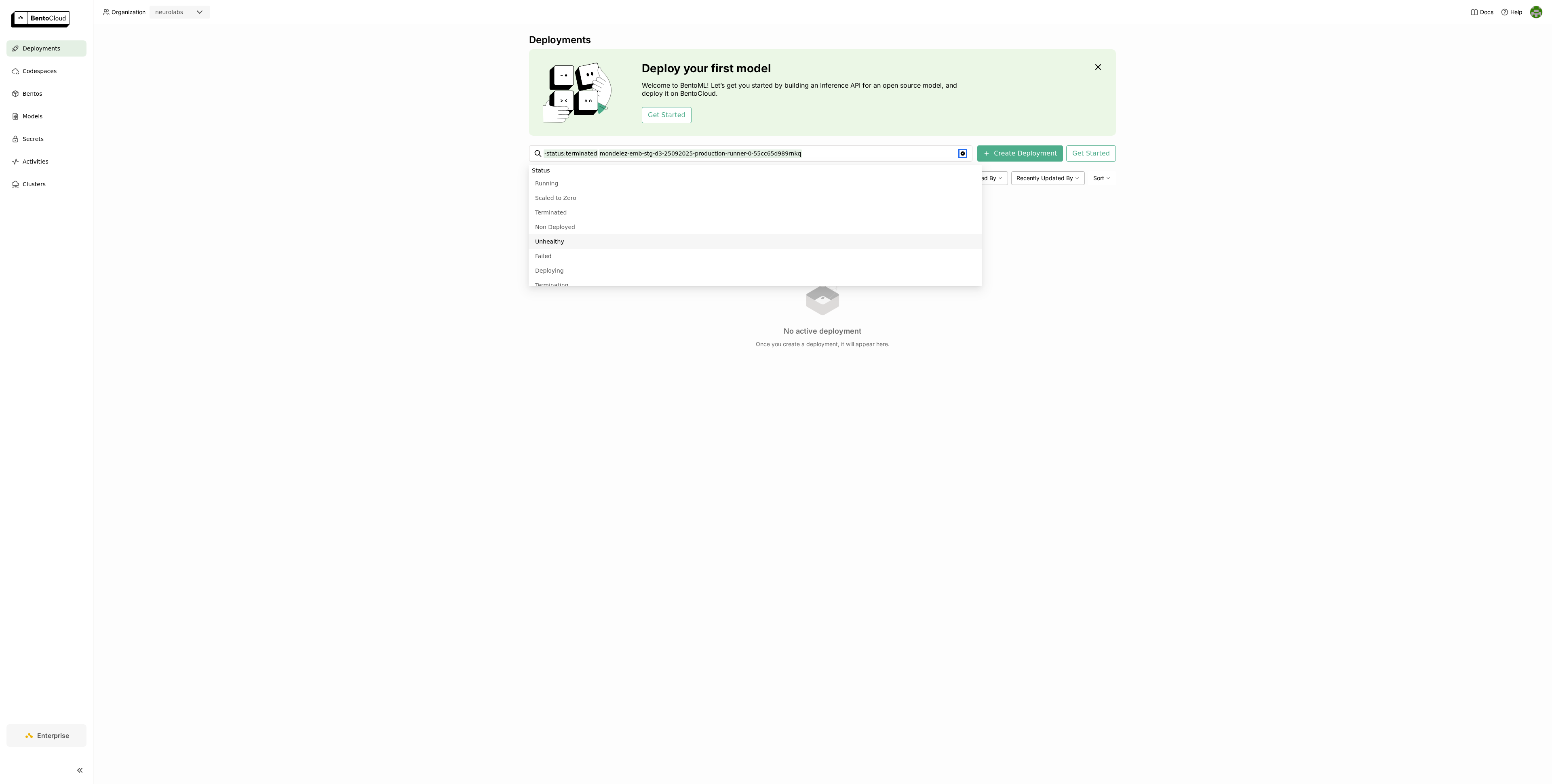
click at [810, 154] on input "-status:terminated mondelez-emb-stg-d3-25092025-production-runner-0-55cc65d989r…" at bounding box center [751, 153] width 416 height 13
type input "-status:terminated mondelez-emb-stg-d3-2509202"
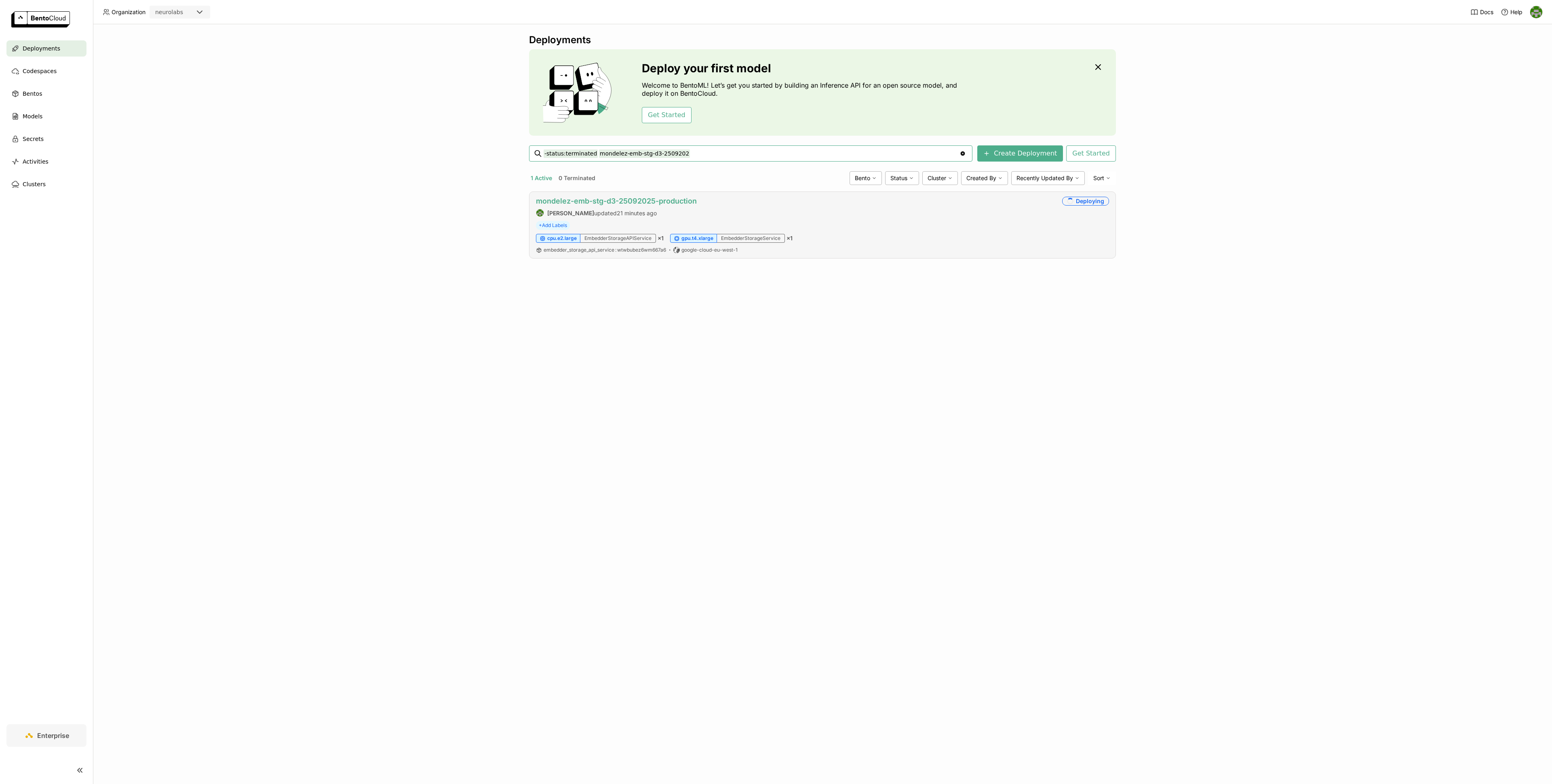
click at [641, 203] on link "mondelez-emb-stg-d3-25092025-production" at bounding box center [616, 201] width 161 height 8
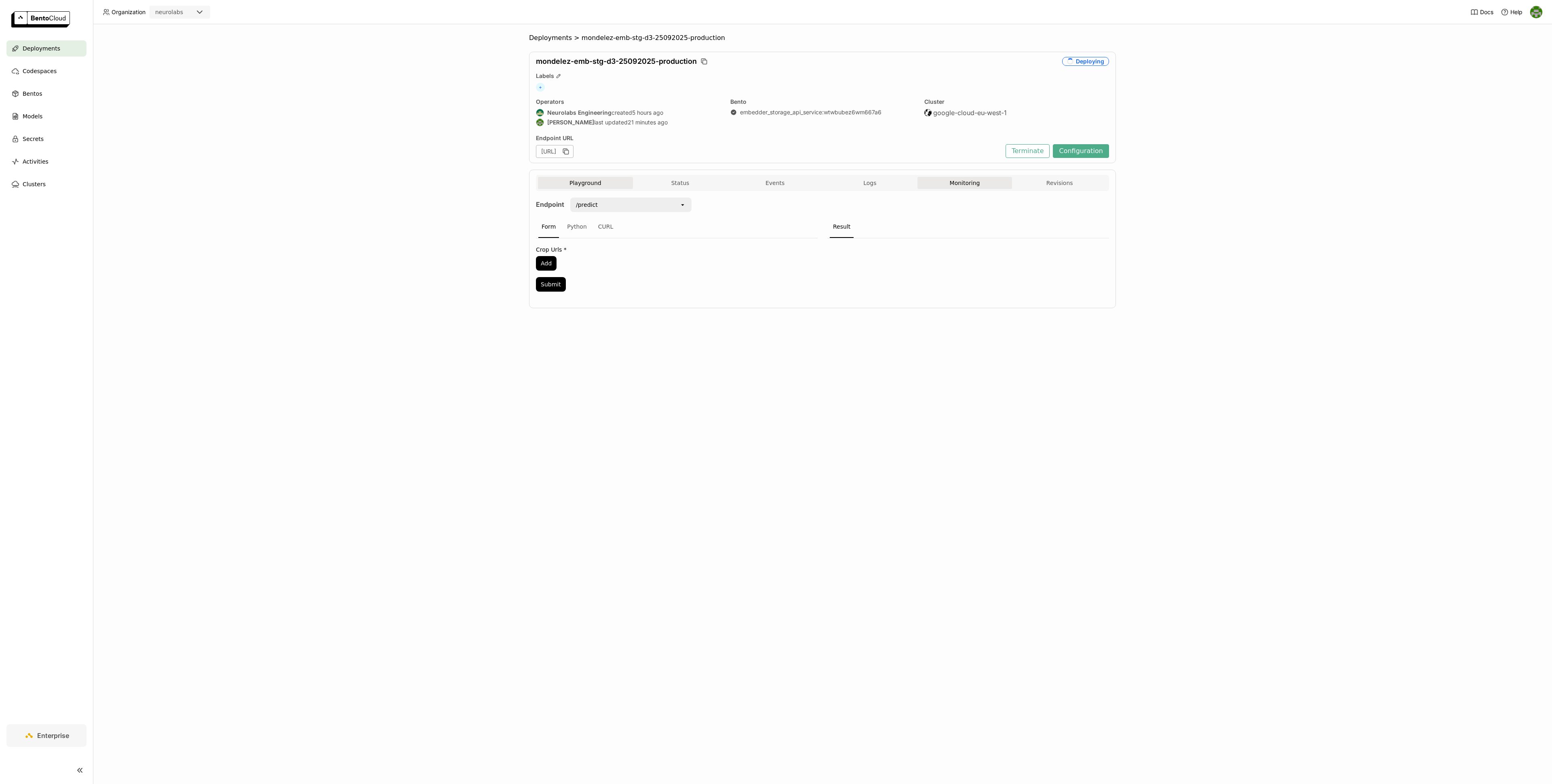
click at [952, 187] on button "Monitoring" at bounding box center [965, 183] width 95 height 12
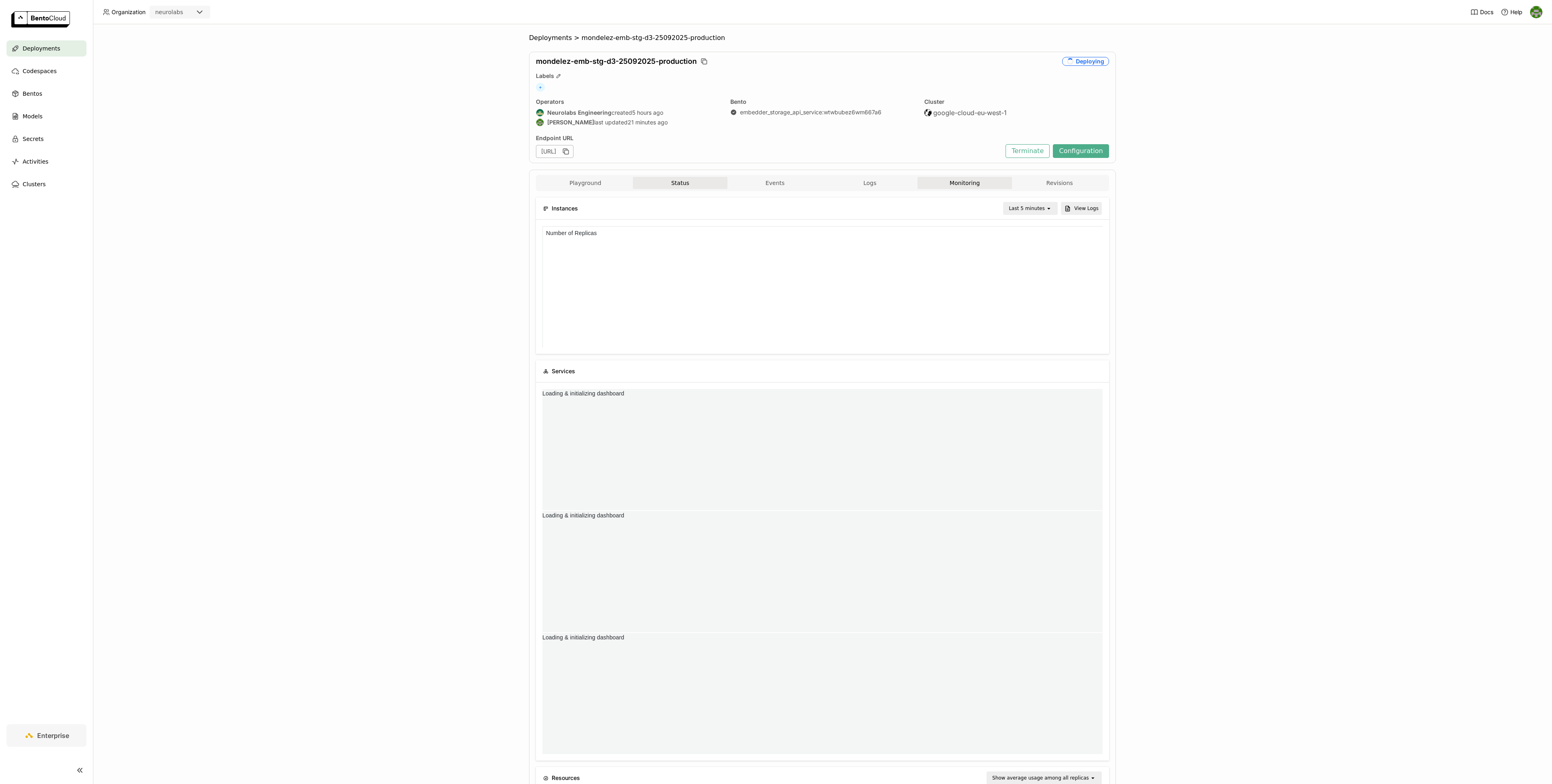
scroll to position [1, 1]
click at [681, 188] on button "Status" at bounding box center [681, 183] width 95 height 12
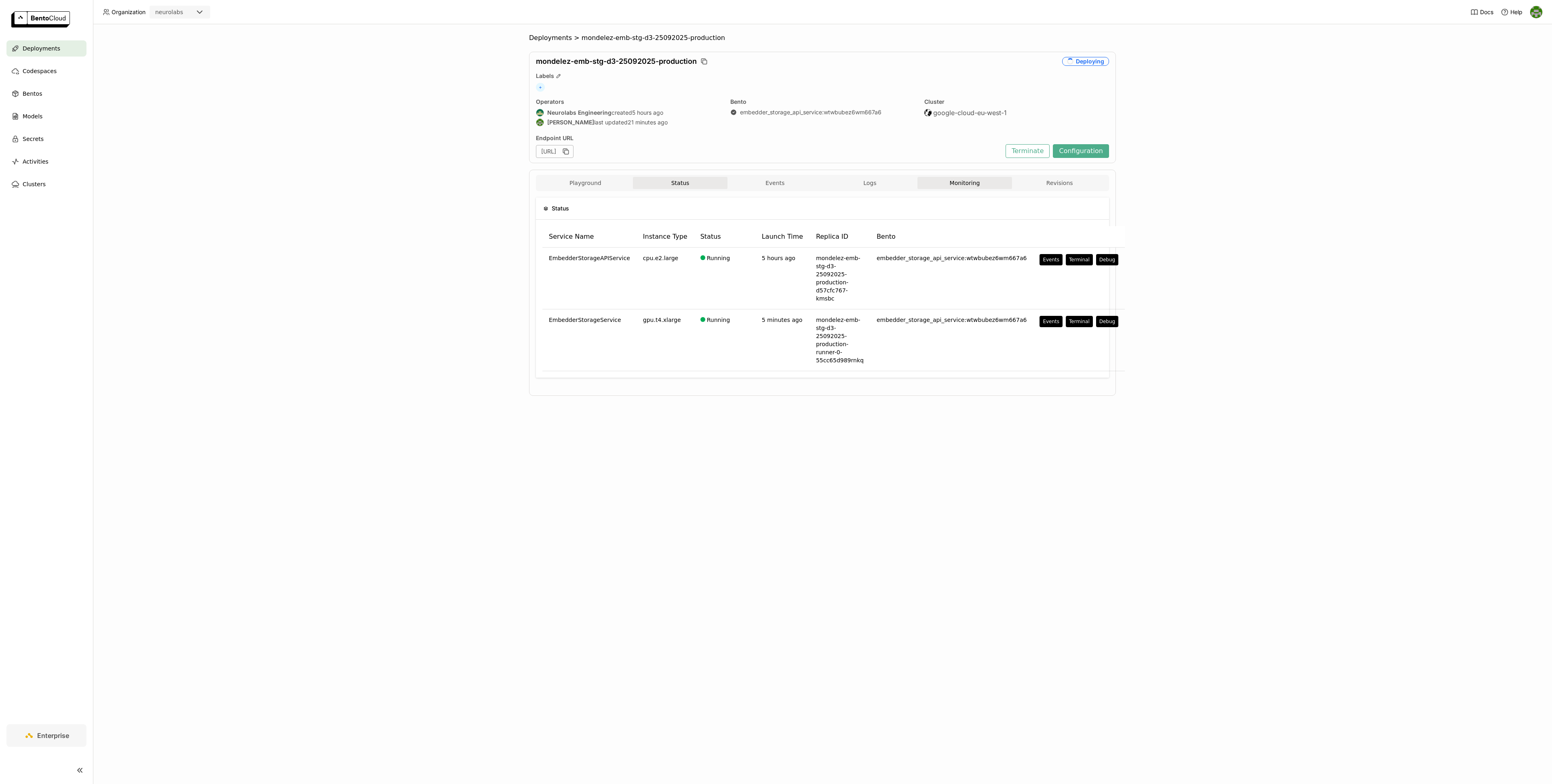
click at [966, 188] on button "Monitoring" at bounding box center [965, 183] width 95 height 12
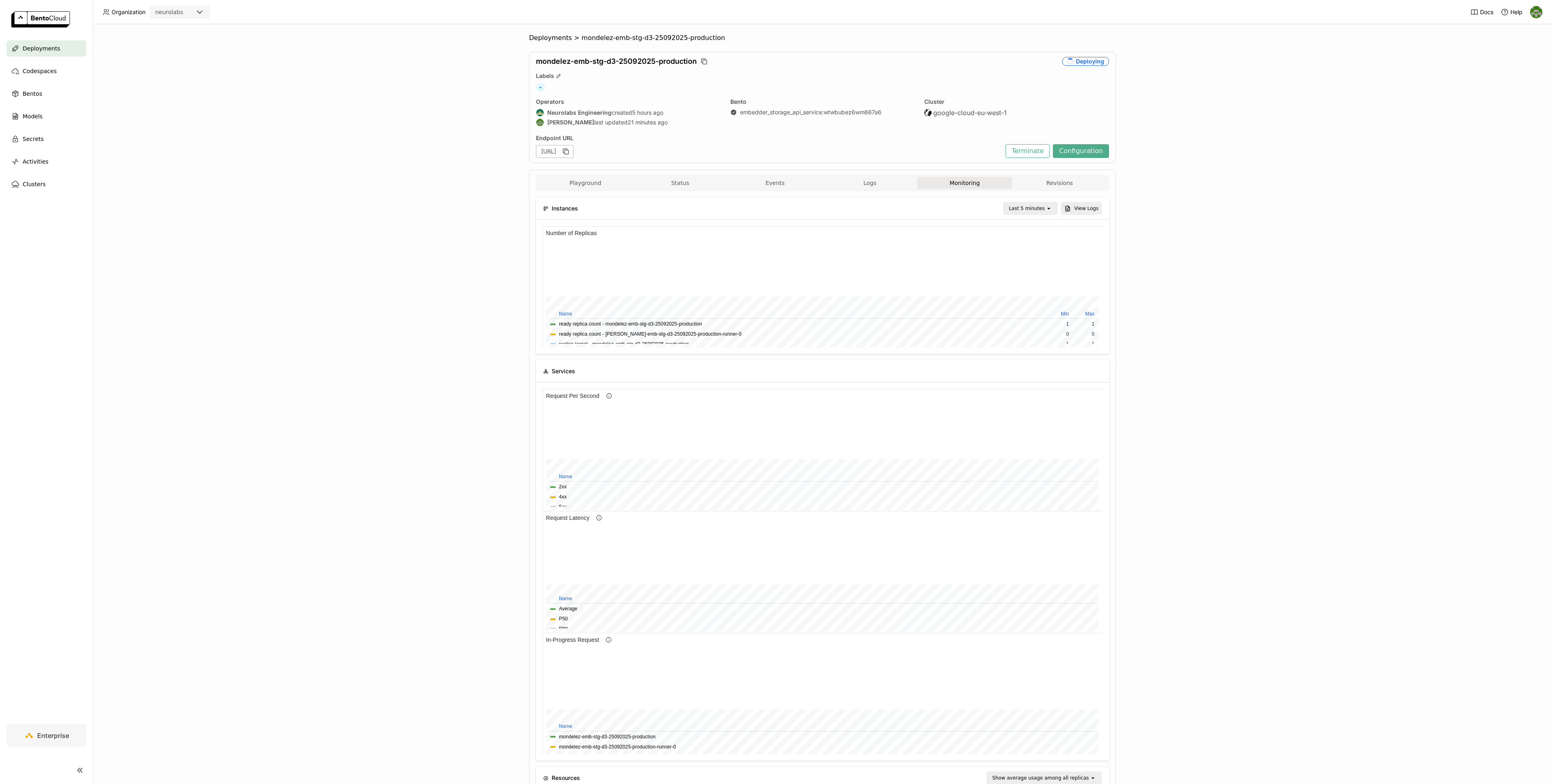
scroll to position [121, 186]
click at [1032, 214] on div "Last 5 minutes" at bounding box center [1024, 208] width 42 height 11
click at [1032, 258] on div "Last 30 minutes" at bounding box center [1031, 253] width 39 height 16
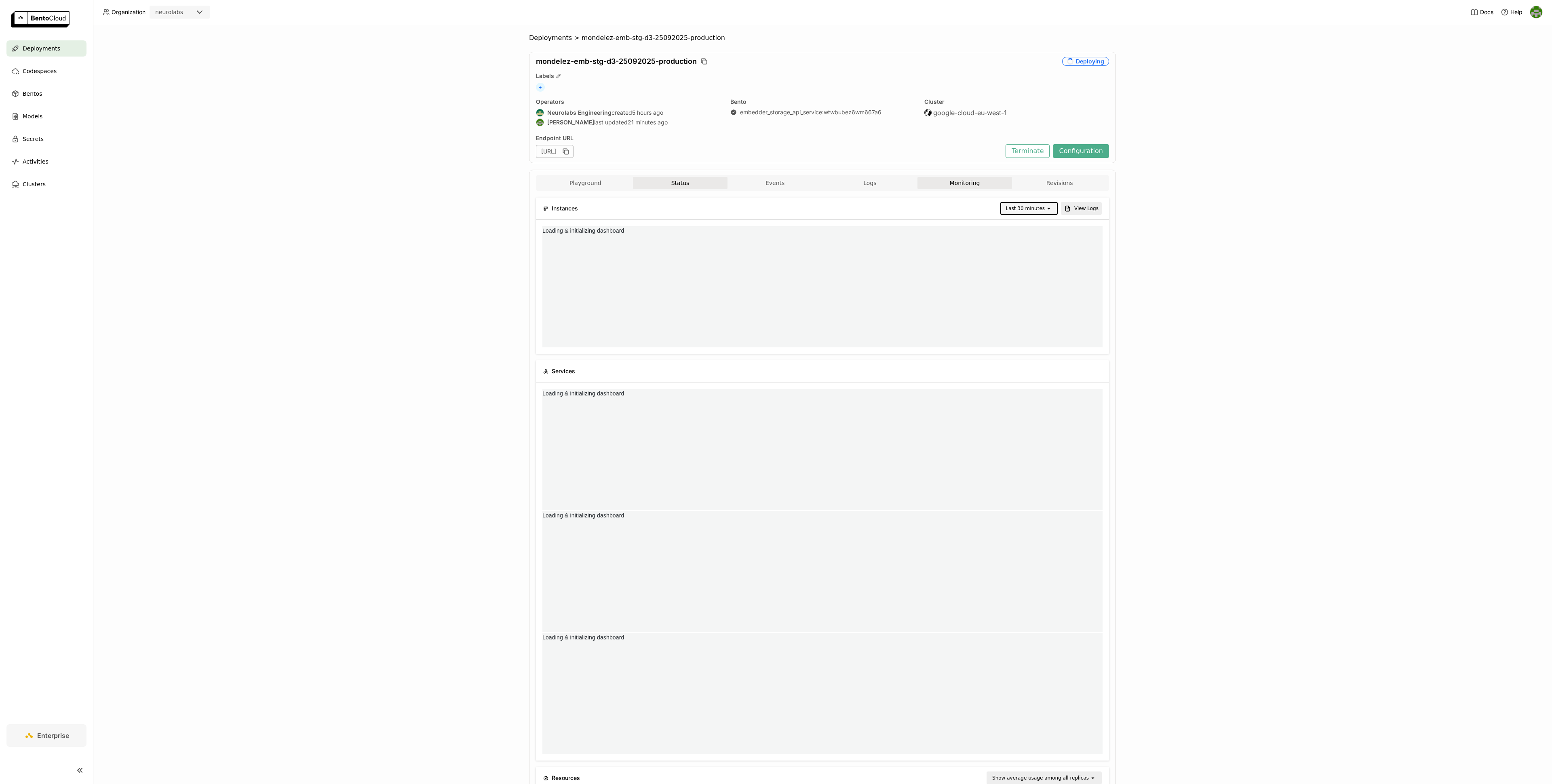
scroll to position [0, 0]
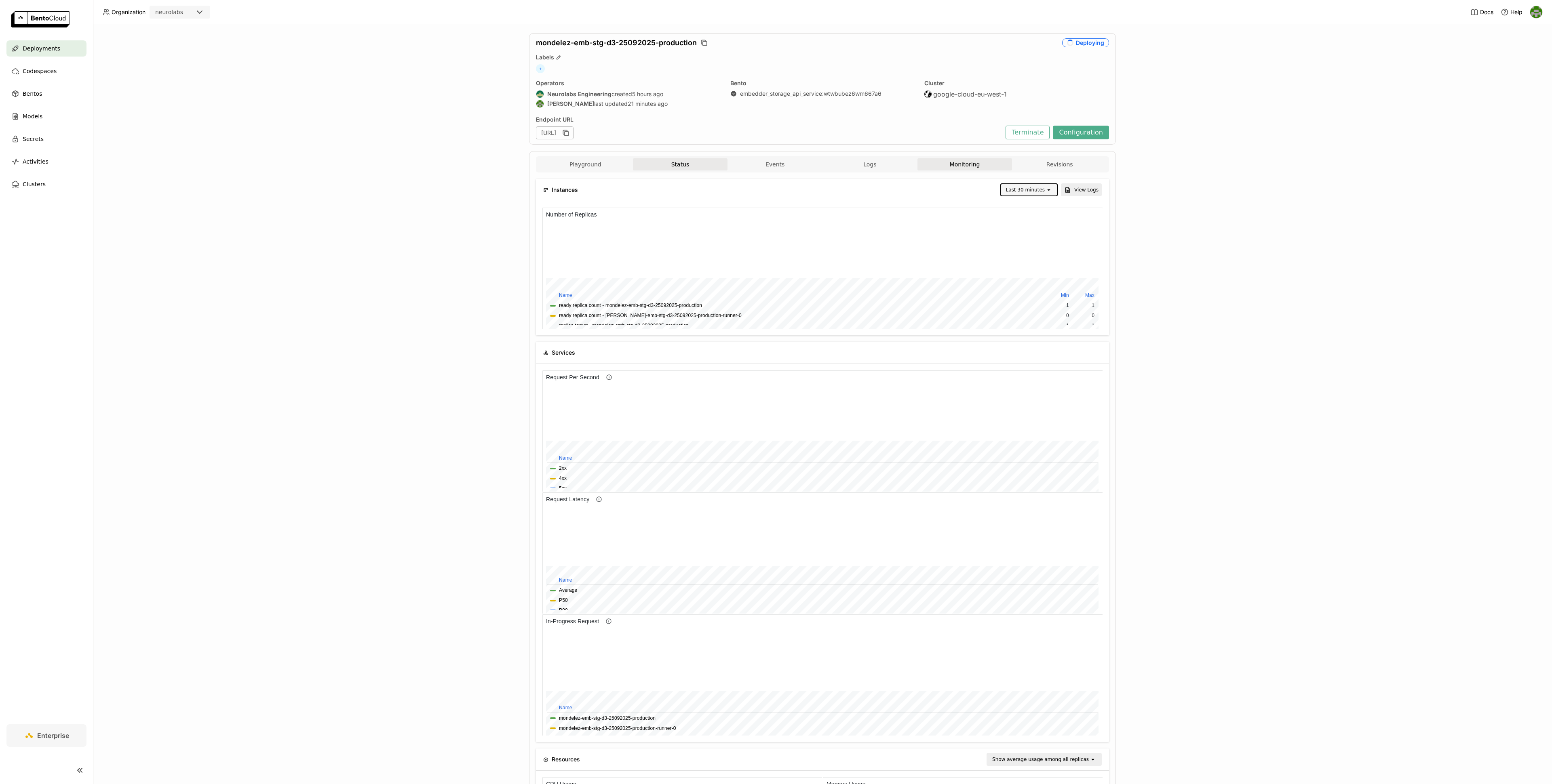
click at [670, 164] on button "Status" at bounding box center [681, 164] width 95 height 12
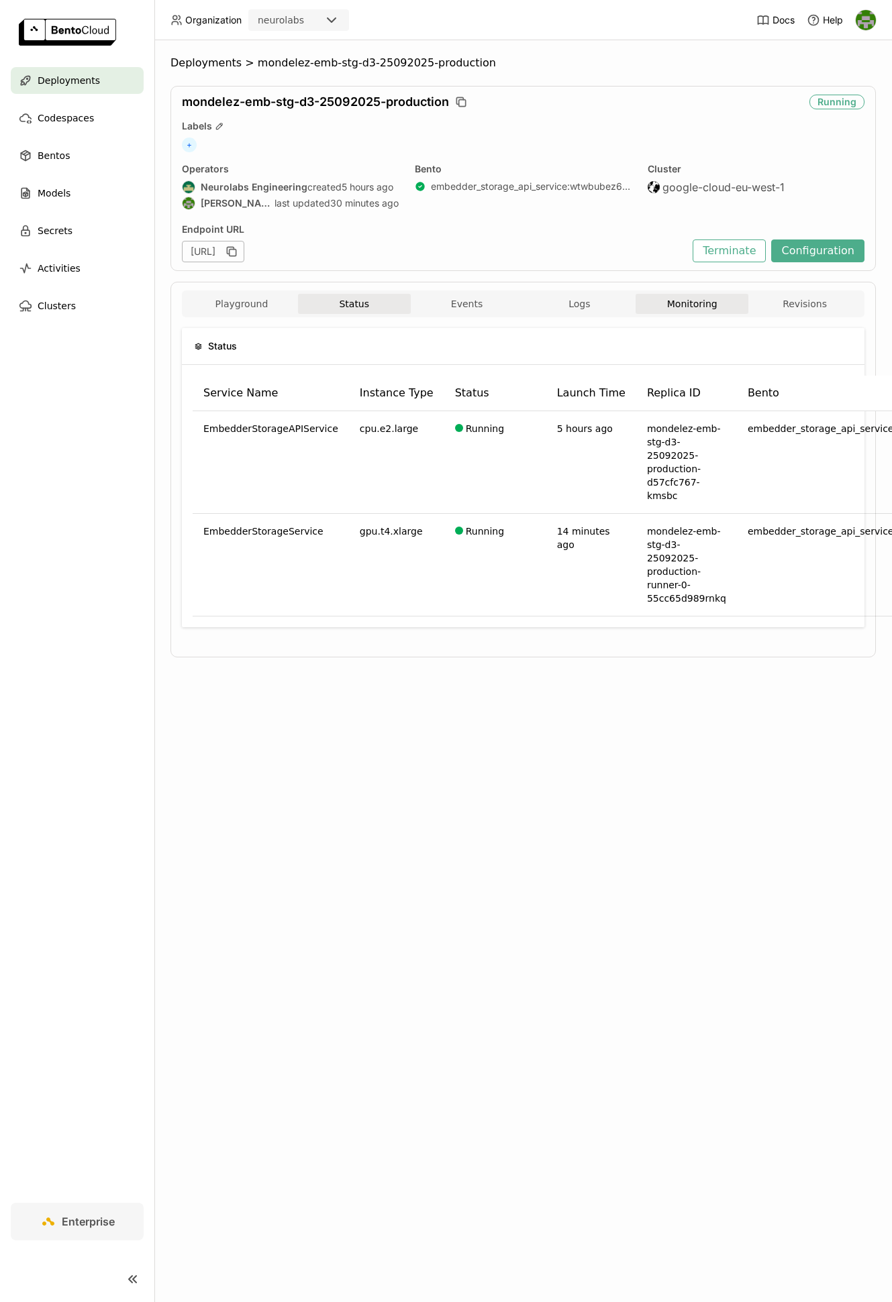
click at [690, 299] on button "Monitoring" at bounding box center [691, 304] width 113 height 20
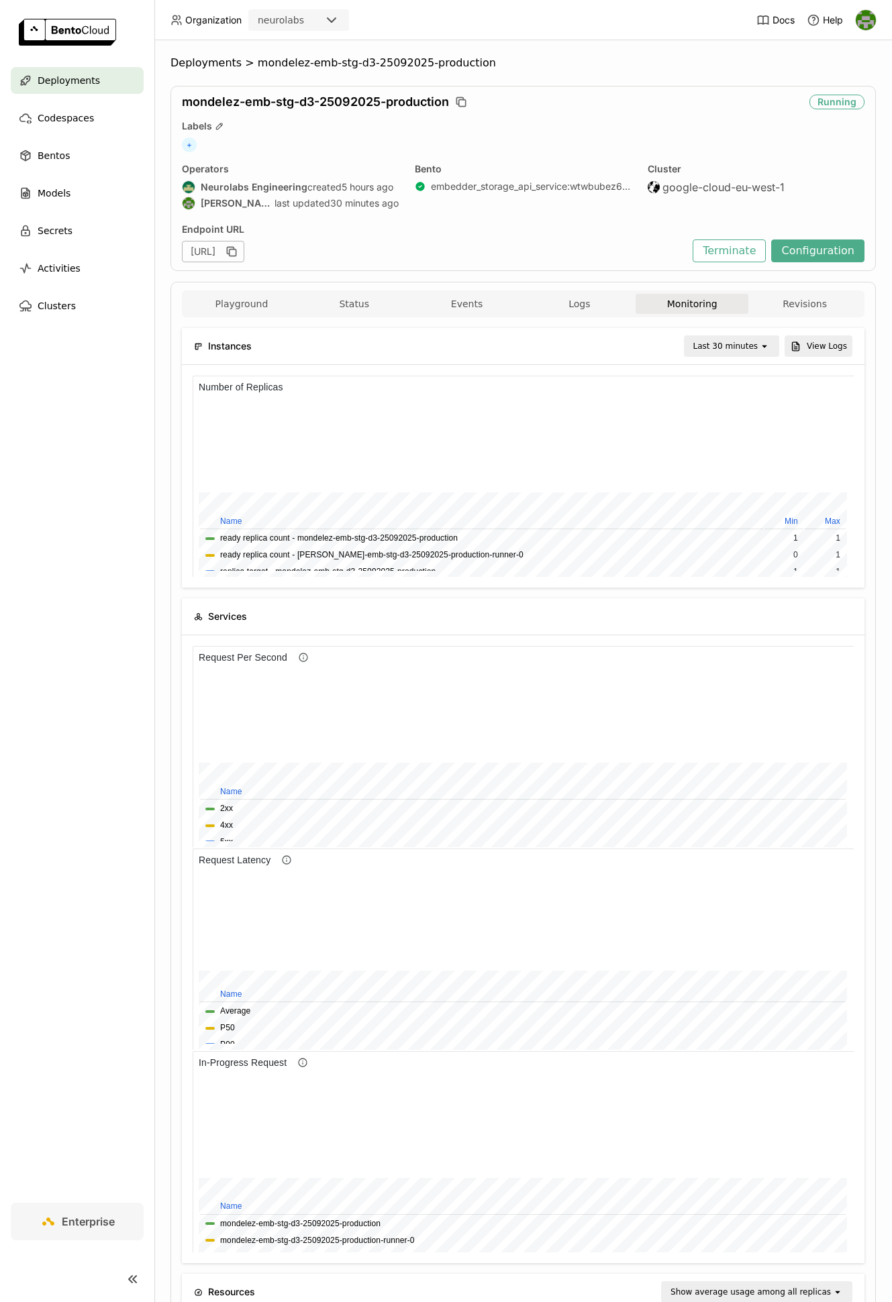
scroll to position [29, 0]
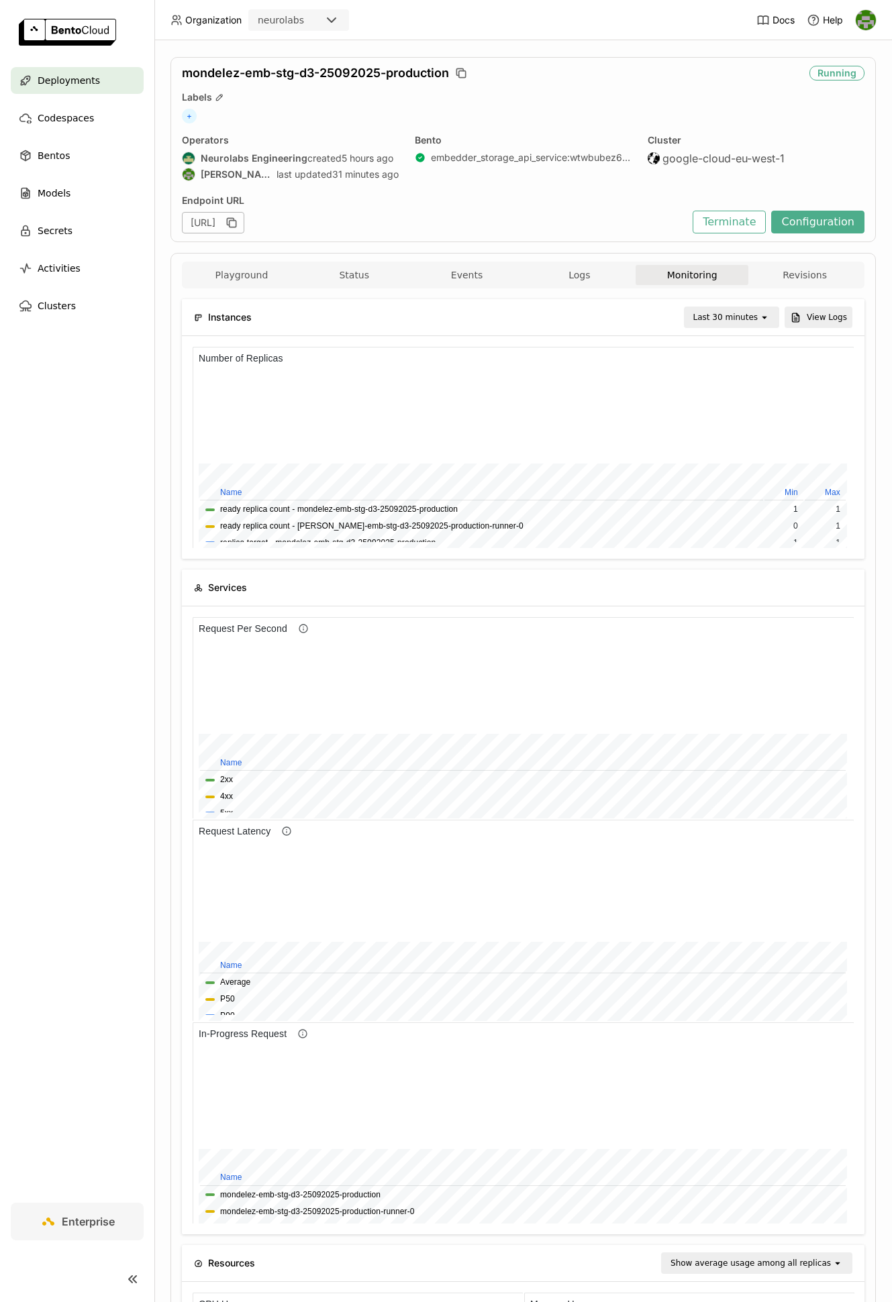
click at [746, 321] on div "Last 30 minutes" at bounding box center [725, 317] width 64 height 13
click at [742, 321] on div "Last 30 minutes" at bounding box center [725, 317] width 64 height 13
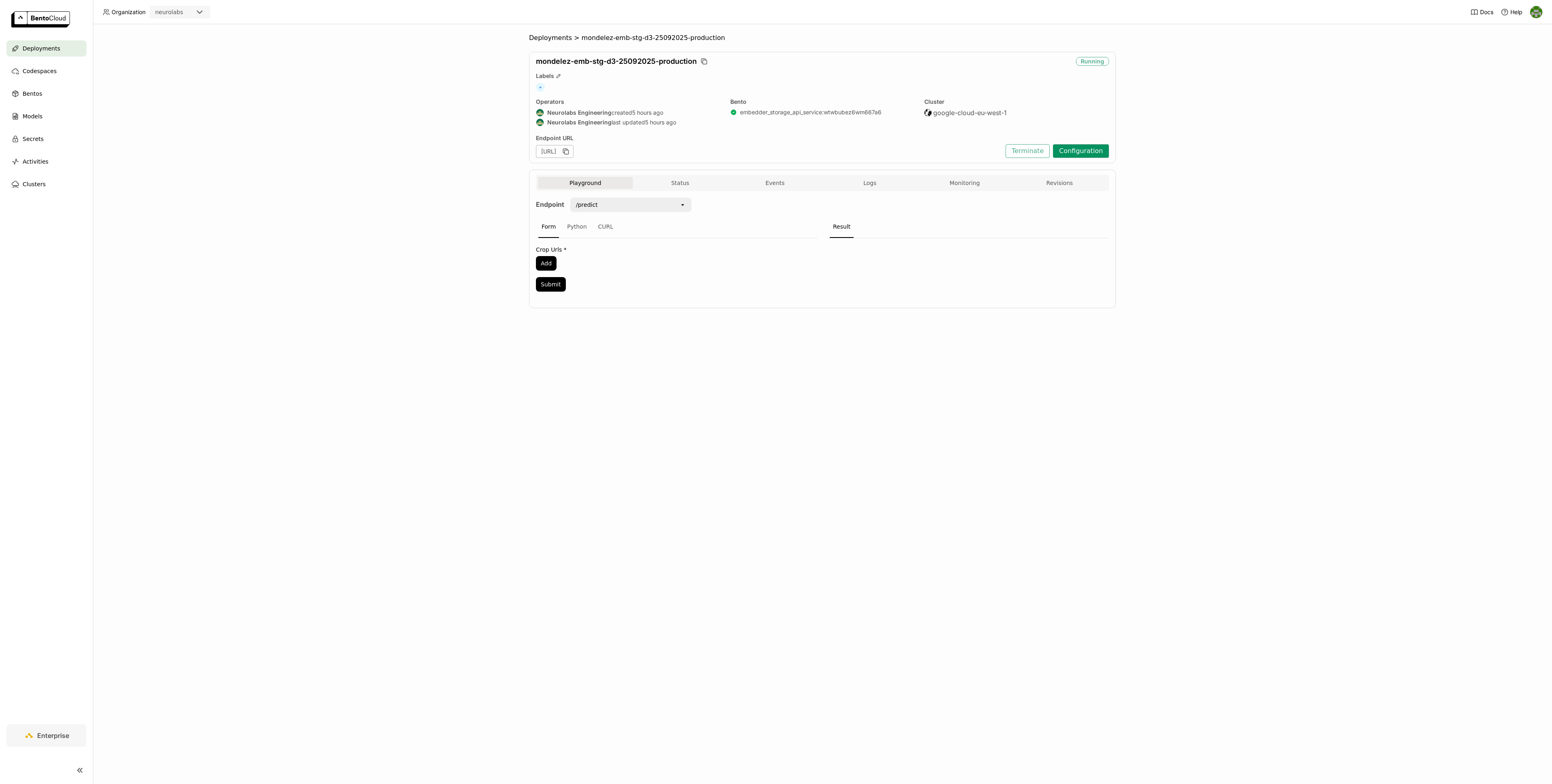
click at [1093, 153] on button "Configuration" at bounding box center [1081, 151] width 56 height 14
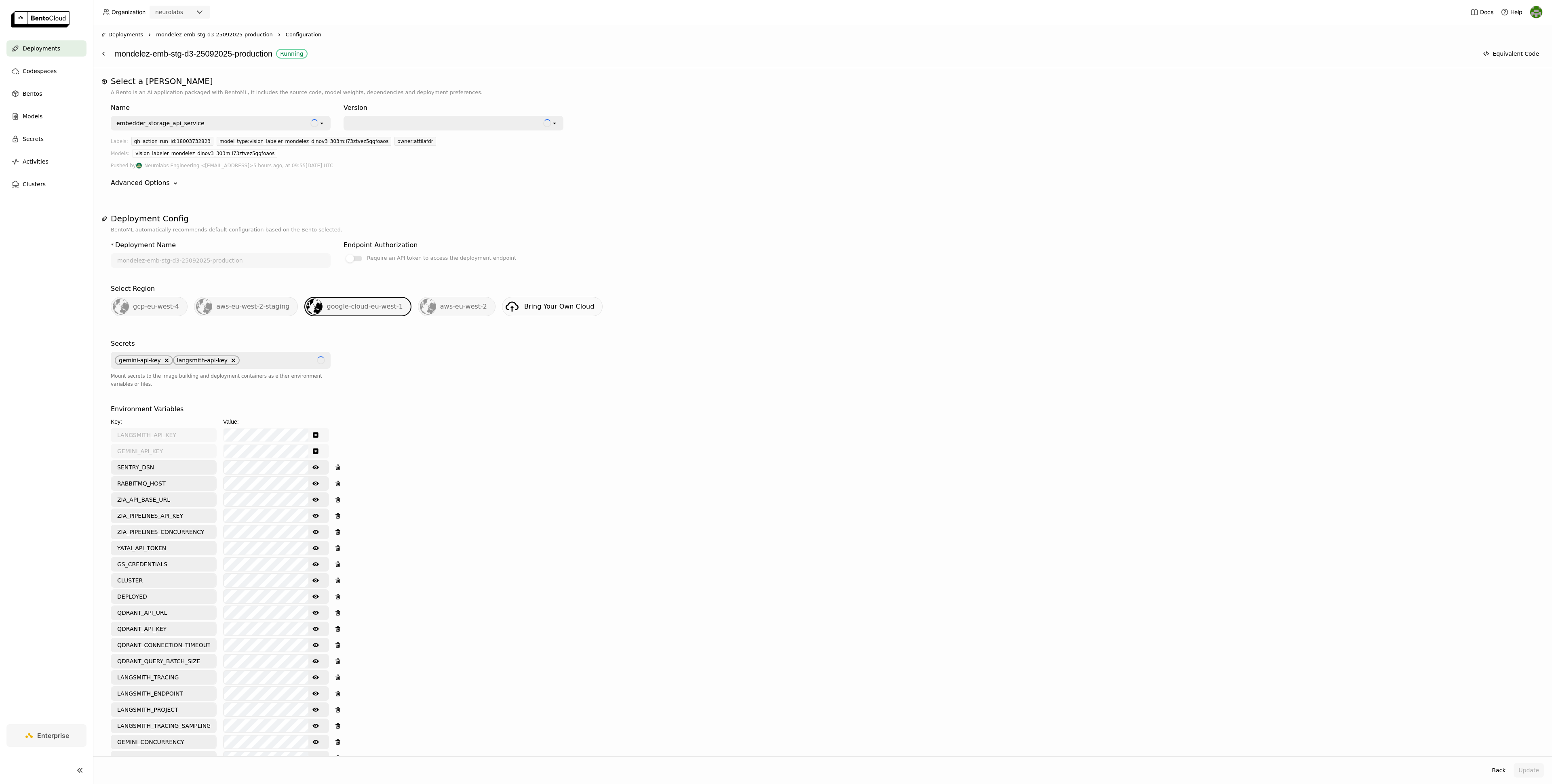
scroll to position [577, 0]
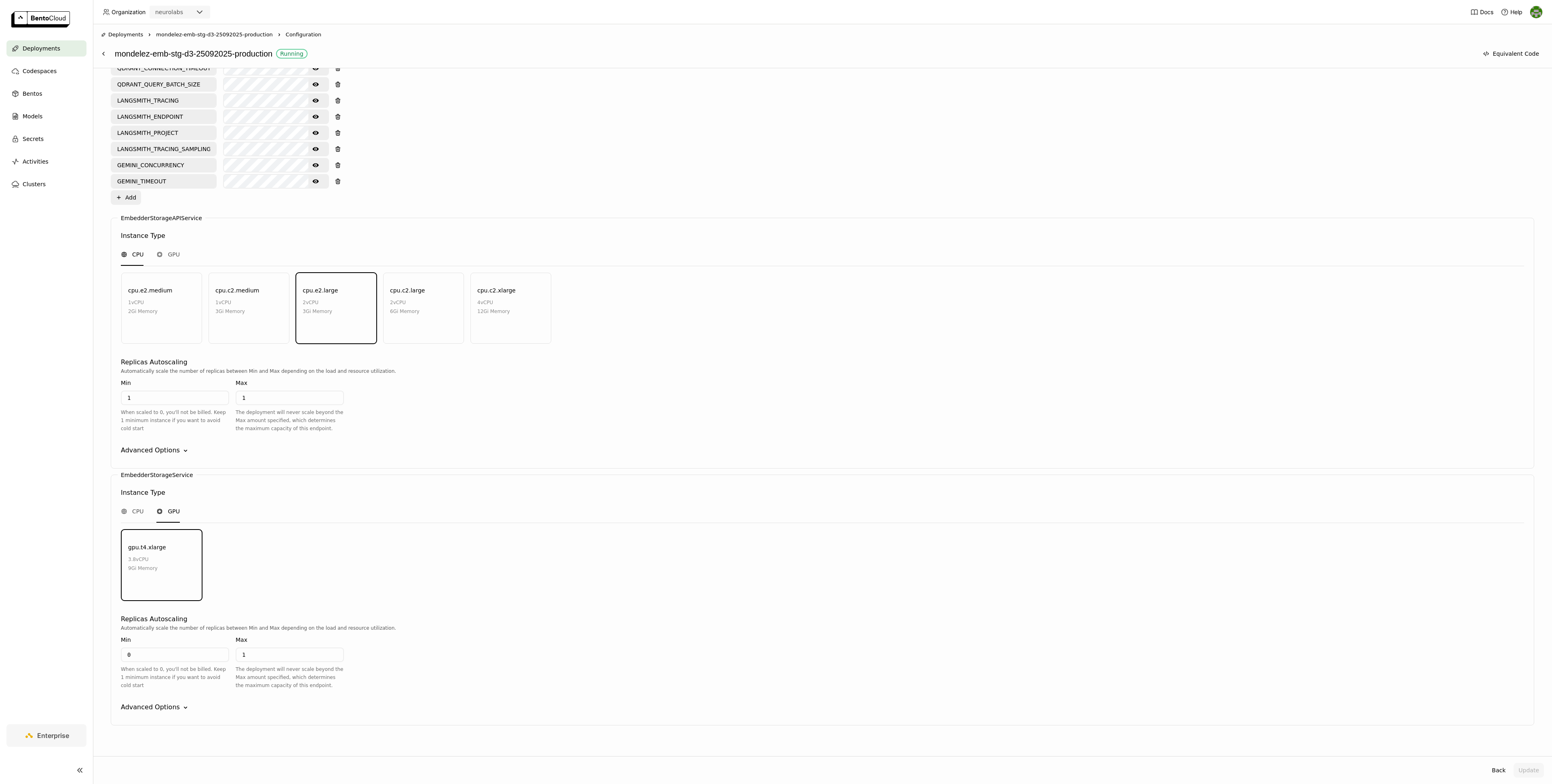
click at [176, 650] on input "0" at bounding box center [175, 655] width 107 height 13
type input "1"
click at [1388, 674] on div "Automatically scale the number of replicas between Min and Max depending on the…" at bounding box center [822, 659] width 1403 height 72
click at [1525, 771] on button "Update" at bounding box center [1529, 770] width 30 height 14
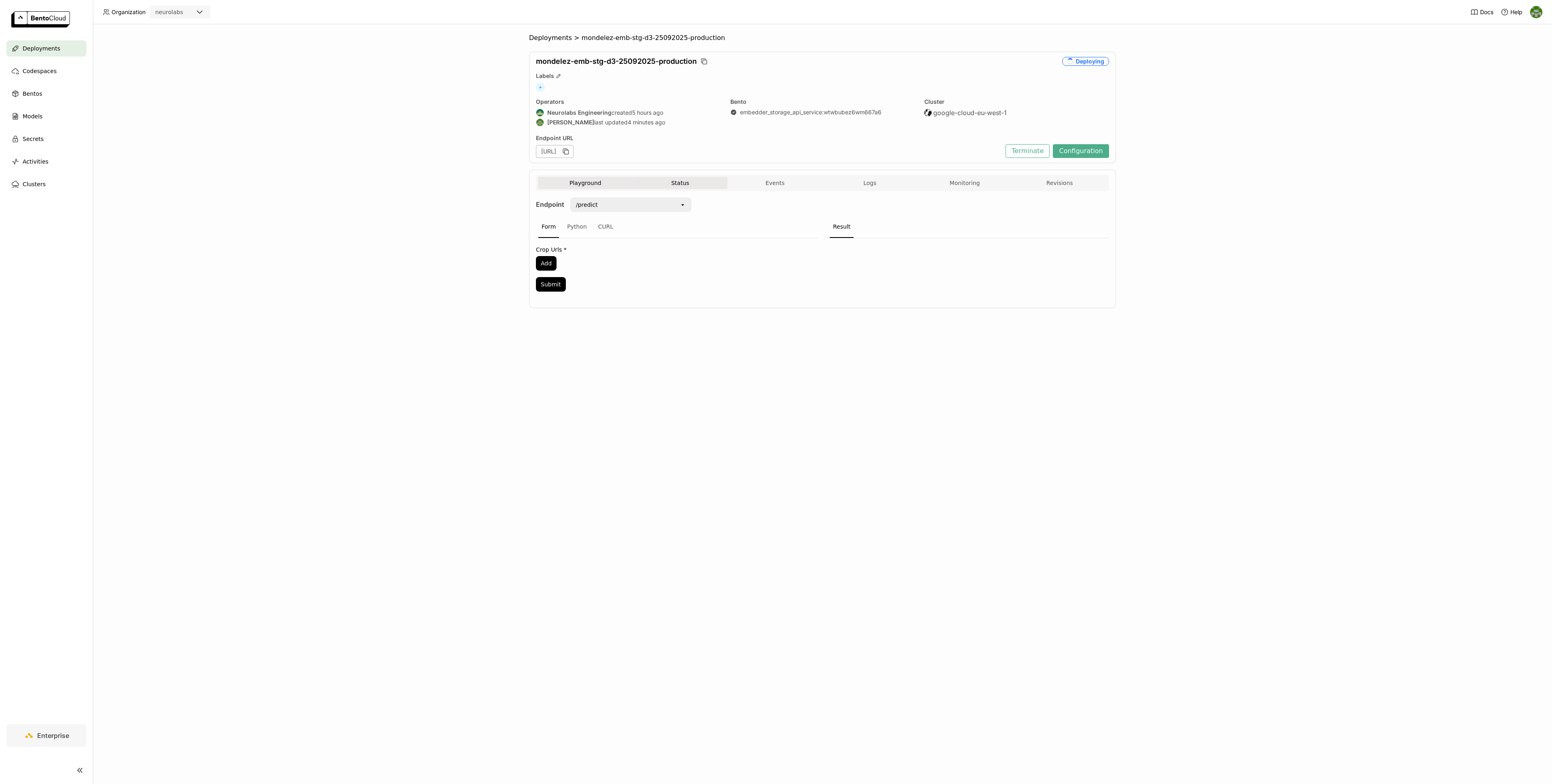
click at [674, 189] on button "Status" at bounding box center [681, 183] width 95 height 12
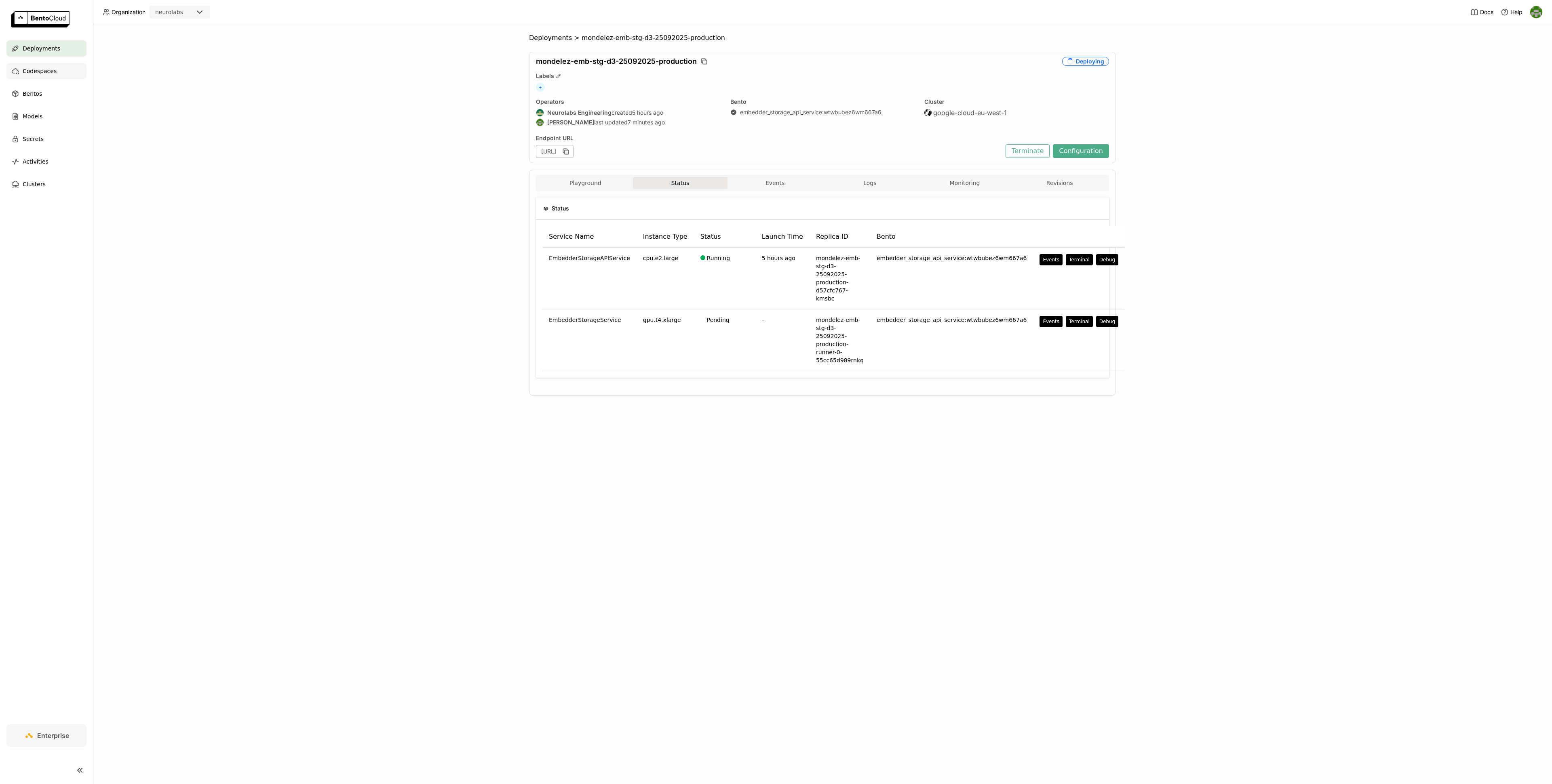
click at [37, 78] on div "Codespaces" at bounding box center [46, 71] width 80 height 16
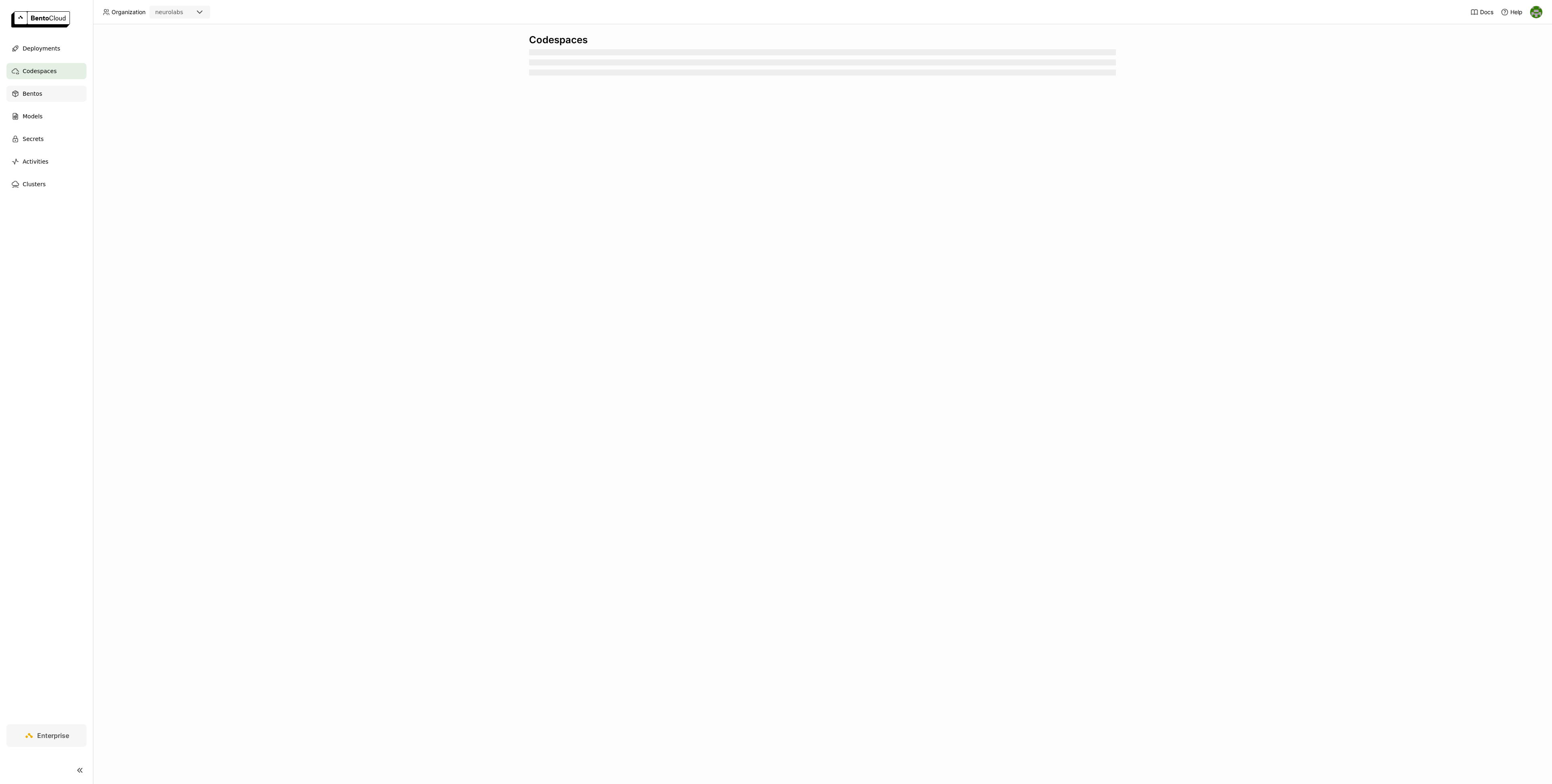
click at [48, 91] on div "Bentos" at bounding box center [46, 93] width 80 height 16
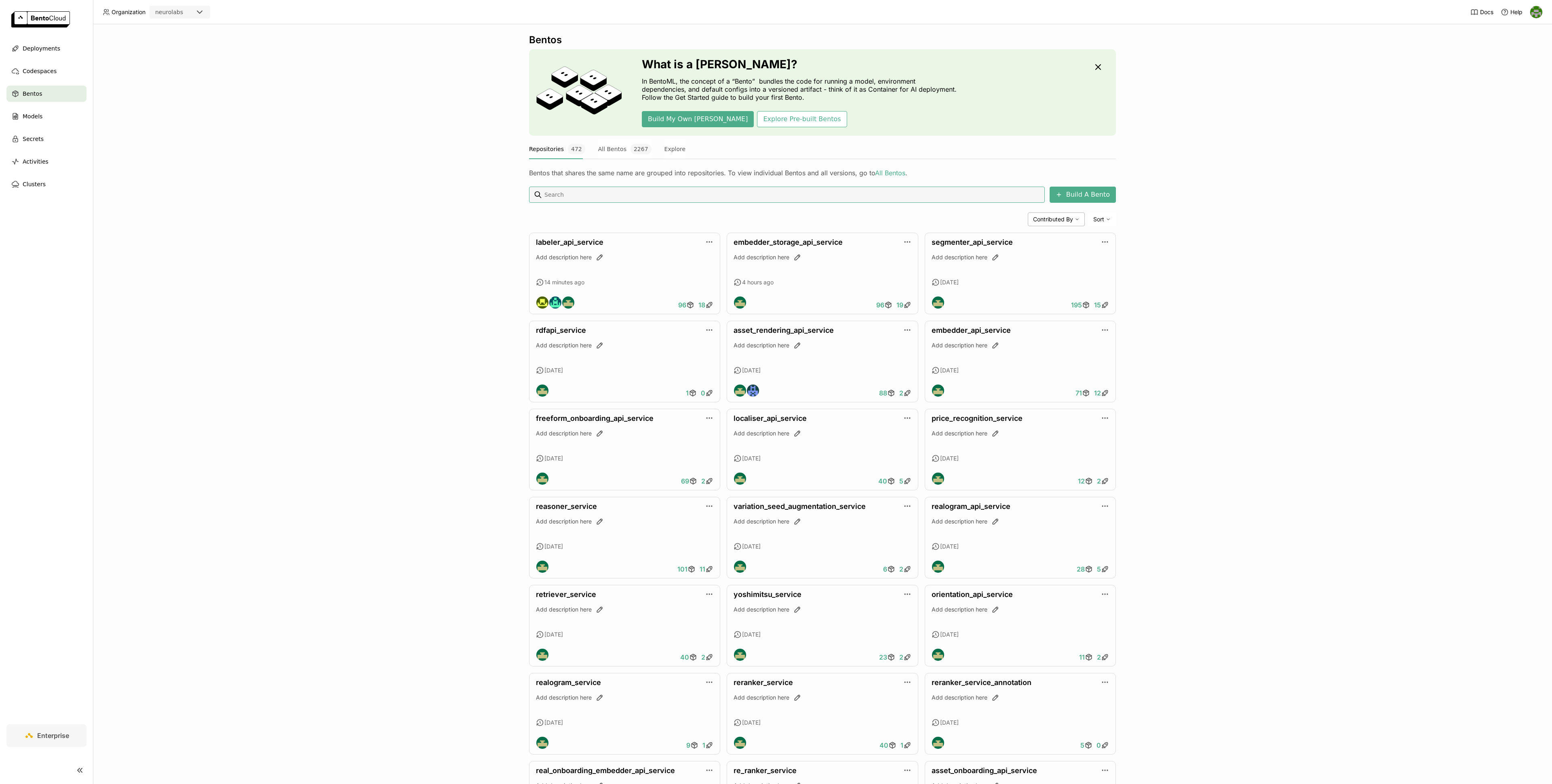
click at [686, 196] on input at bounding box center [792, 194] width 498 height 13
click at [34, 45] on span "Deployments" at bounding box center [42, 48] width 37 height 10
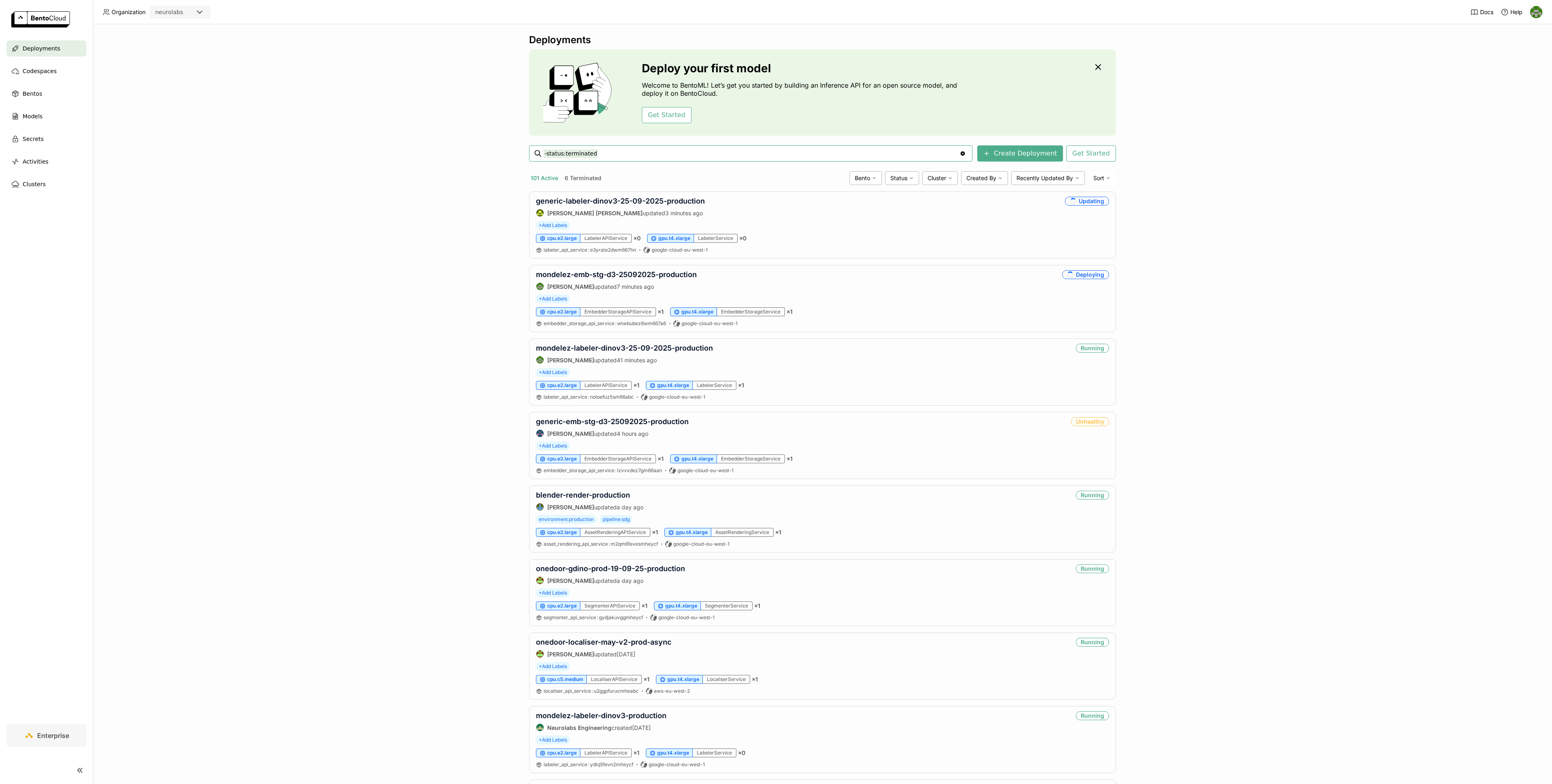
click at [618, 155] on input "-status:terminated" at bounding box center [751, 153] width 416 height 13
type input "-status:terminated fms-labeller-production-677b69cd45-4zrmn"
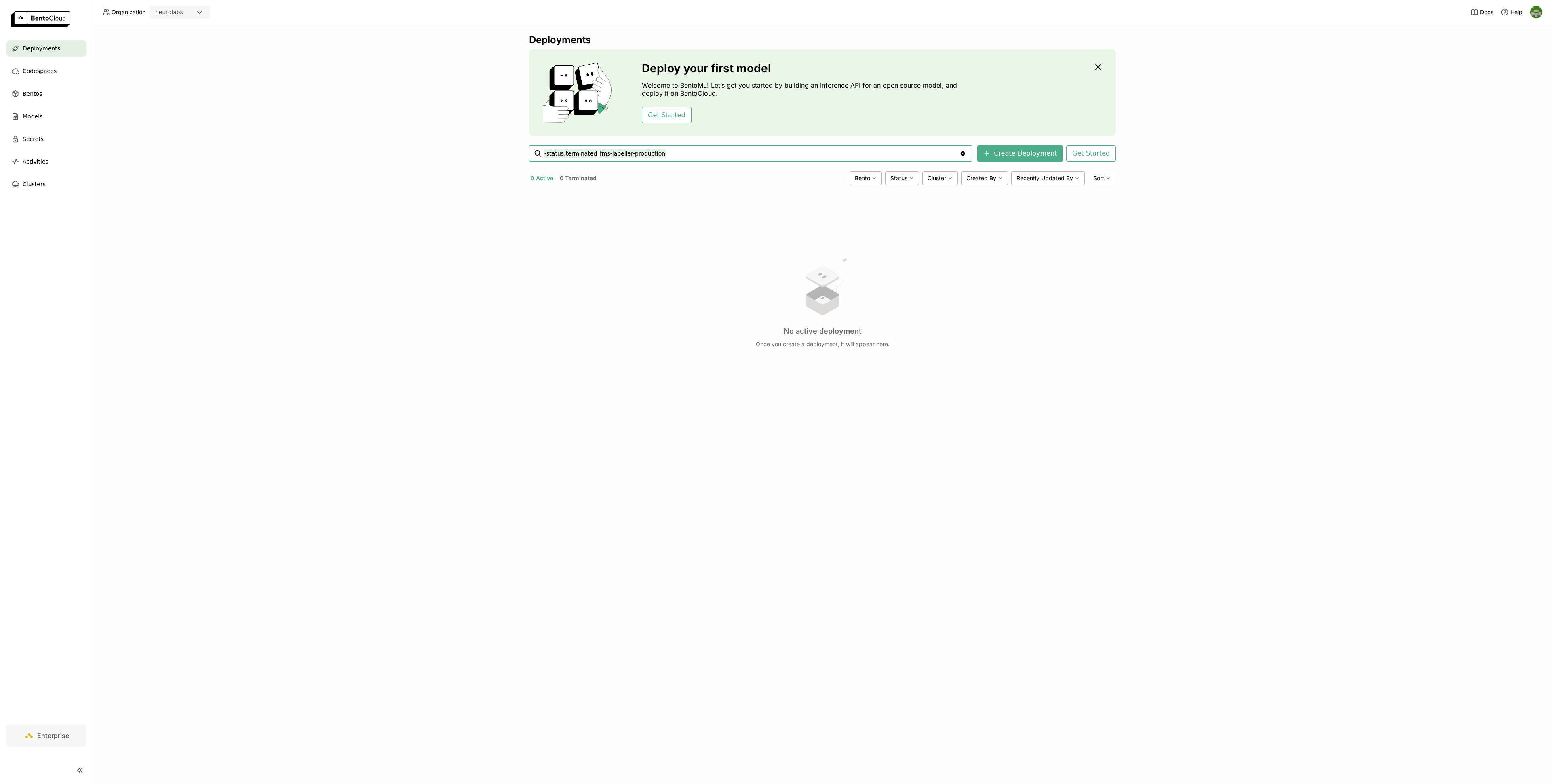
type input "-status:terminated fms-labeller-production"
click at [604, 202] on link "fms-labeller-production" at bounding box center [578, 201] width 84 height 8
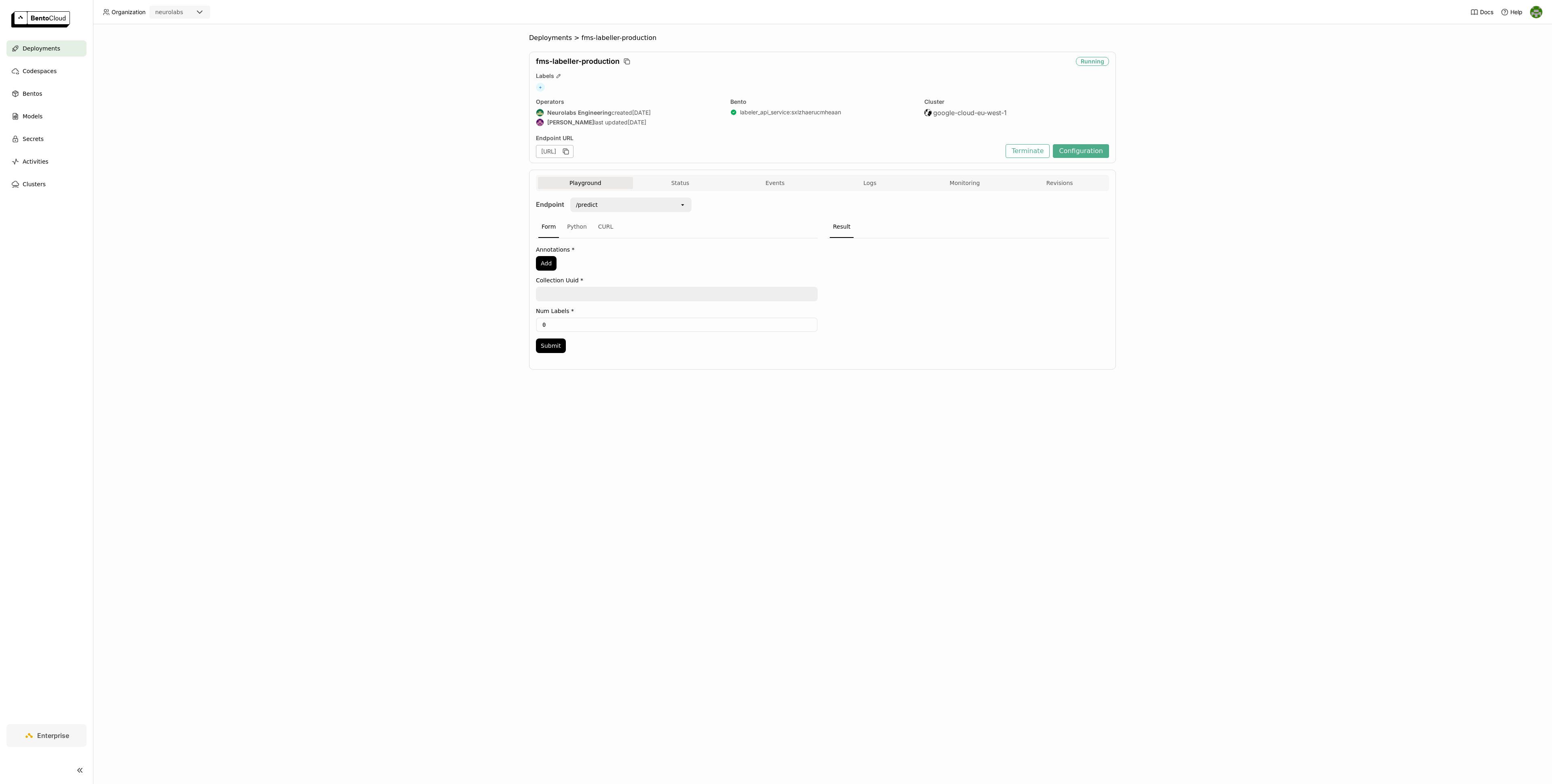
click at [687, 175] on div "Playground Status Events Logs Monitoring Revisions Endpoint /predict open Form …" at bounding box center [822, 270] width 587 height 200
click at [677, 187] on button "Status" at bounding box center [681, 183] width 95 height 12
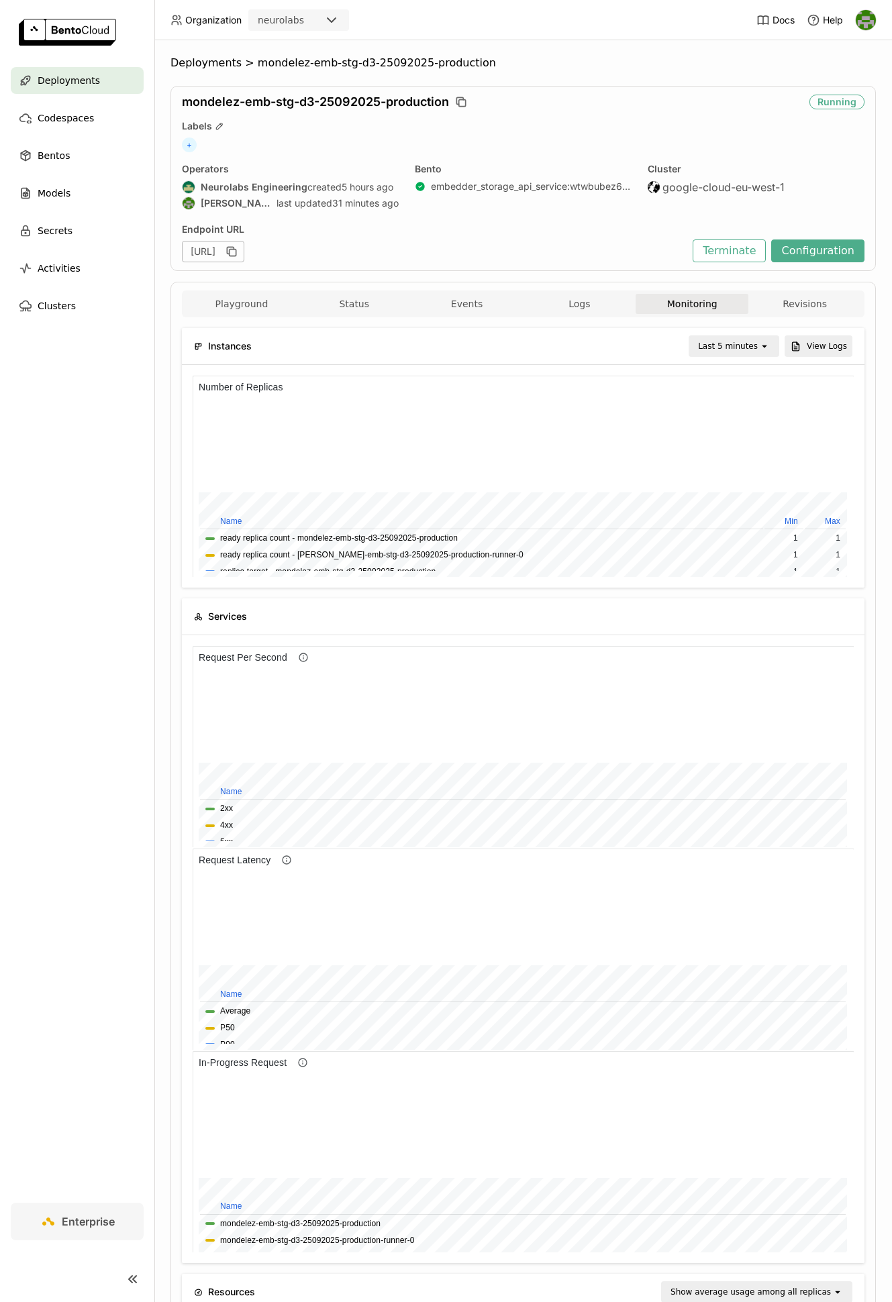
scroll to position [201, 219]
click at [807, 244] on button "Configuration" at bounding box center [817, 250] width 93 height 23
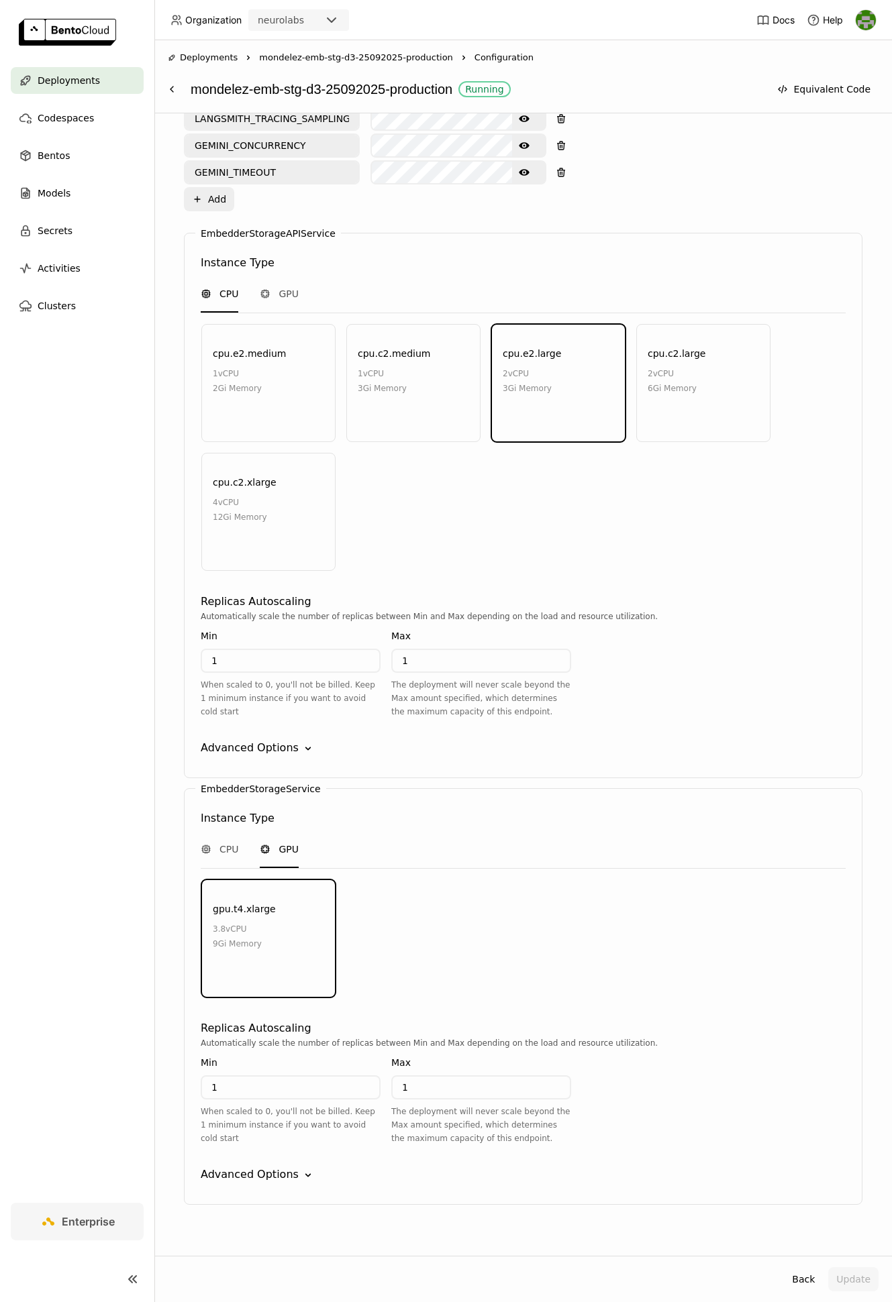
click at [462, 1077] on input "1" at bounding box center [480, 1087] width 177 height 21
type input "3"
click at [646, 1000] on div "EmbedderStorageService Instance Type CPU GPU gpu.t4.xlarge 3.8 vCPU 9Gi Memory …" at bounding box center [523, 996] width 678 height 417
click at [845, 1279] on button "Update" at bounding box center [853, 1279] width 50 height 24
click at [455, 1077] on input "3" at bounding box center [480, 1087] width 177 height 21
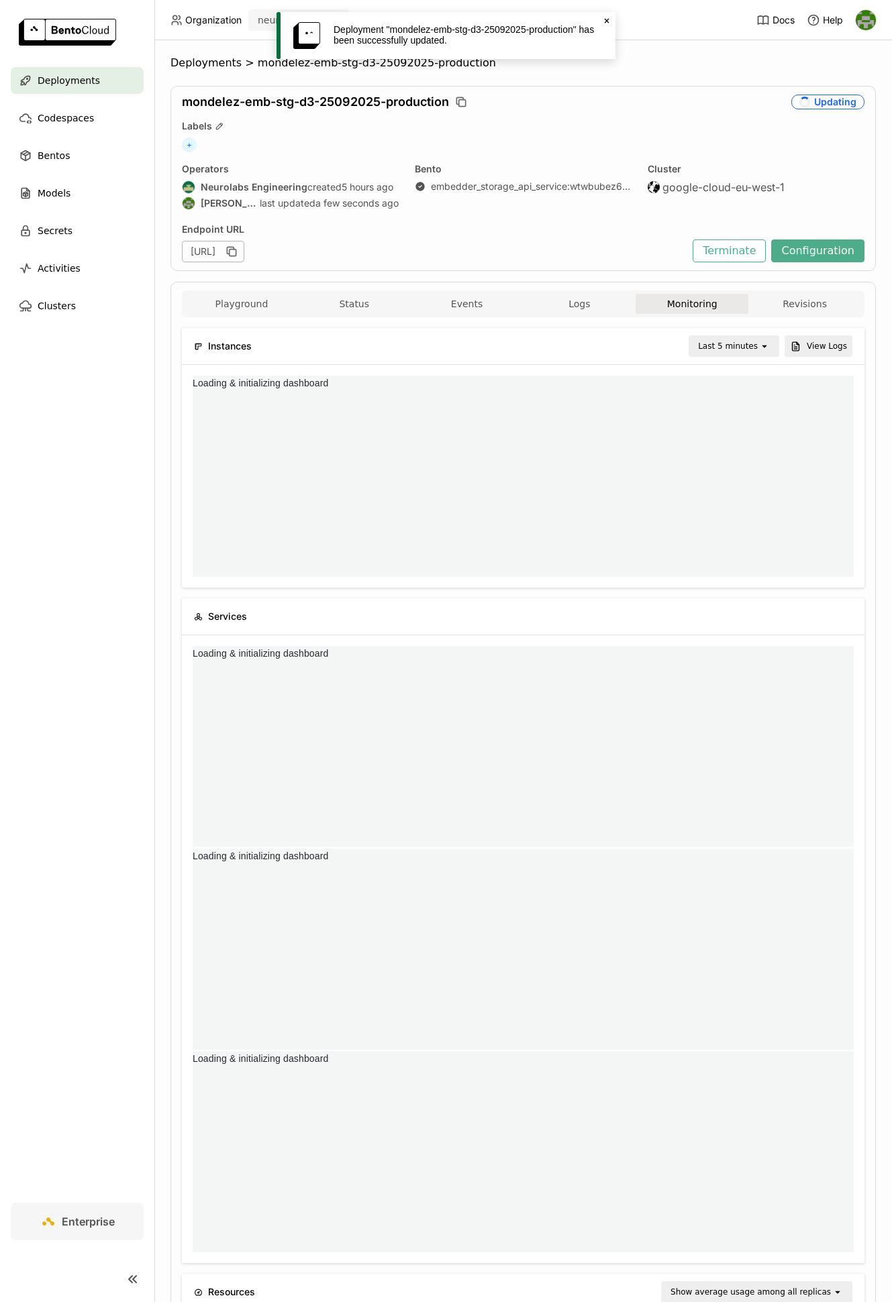
click at [604, 18] on icon "Close" at bounding box center [606, 20] width 11 height 11
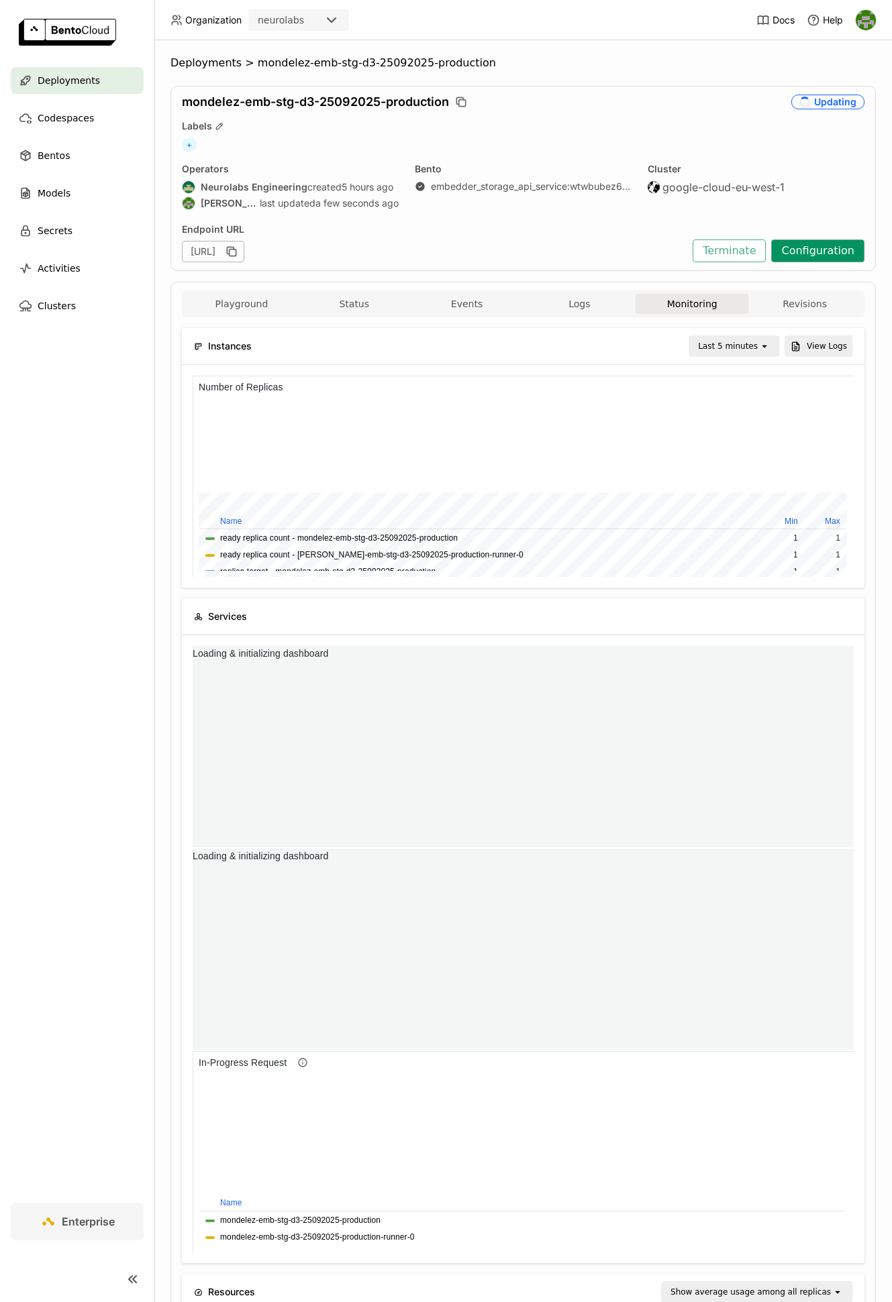
click at [816, 251] on button "Configuration" at bounding box center [817, 250] width 93 height 23
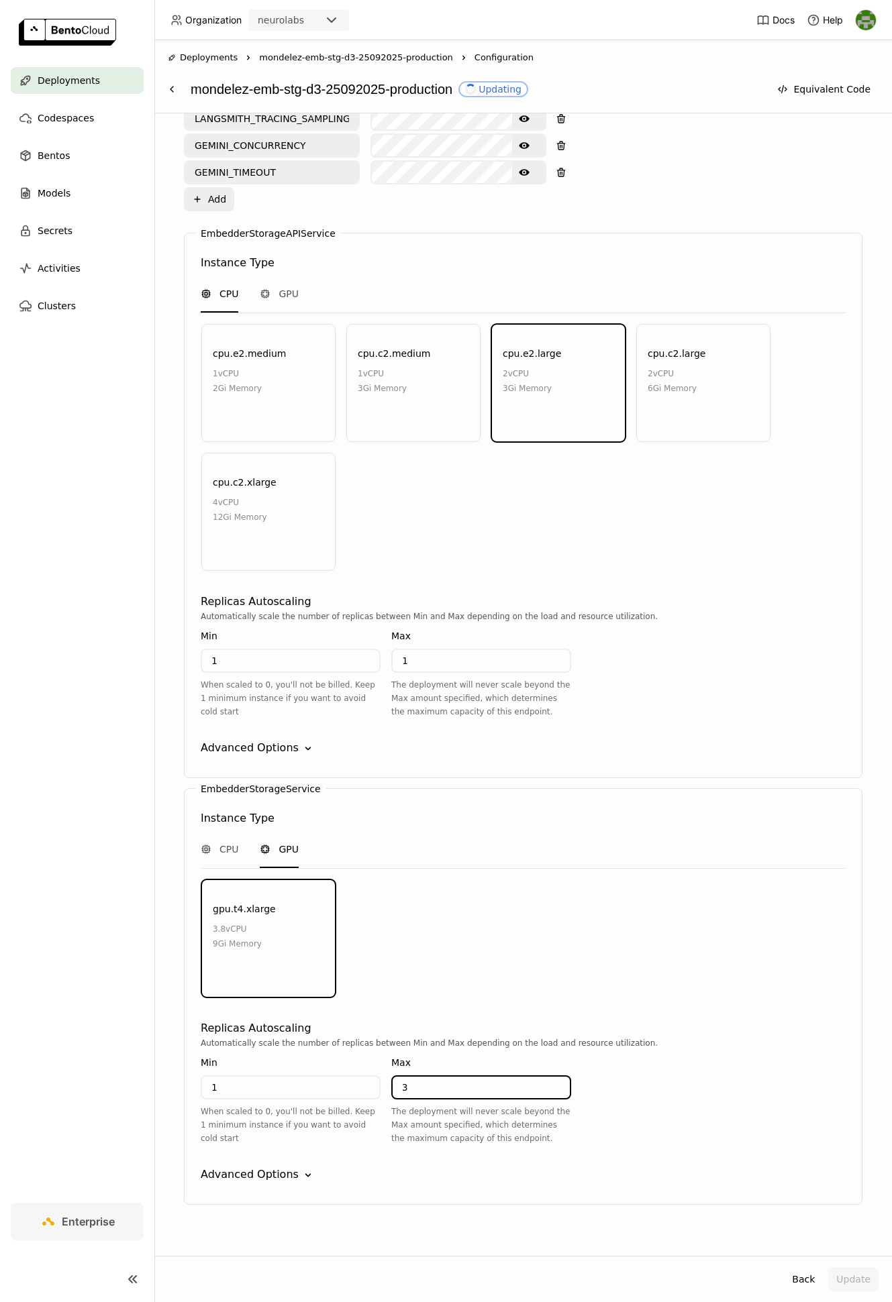
click at [445, 1079] on input "3" at bounding box center [480, 1087] width 177 height 21
type input "5"
click at [781, 1181] on div "EmbedderStorageService Instance Type CPU GPU gpu.t4.xlarge 3.8 vCPU 9Gi Memory …" at bounding box center [523, 996] width 678 height 417
click at [843, 1270] on button "Update" at bounding box center [853, 1279] width 50 height 24
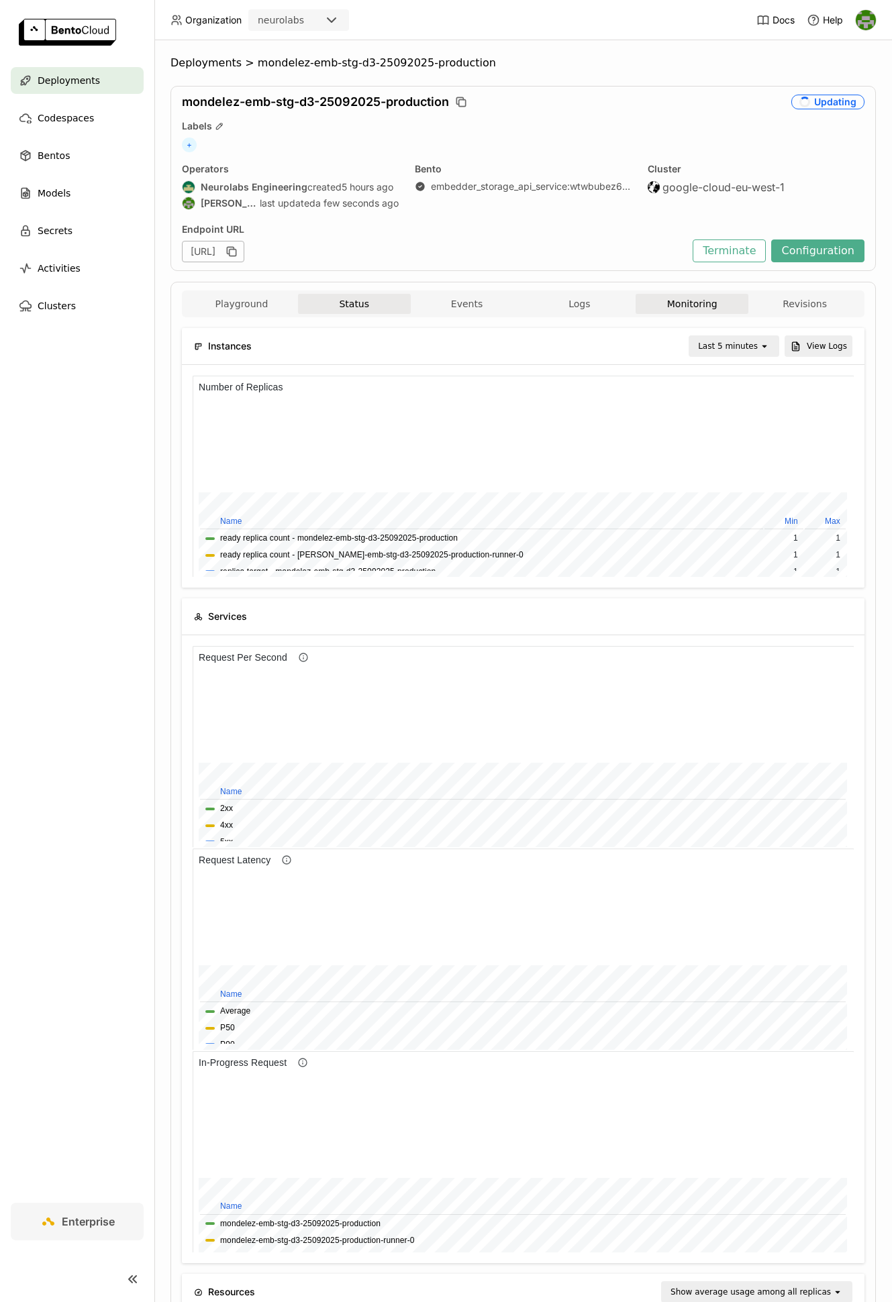
click at [369, 316] on div "Playground Status Events Logs Monitoring Revisions" at bounding box center [523, 305] width 676 height 23
click at [365, 307] on button "Status" at bounding box center [354, 304] width 113 height 20
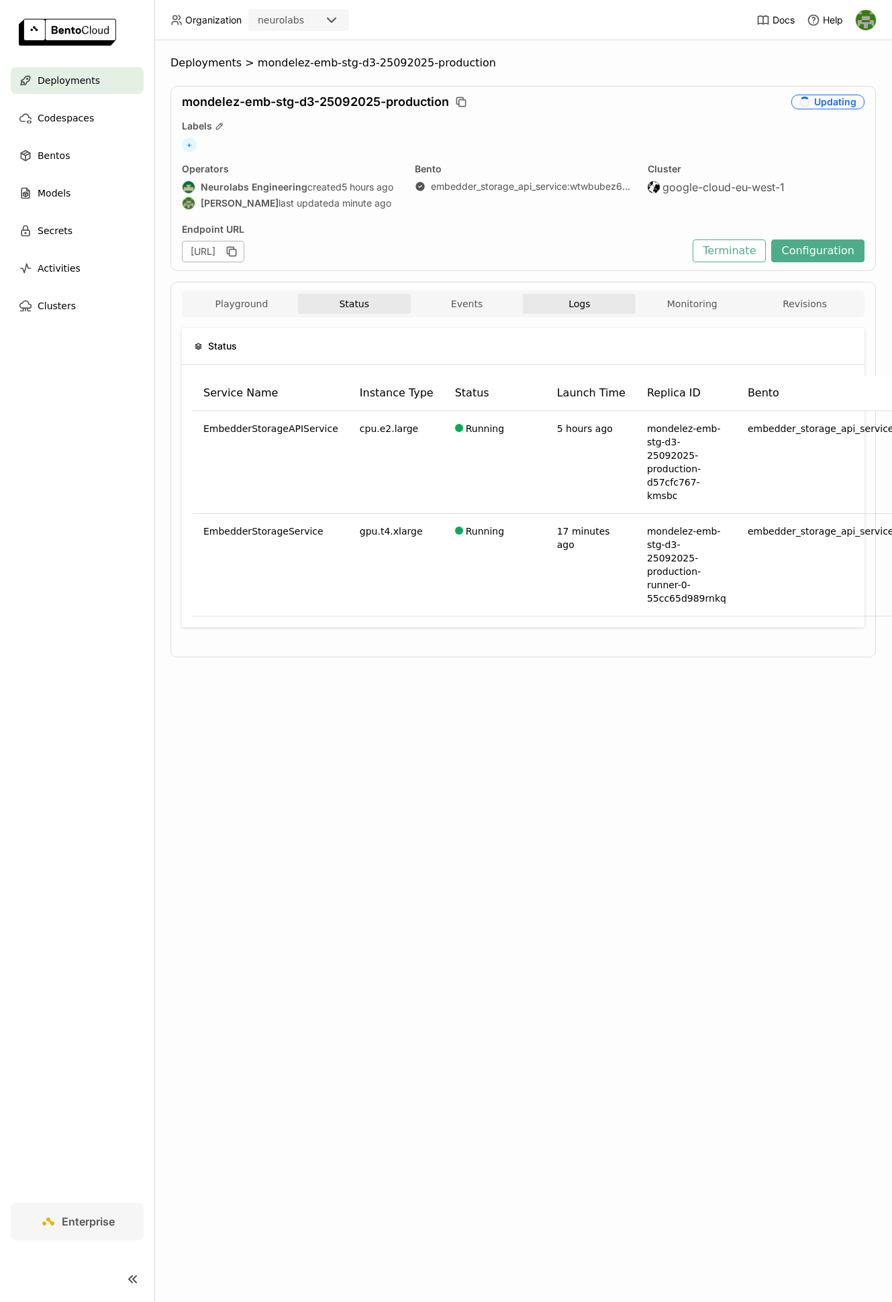
click at [574, 305] on span "Logs" at bounding box center [578, 304] width 21 height 12
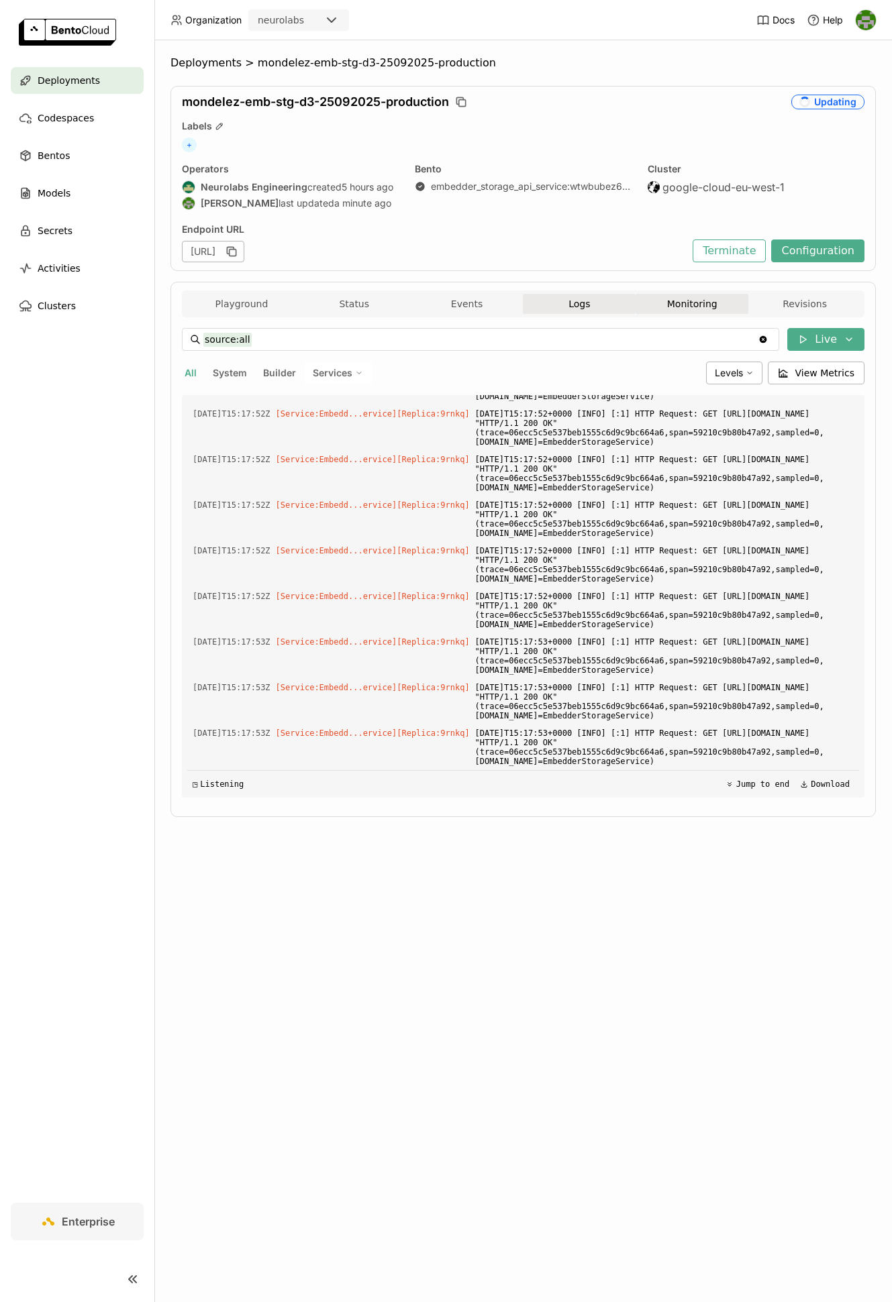
scroll to position [36227, 0]
click at [698, 309] on button "Monitoring" at bounding box center [691, 304] width 113 height 20
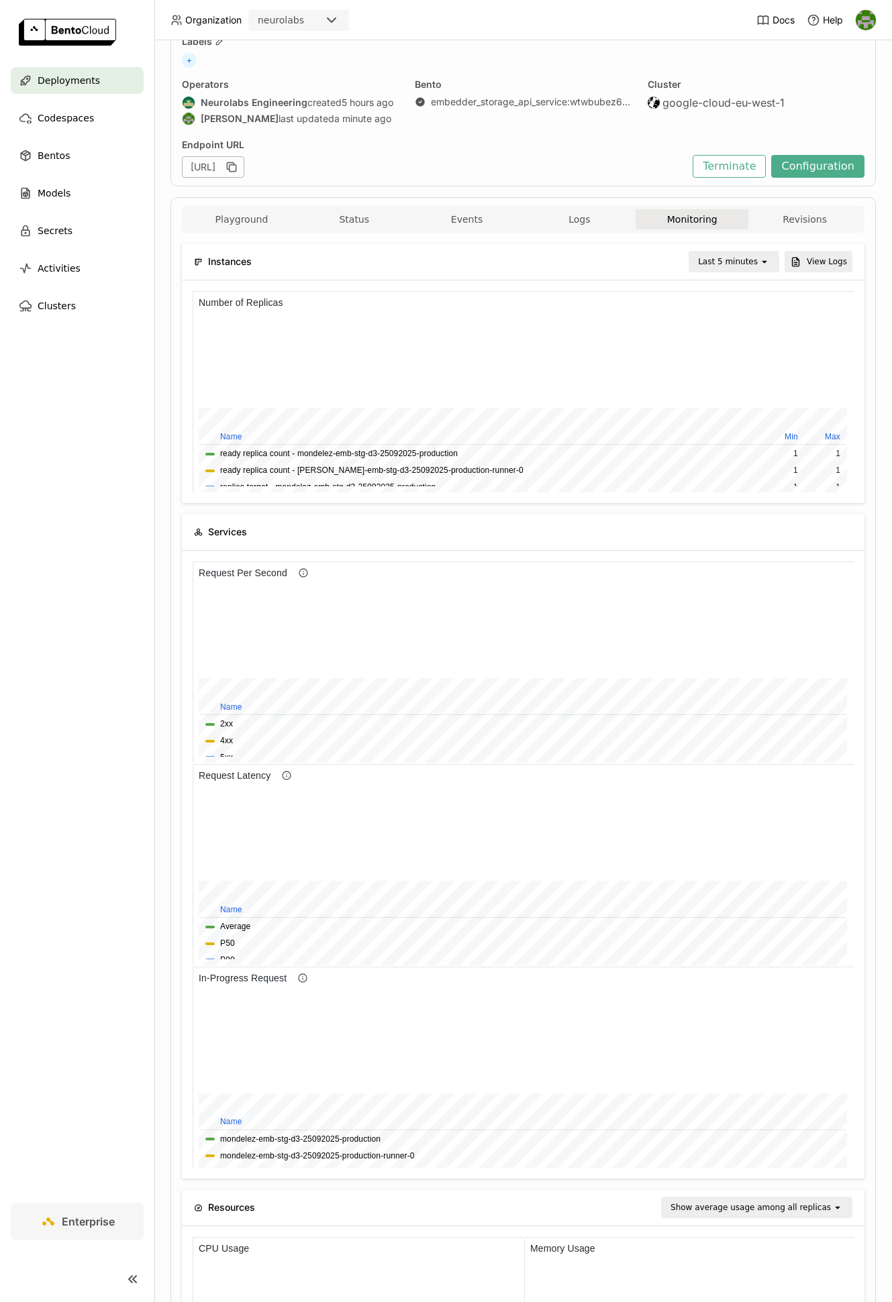
scroll to position [78, 0]
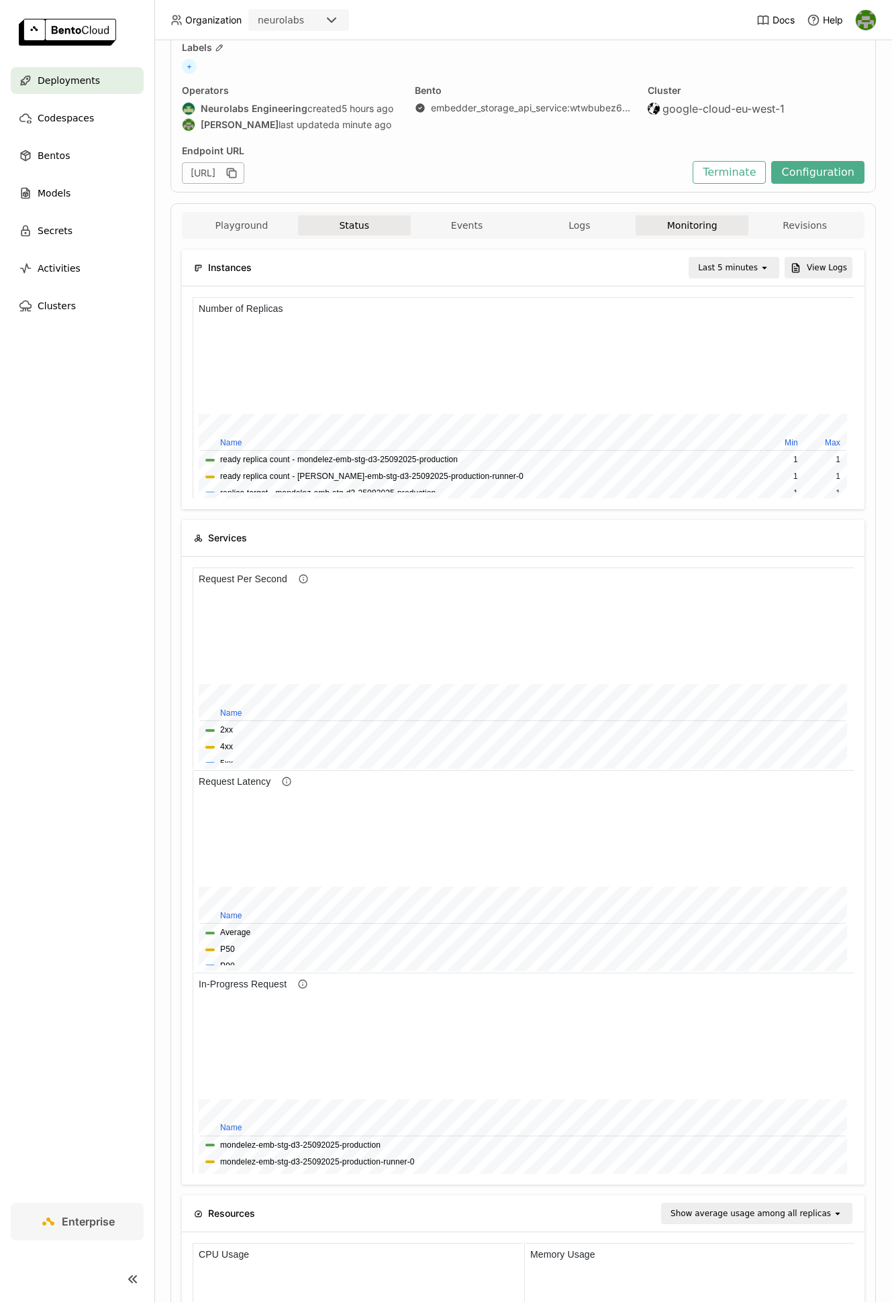
click at [349, 225] on button "Status" at bounding box center [354, 225] width 113 height 20
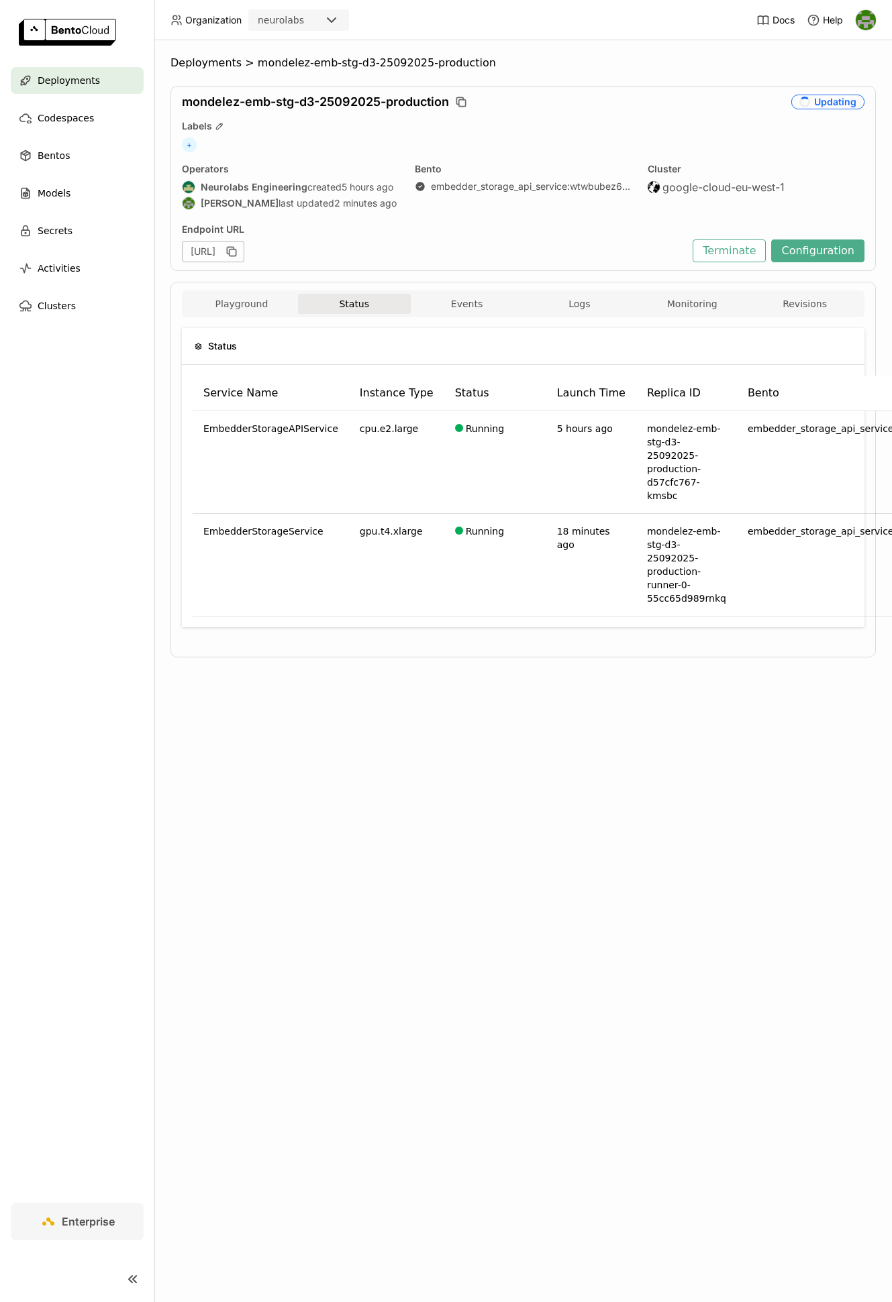
click at [311, 812] on div "Deployments > mondelez-emb-stg-d3-25092025-production mondelez-emb-stg-d3-25092…" at bounding box center [522, 671] width 737 height 1262
click at [381, 792] on div "Deployments > mondelez-emb-stg-d3-25092025-production mondelez-emb-stg-d3-25092…" at bounding box center [522, 671] width 737 height 1262
click at [698, 308] on button "Monitoring" at bounding box center [691, 304] width 113 height 20
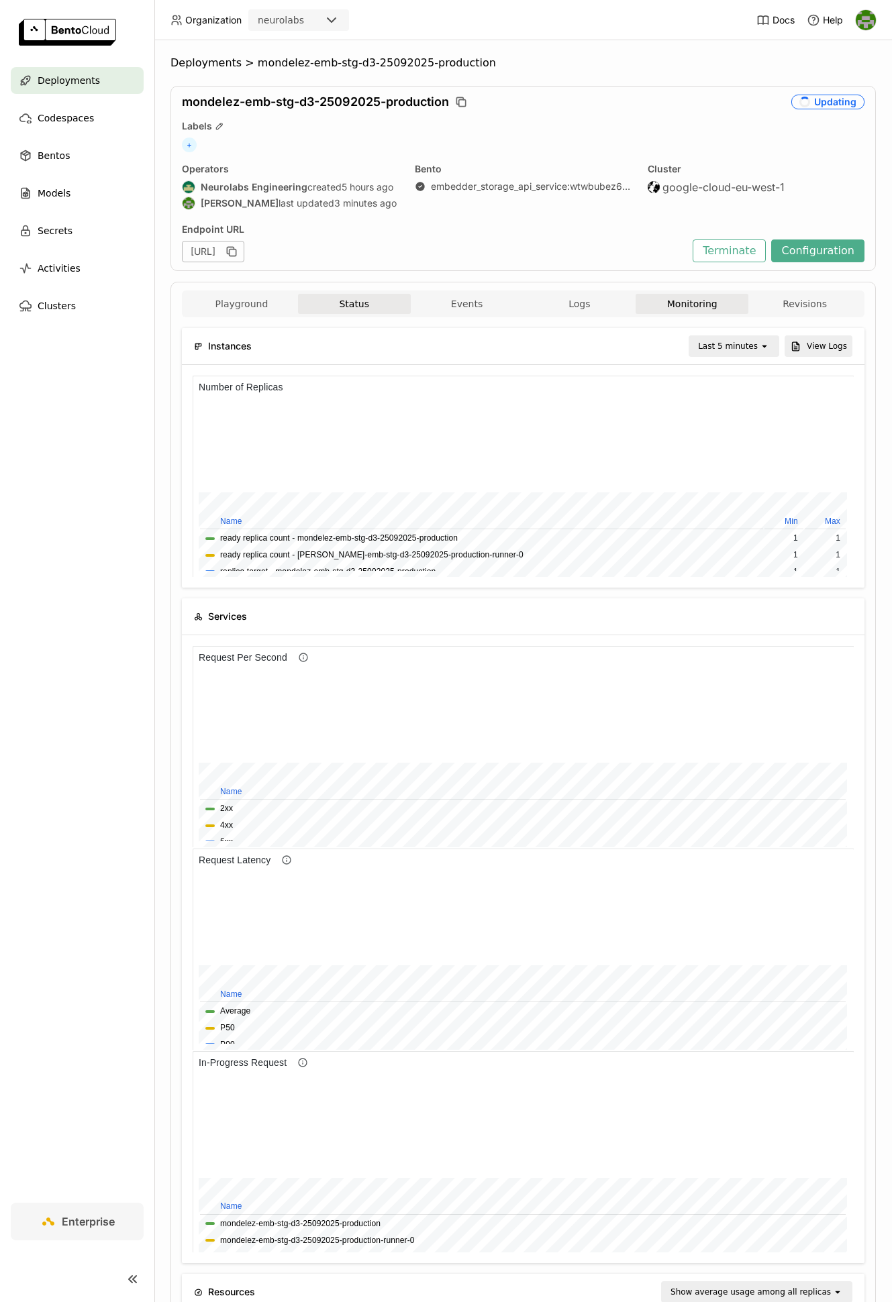
click at [352, 306] on button "Status" at bounding box center [354, 304] width 113 height 20
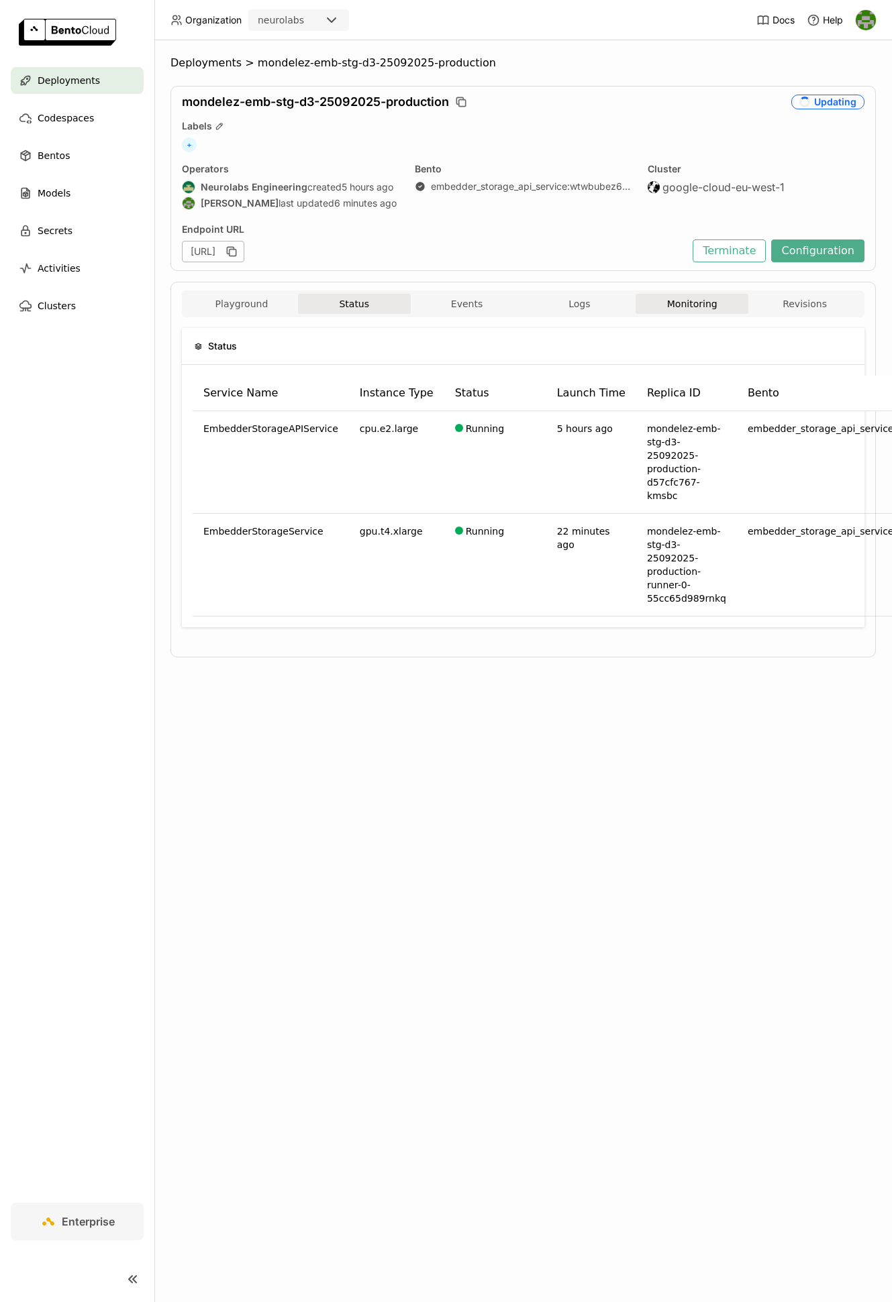
click at [678, 314] on button "Monitoring" at bounding box center [691, 304] width 113 height 20
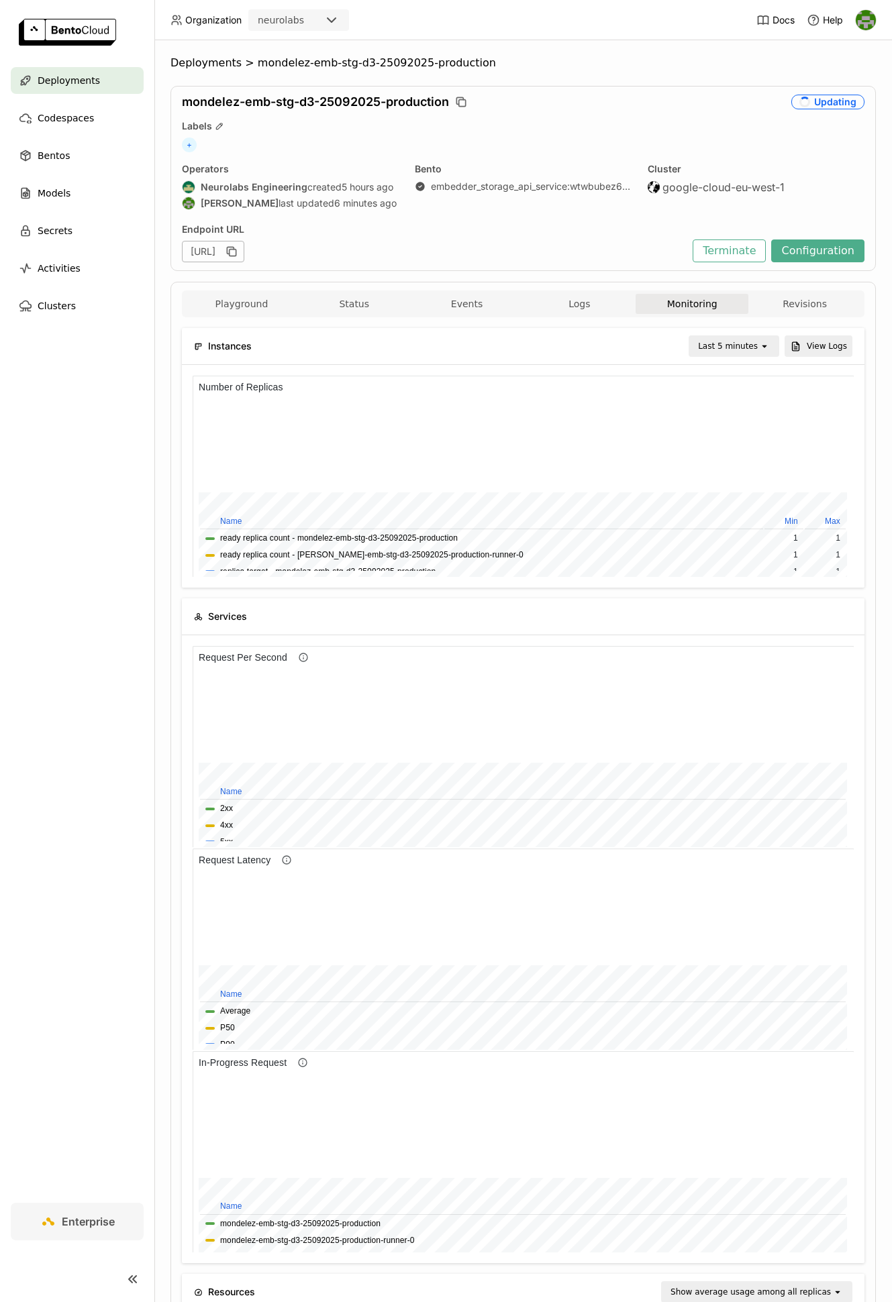
click at [631, 252] on div "[URL]" at bounding box center [434, 251] width 504 height 21
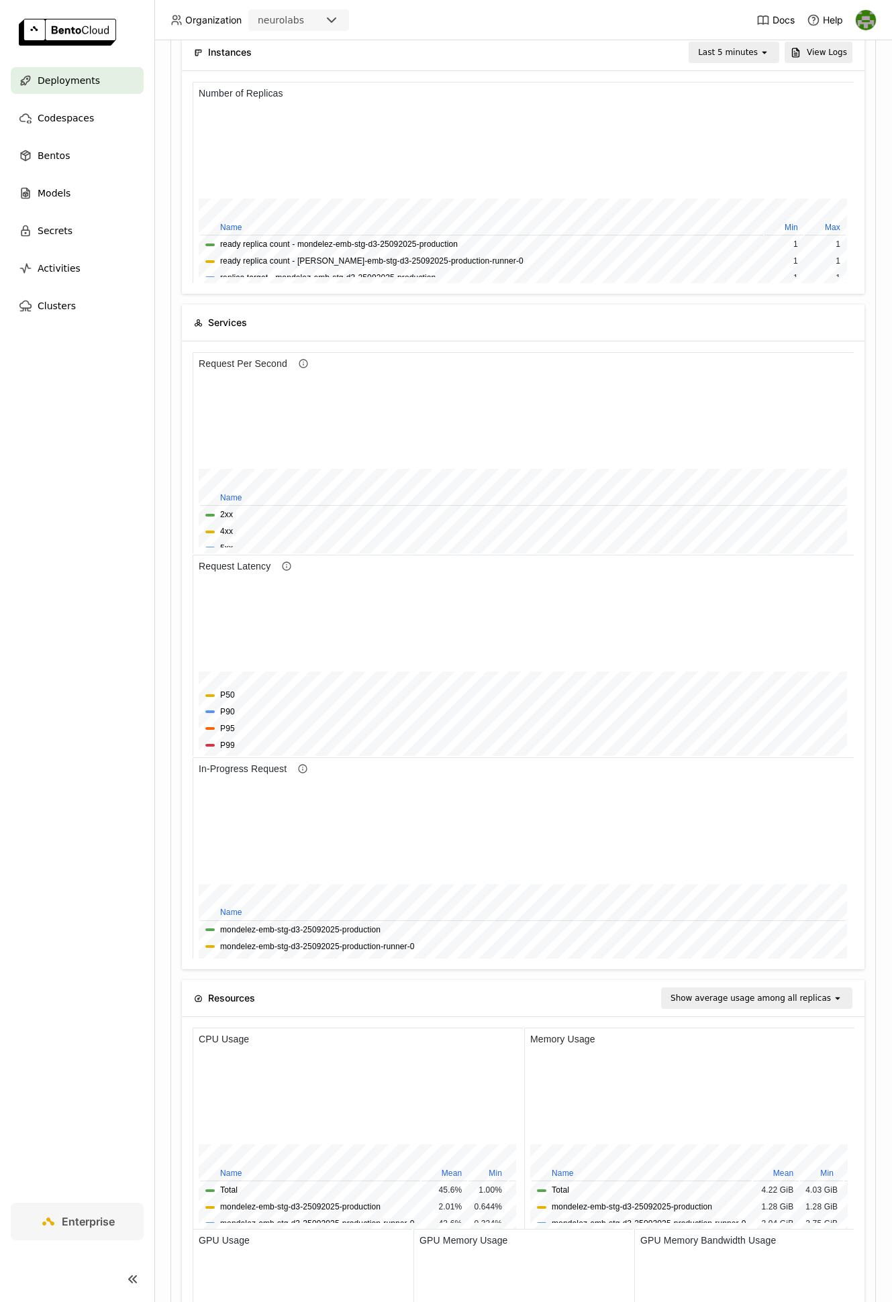
click at [749, 54] on div "Last 5 minutes" at bounding box center [728, 52] width 60 height 13
click at [735, 124] on div "Last 30 minutes" at bounding box center [736, 126] width 64 height 27
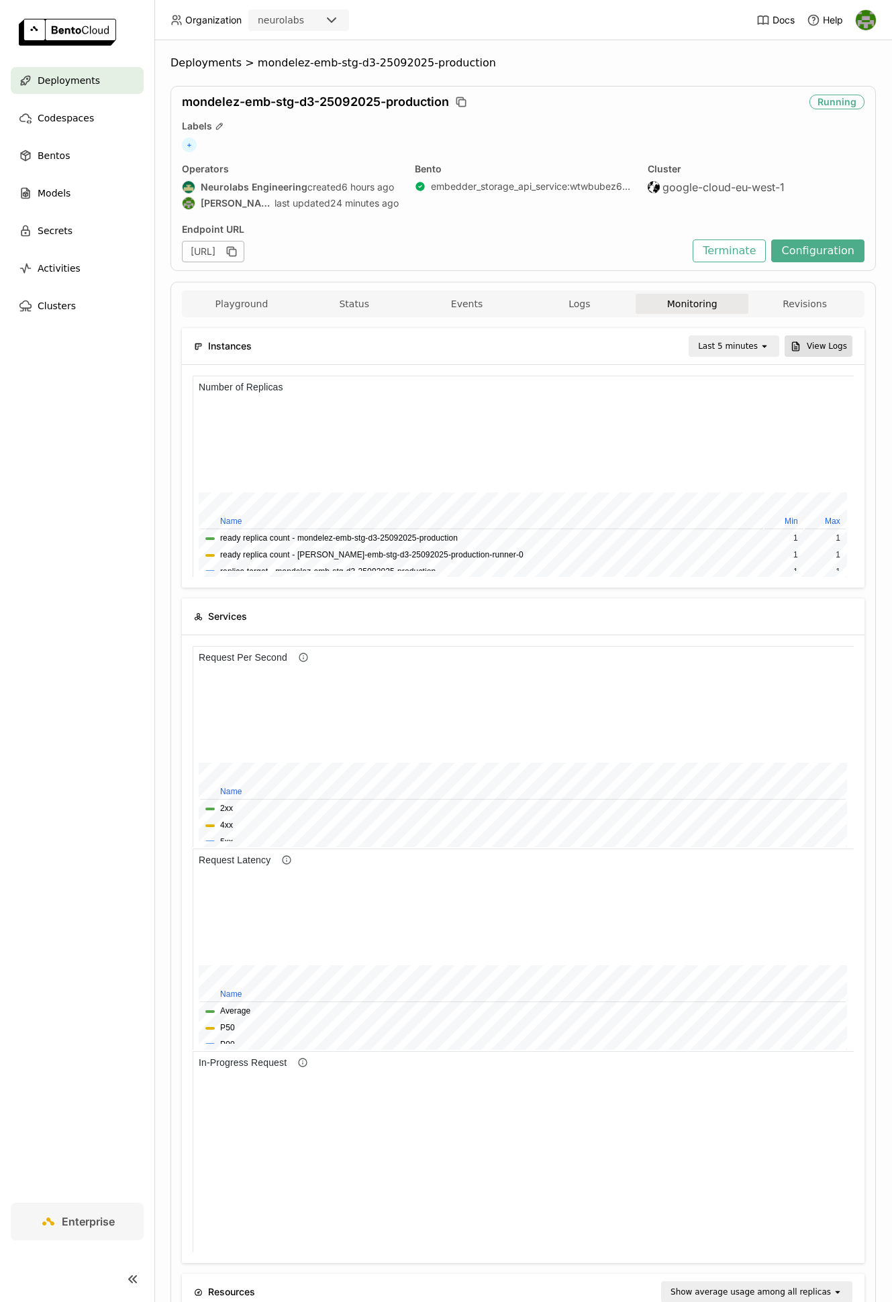
scroll to position [201, 660]
click at [730, 349] on div "Last 5 minutes" at bounding box center [728, 345] width 60 height 13
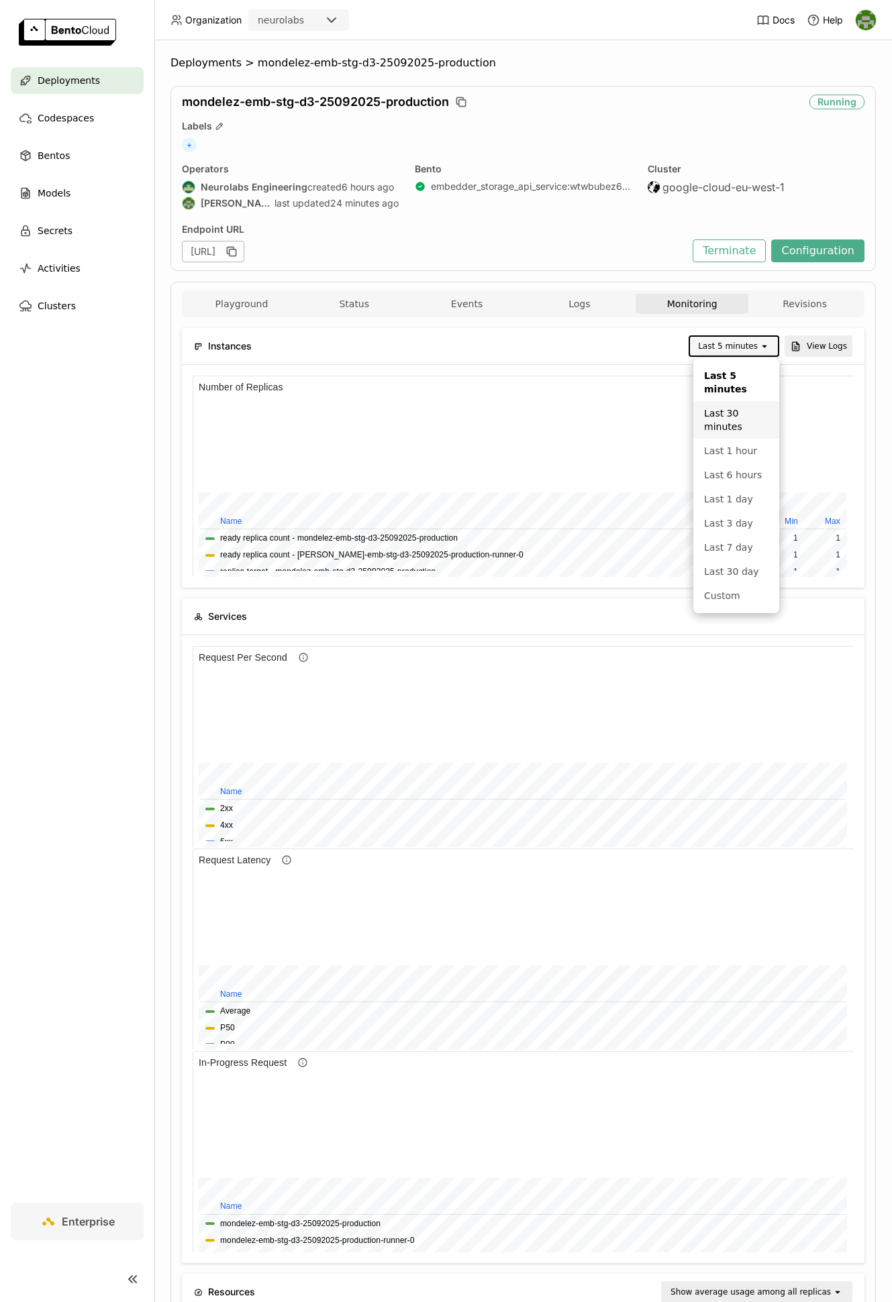
click at [720, 419] on div "Last 30 minutes" at bounding box center [736, 420] width 64 height 27
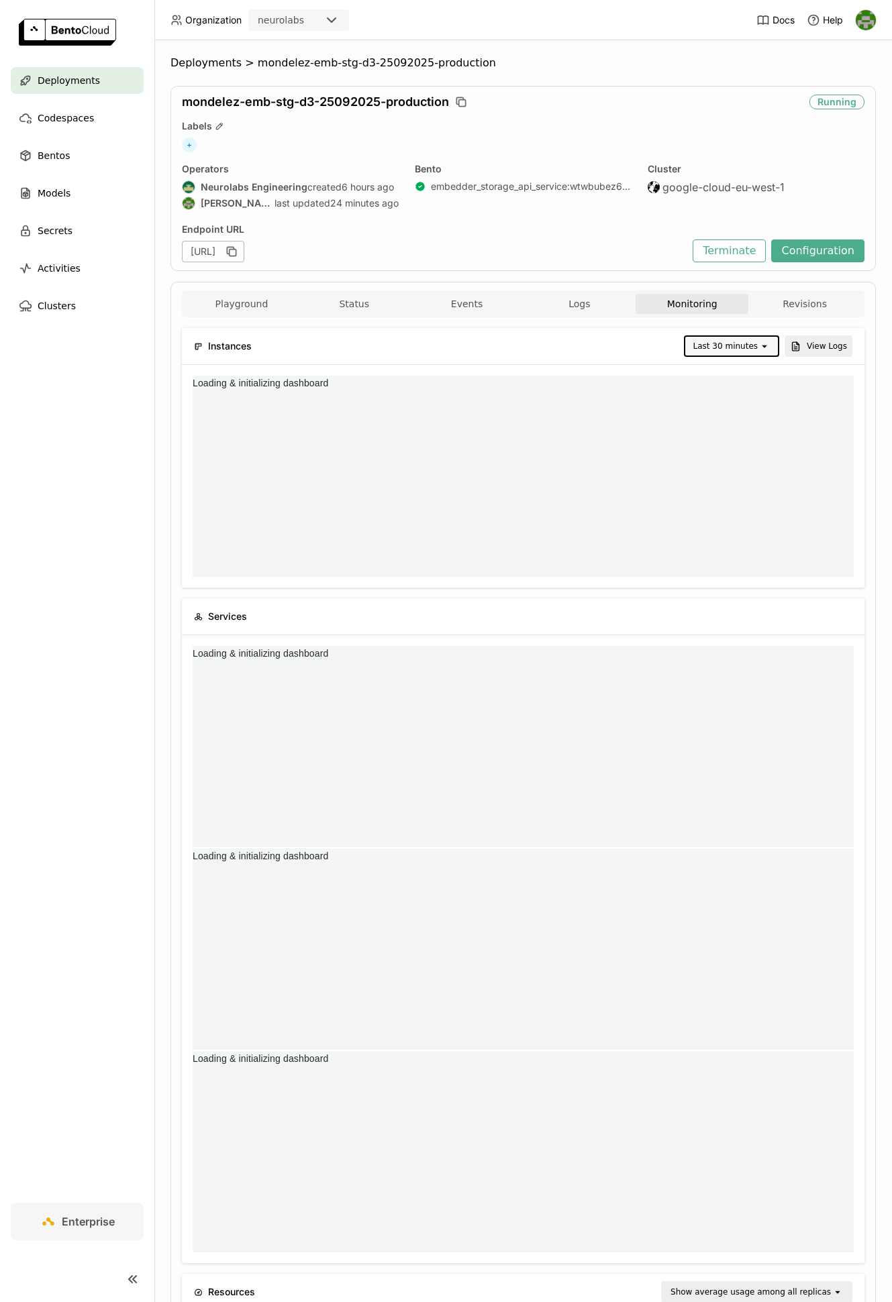
scroll to position [0, 0]
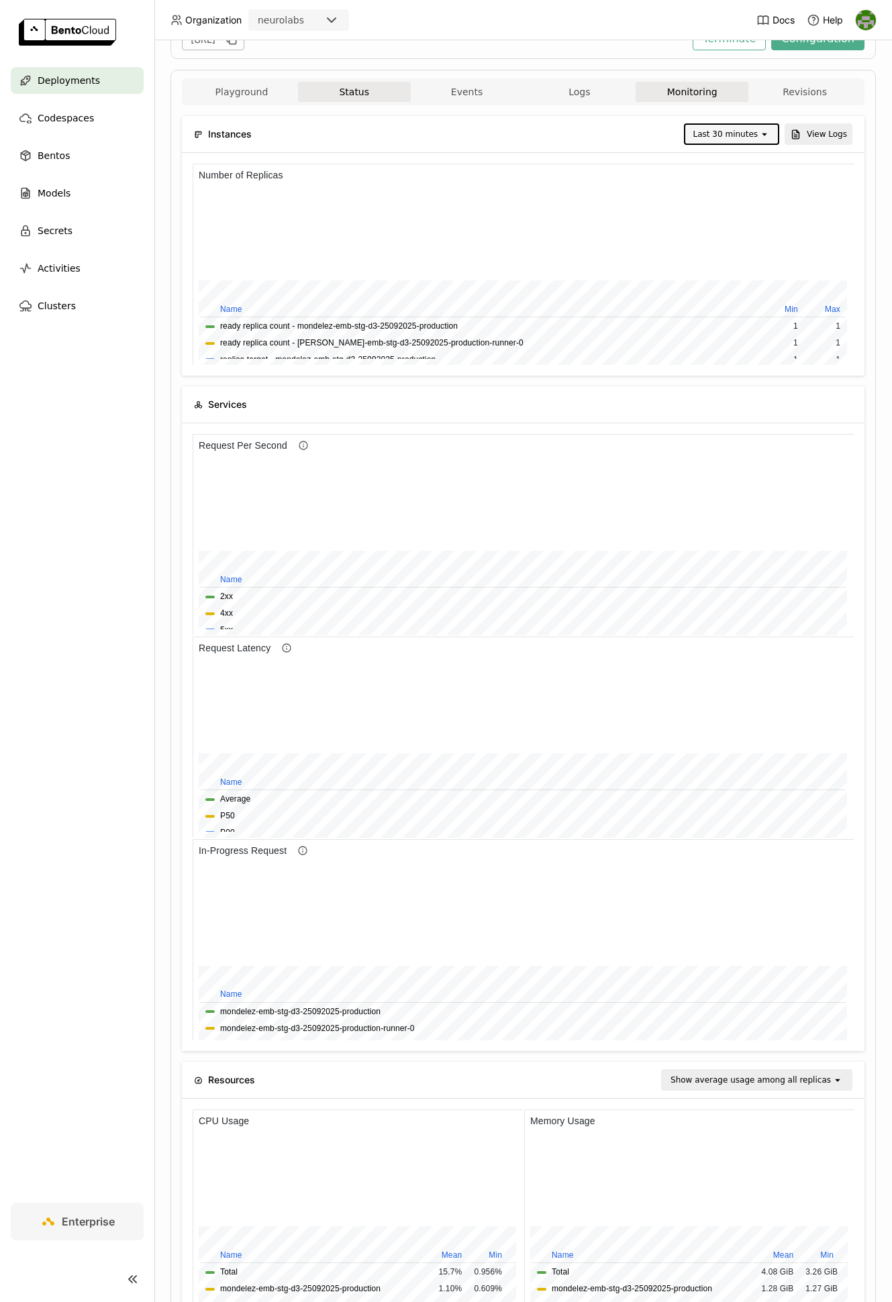
click at [345, 91] on button "Status" at bounding box center [354, 92] width 113 height 20
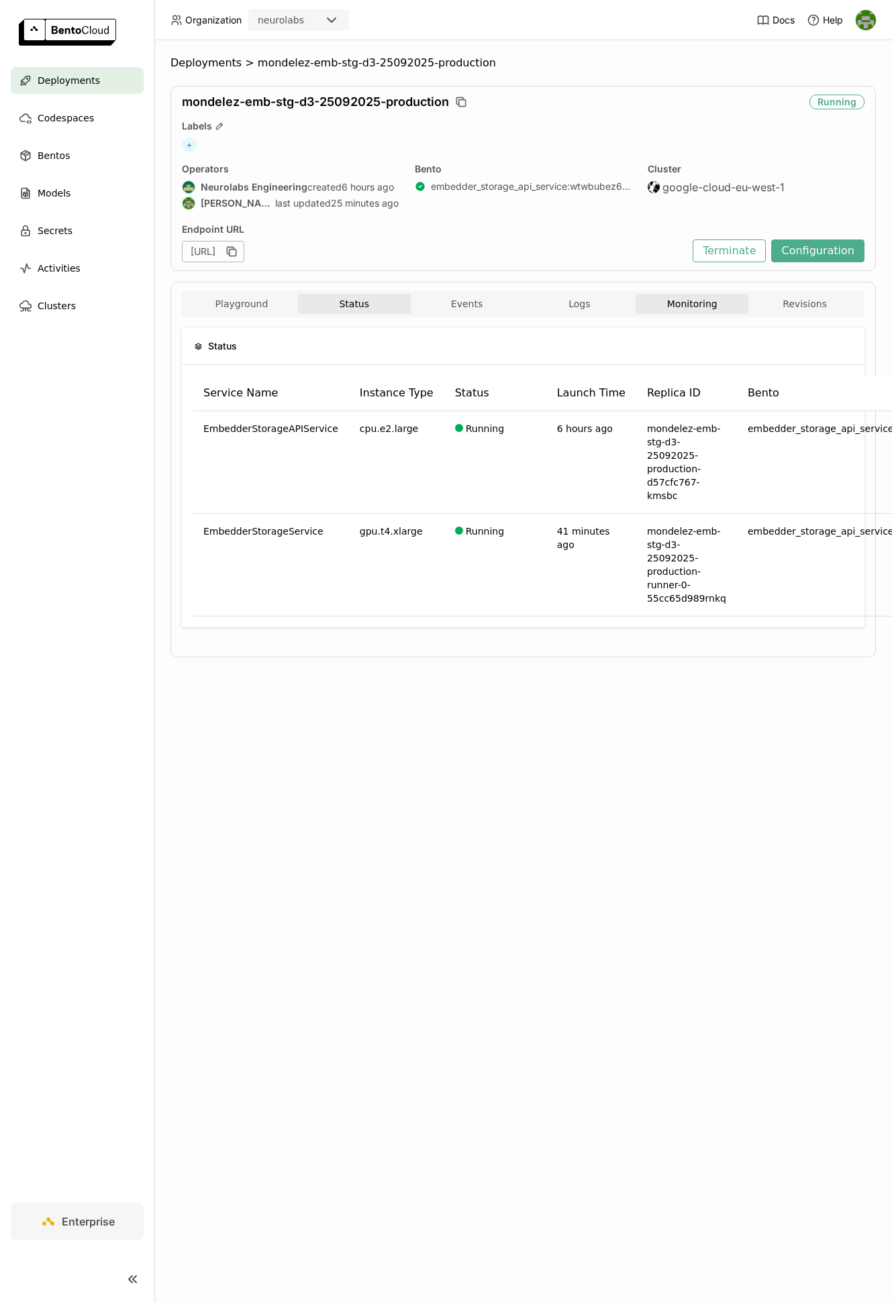
click at [674, 307] on button "Monitoring" at bounding box center [691, 304] width 113 height 20
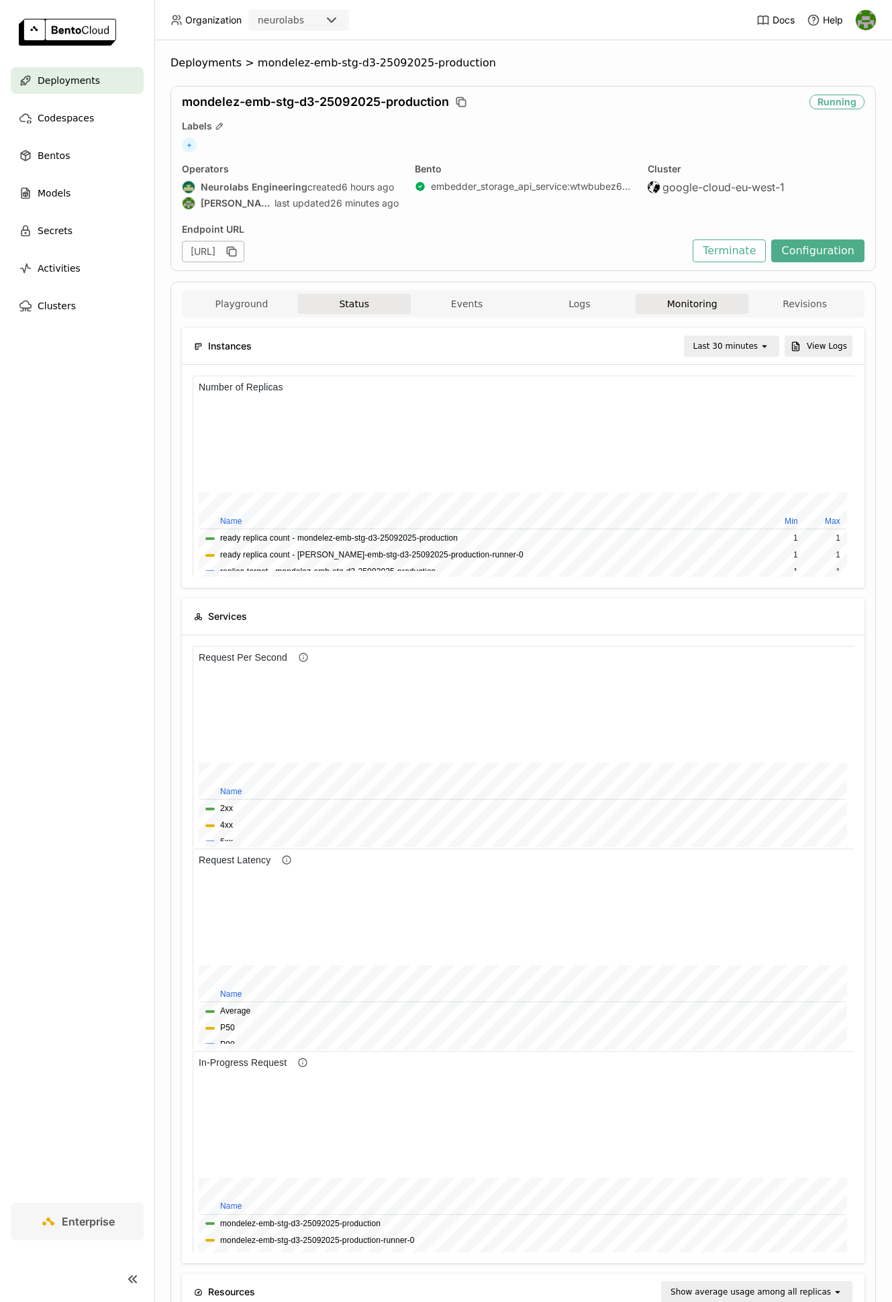
click at [342, 301] on button "Status" at bounding box center [354, 304] width 113 height 20
click at [748, 356] on div "Last 5 minutes" at bounding box center [724, 346] width 69 height 19
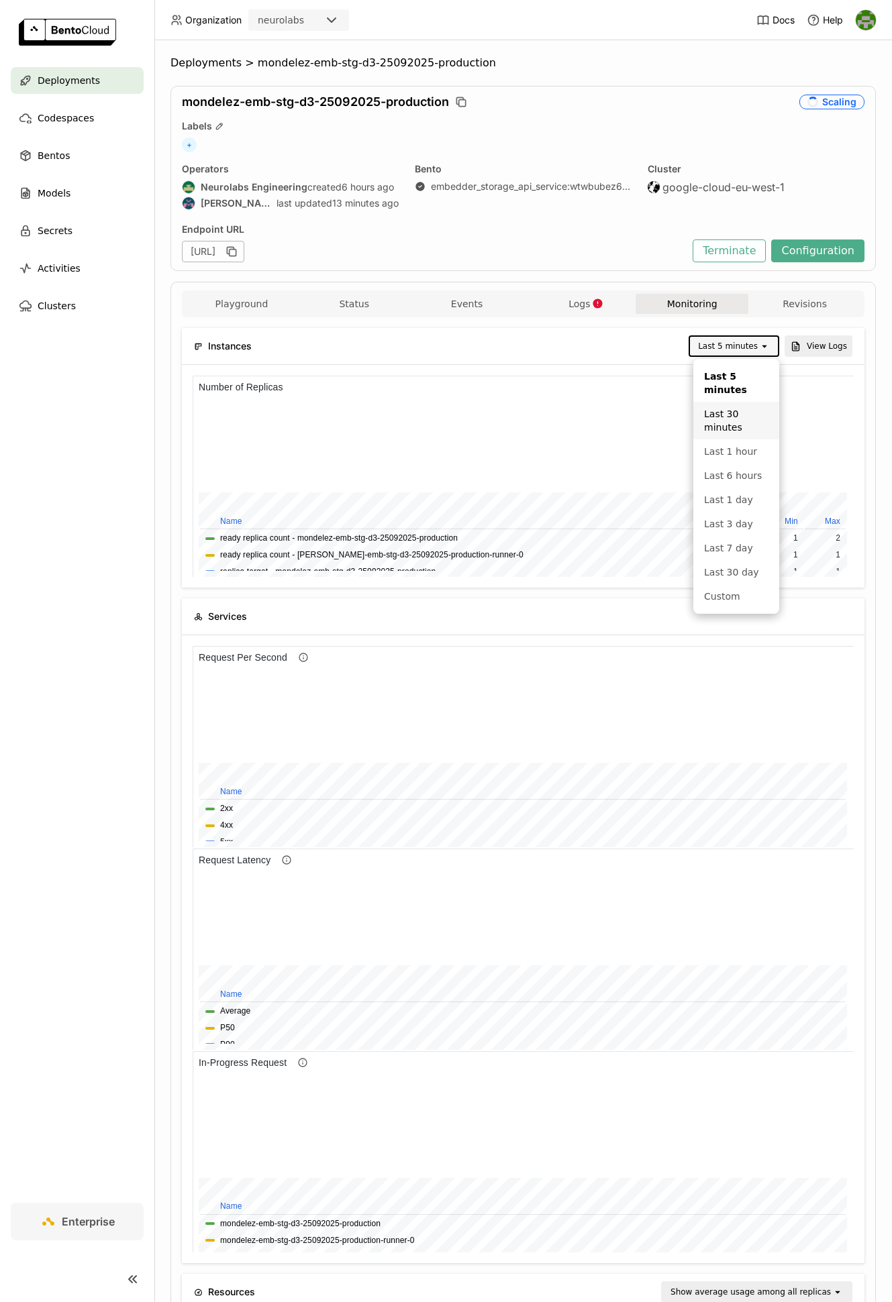
click at [750, 421] on div "Last 30 minutes" at bounding box center [736, 420] width 64 height 27
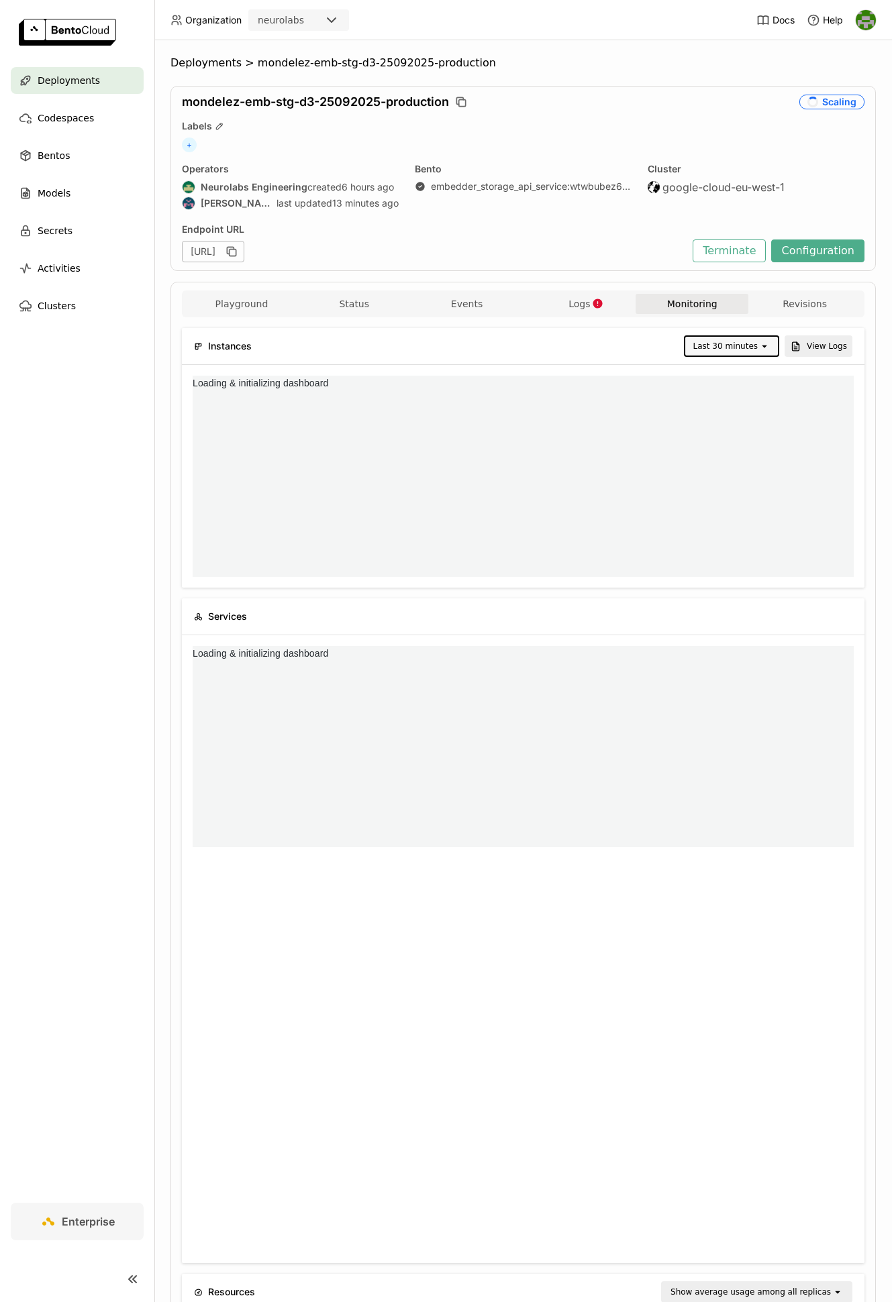
scroll to position [0, 0]
